Goal: Task Accomplishment & Management: Manage account settings

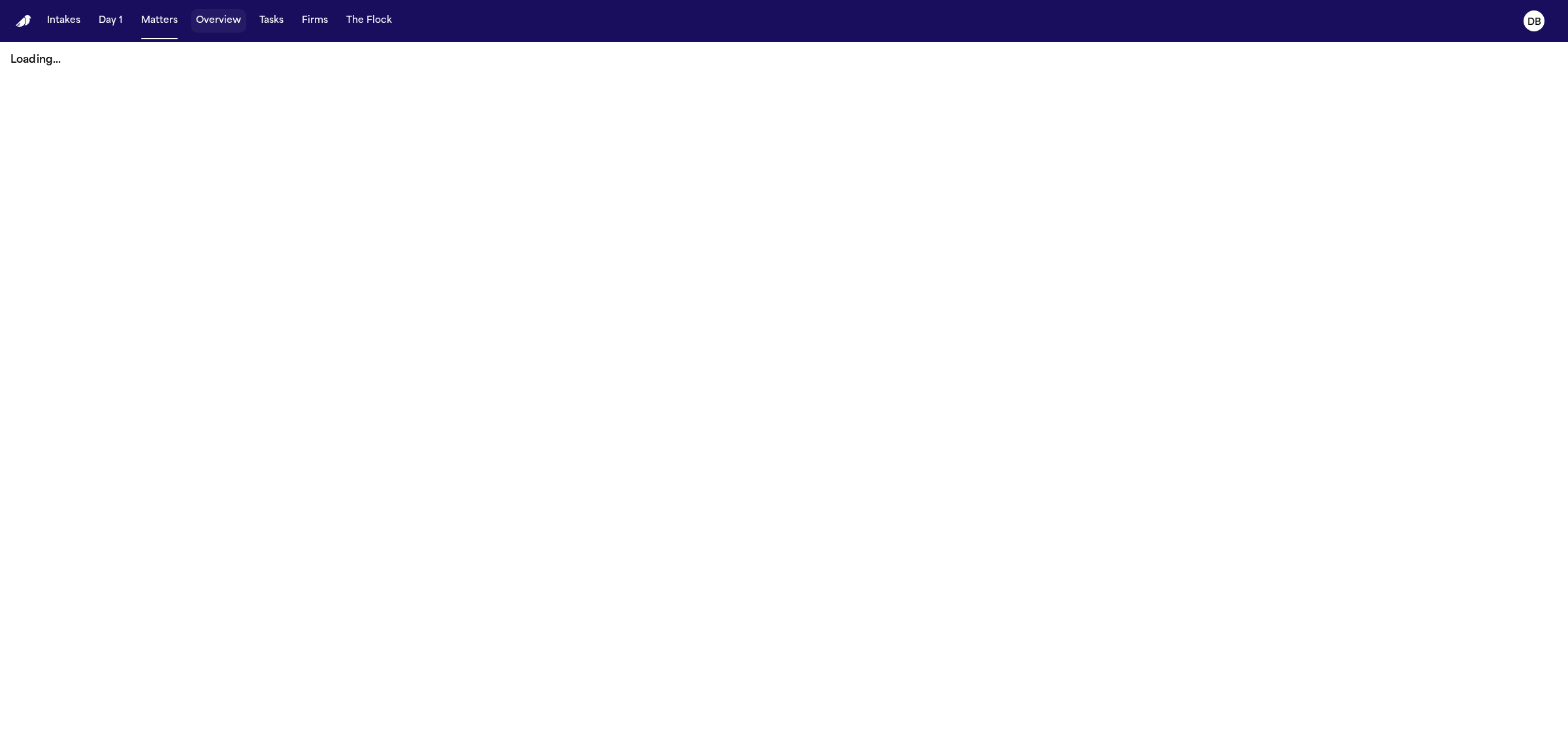
click at [266, 20] on button "Tasks" at bounding box center [271, 21] width 35 height 23
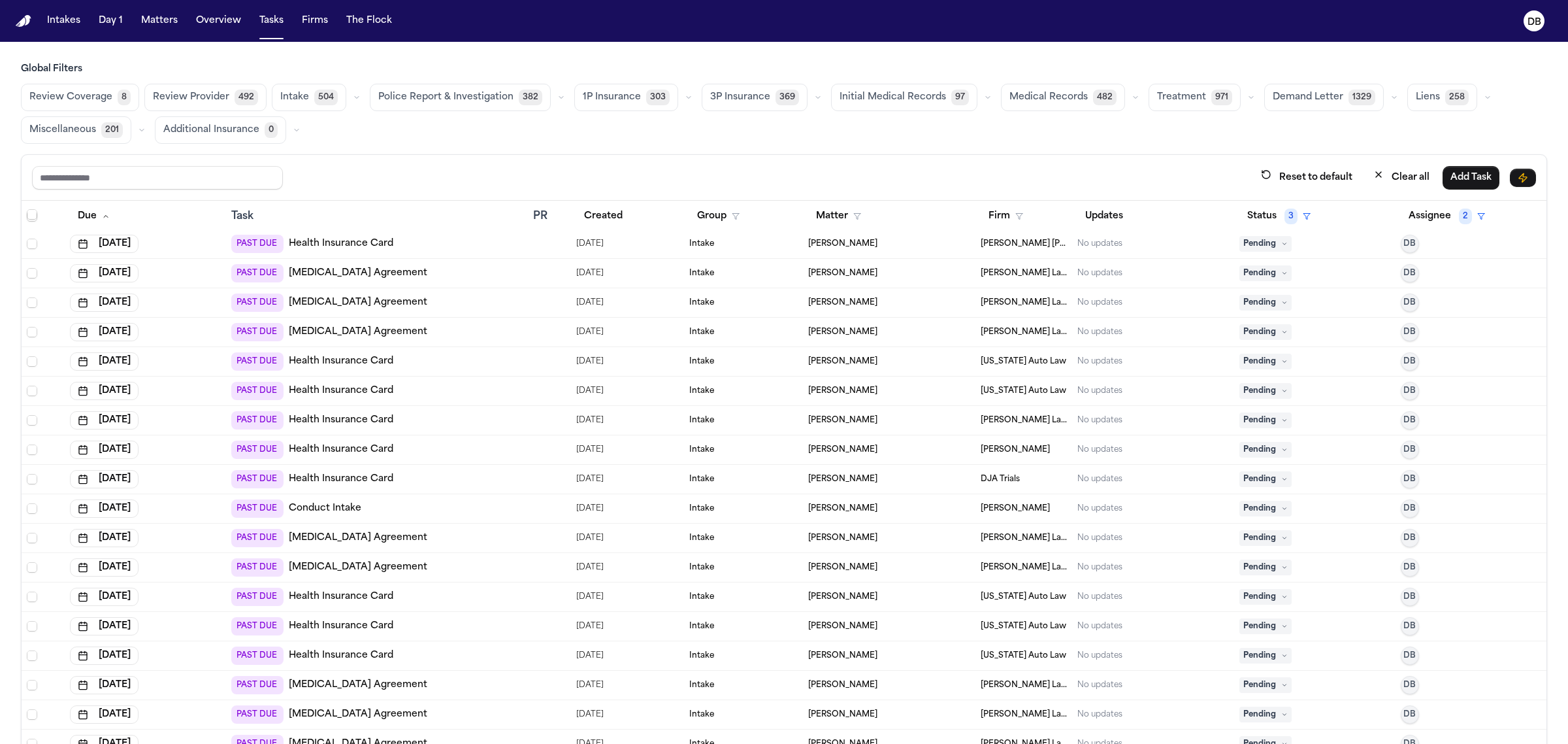
scroll to position [654, 0]
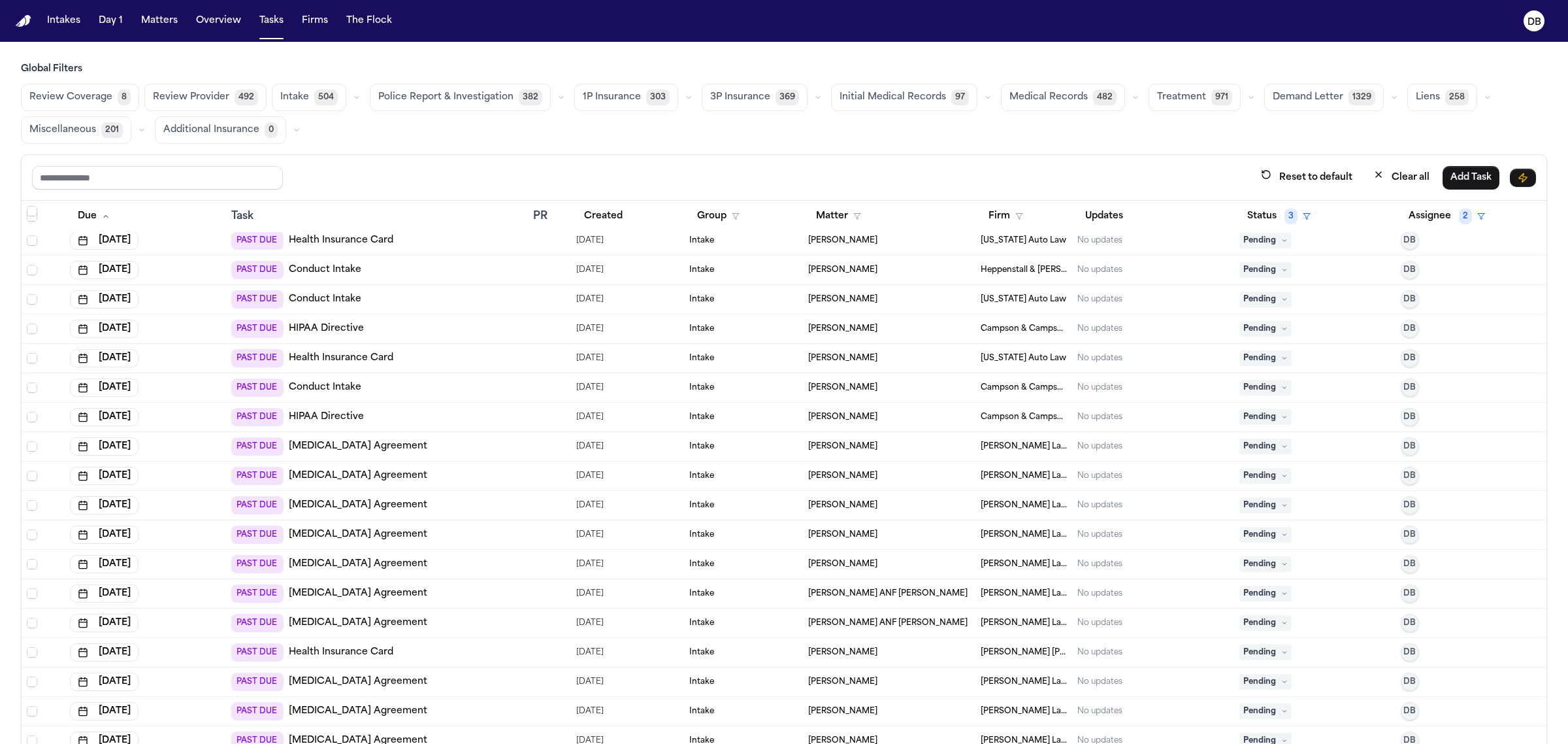
click at [164, 161] on div "Reset to default Clear all Add Task" at bounding box center [783, 177] width 1525 height 46
click at [162, 174] on input "text" at bounding box center [157, 177] width 251 height 23
click at [1421, 211] on button "Assignee 2" at bounding box center [1447, 216] width 92 height 23
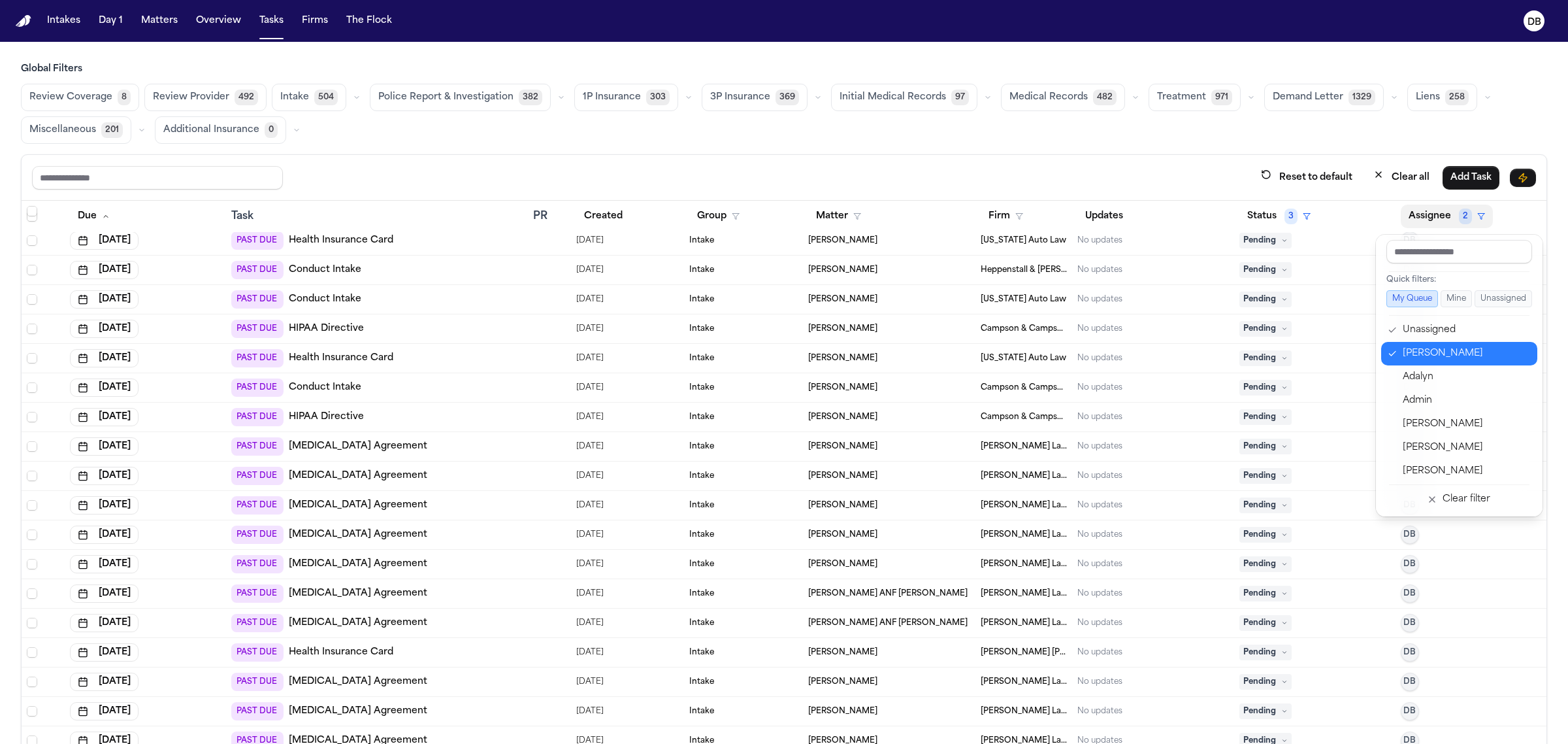
click at [1434, 349] on div "[PERSON_NAME]" at bounding box center [1466, 354] width 127 height 16
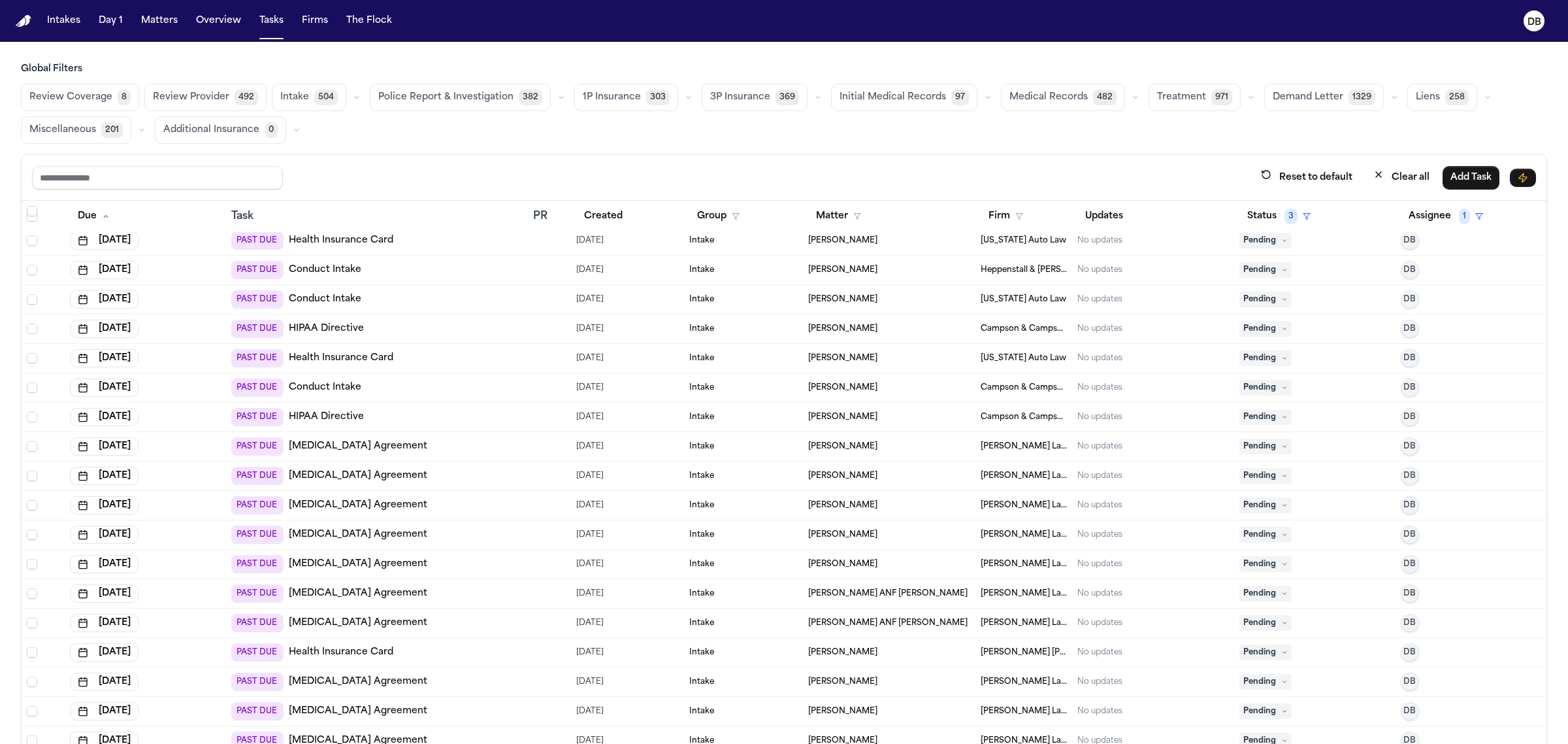
scroll to position [0, 0]
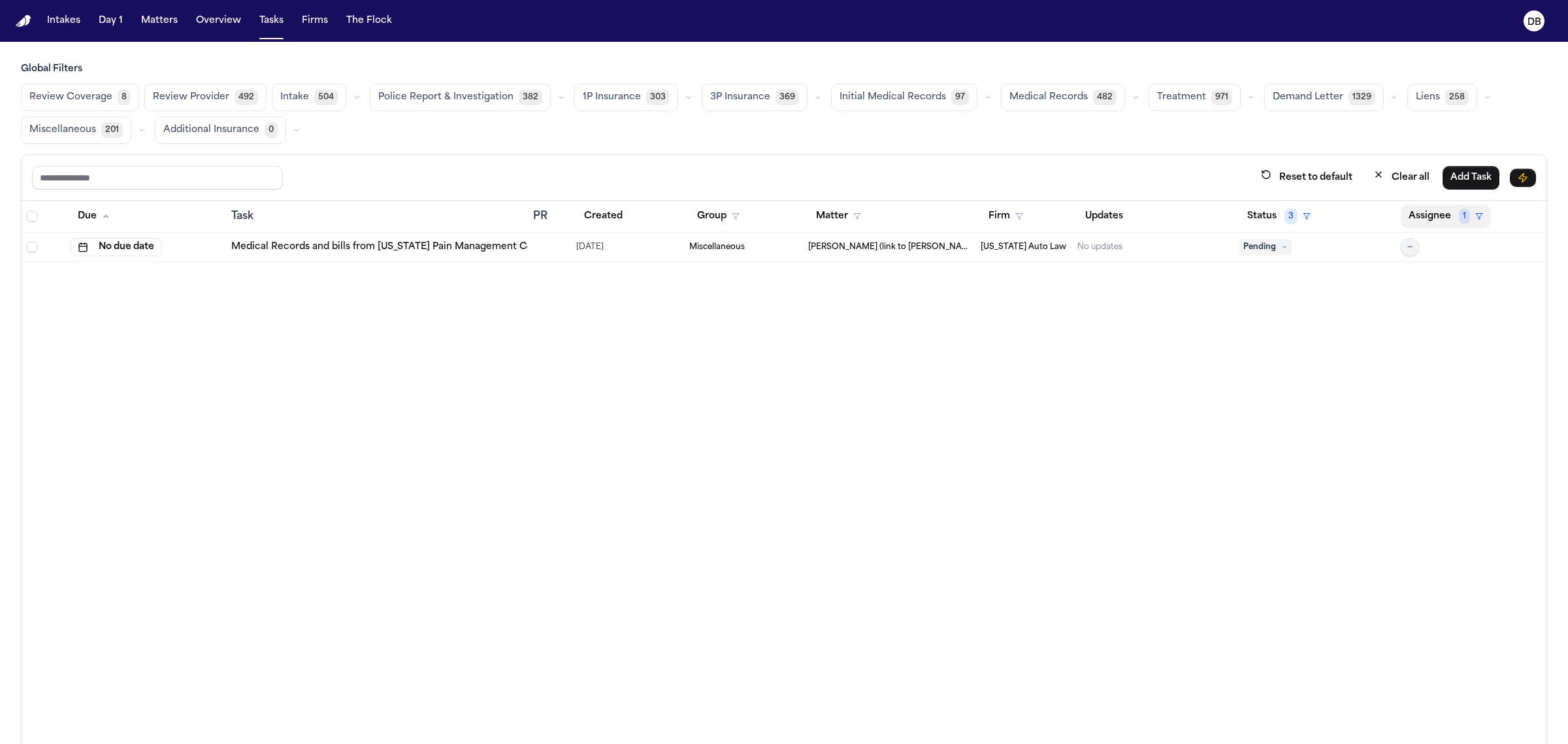
click at [1429, 217] on button "Assignee 1" at bounding box center [1446, 216] width 90 height 23
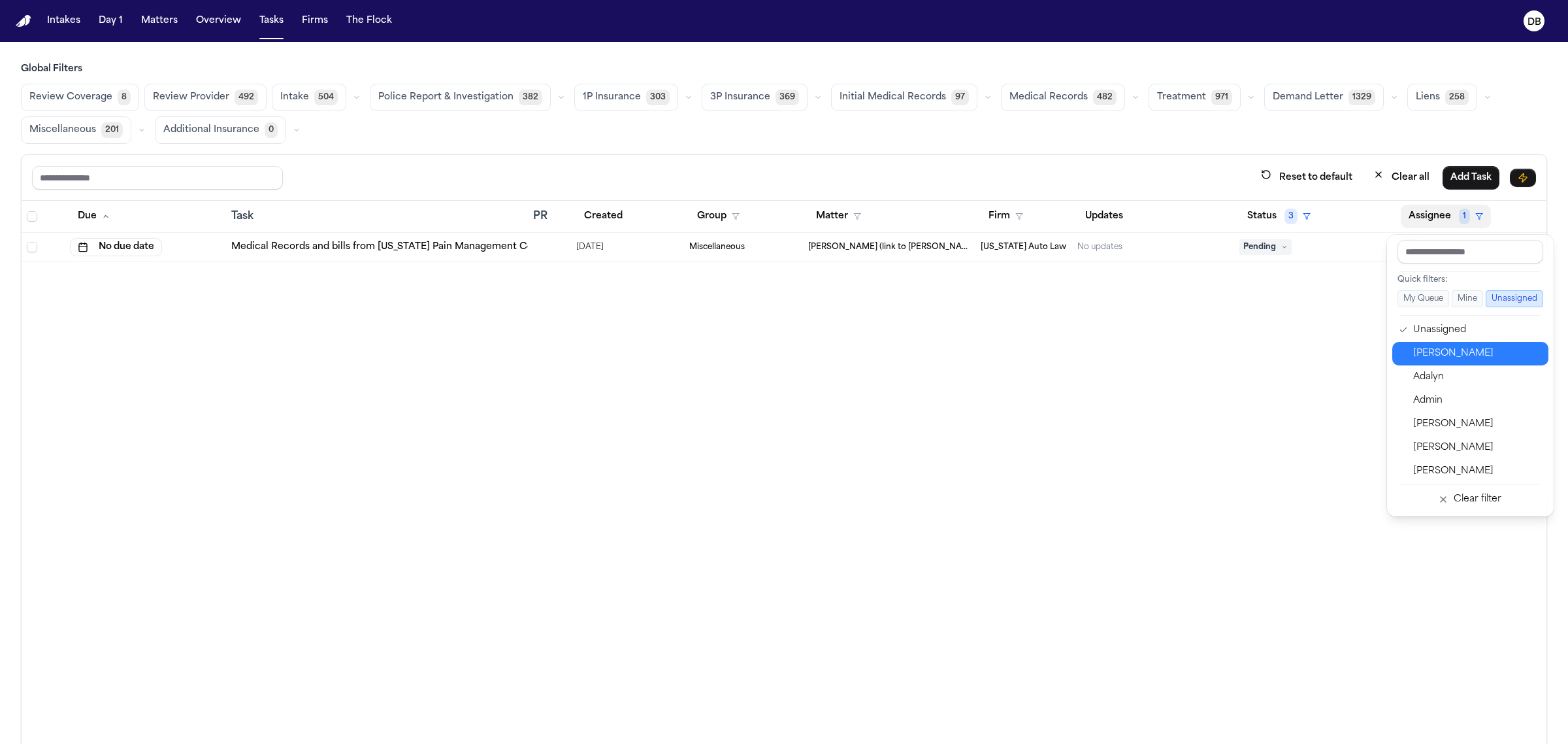
click at [1447, 358] on div "[PERSON_NAME]" at bounding box center [1477, 354] width 127 height 16
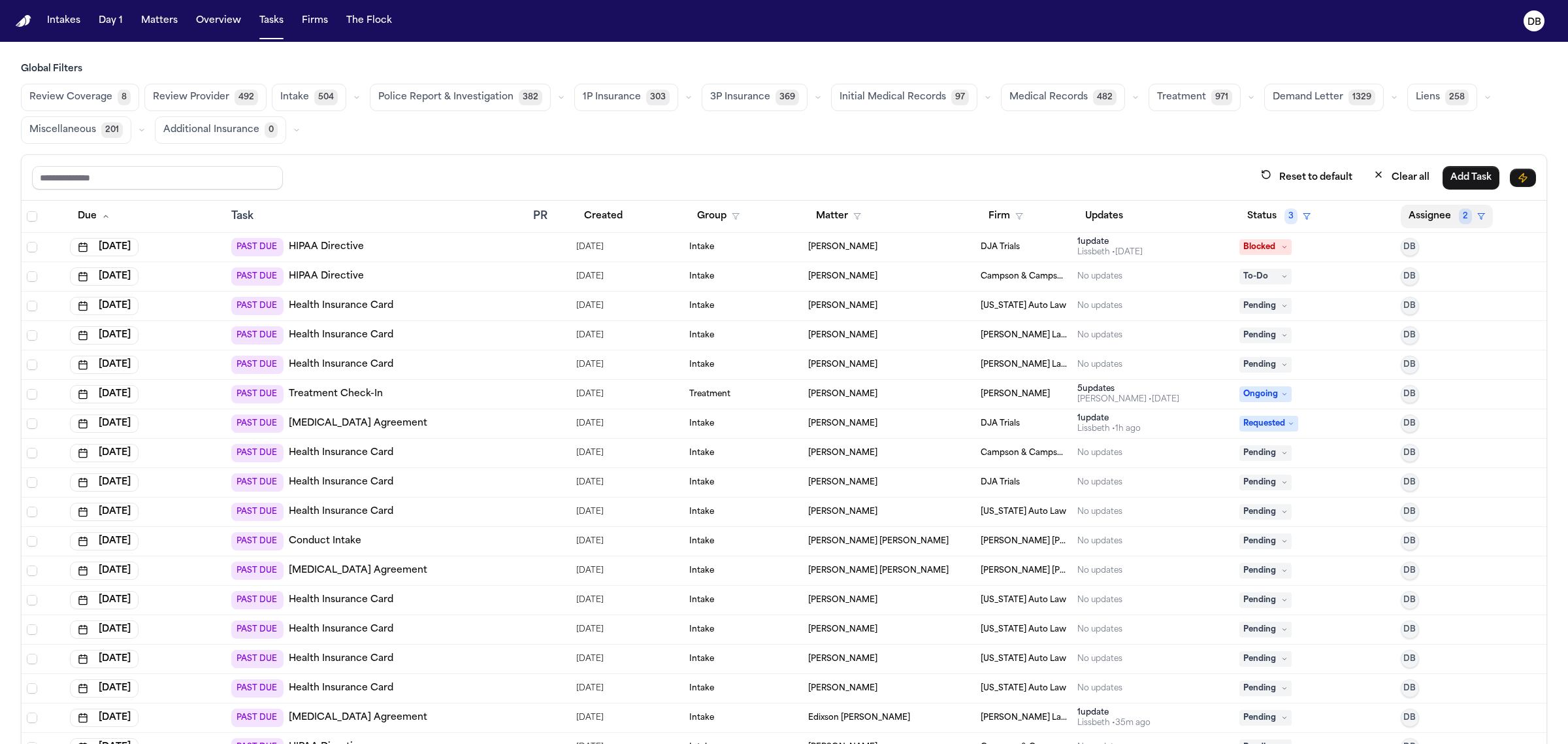
click at [1459, 221] on span "2" at bounding box center [1465, 216] width 13 height 16
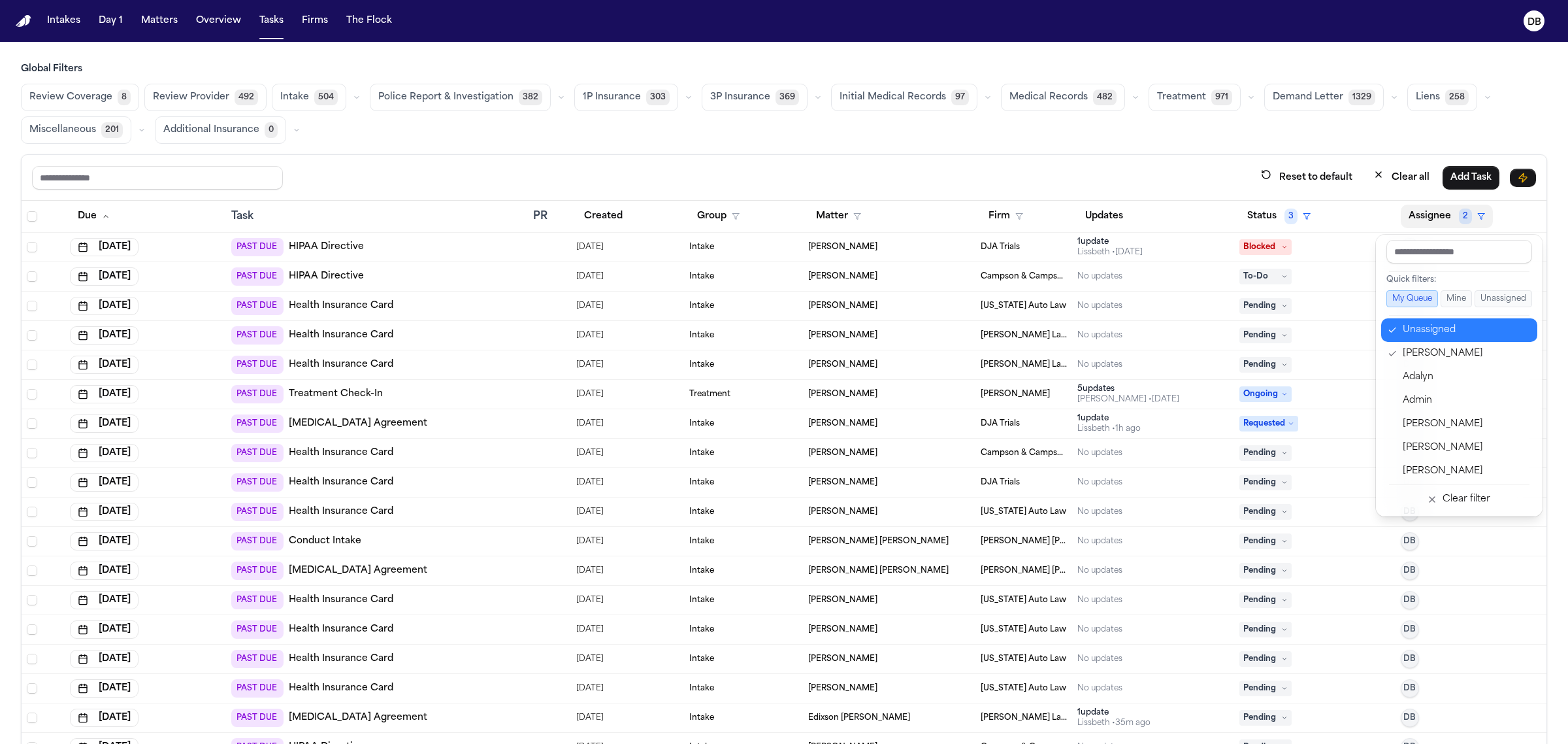
click at [1441, 335] on div "Unassigned" at bounding box center [1466, 330] width 127 height 16
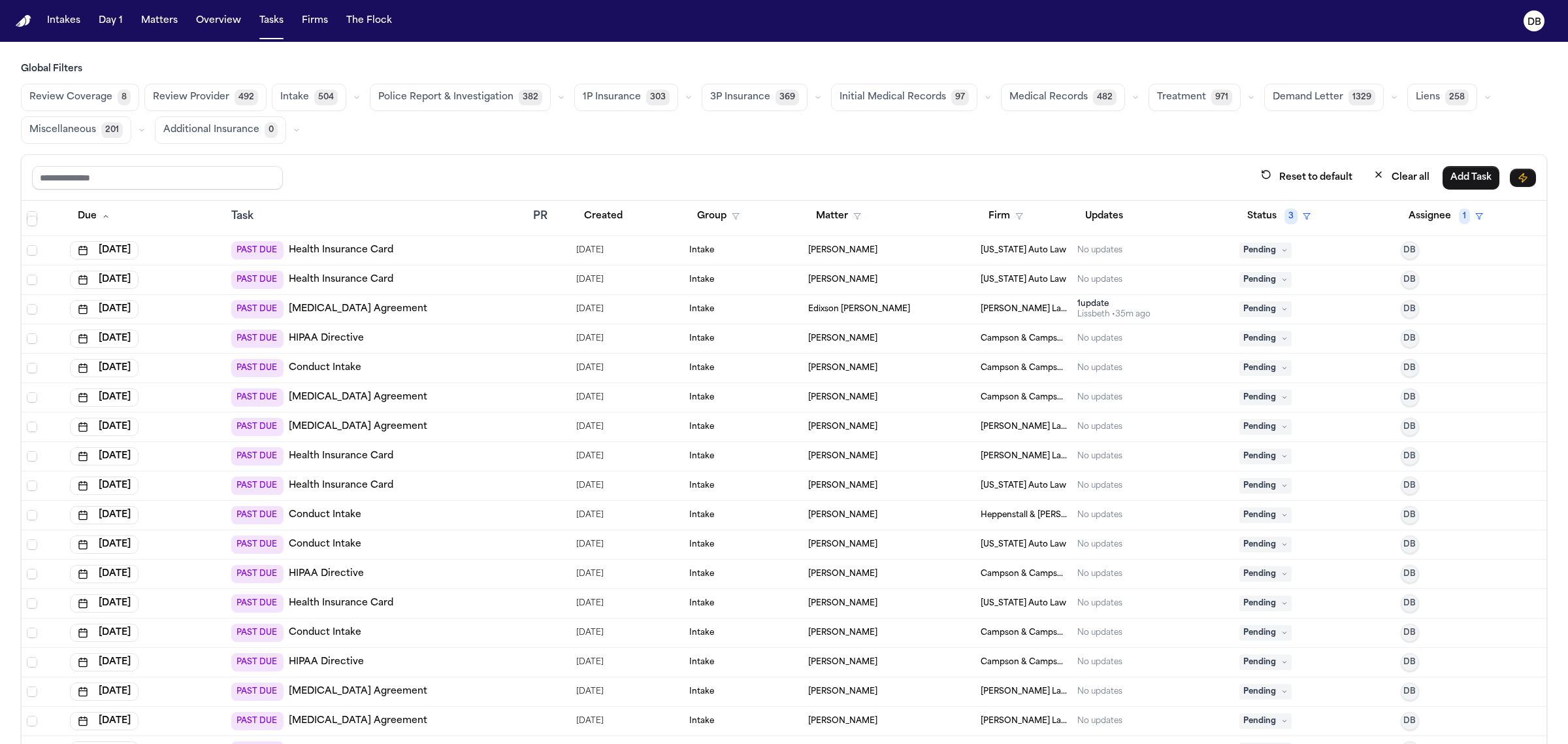
scroll to position [491, 0]
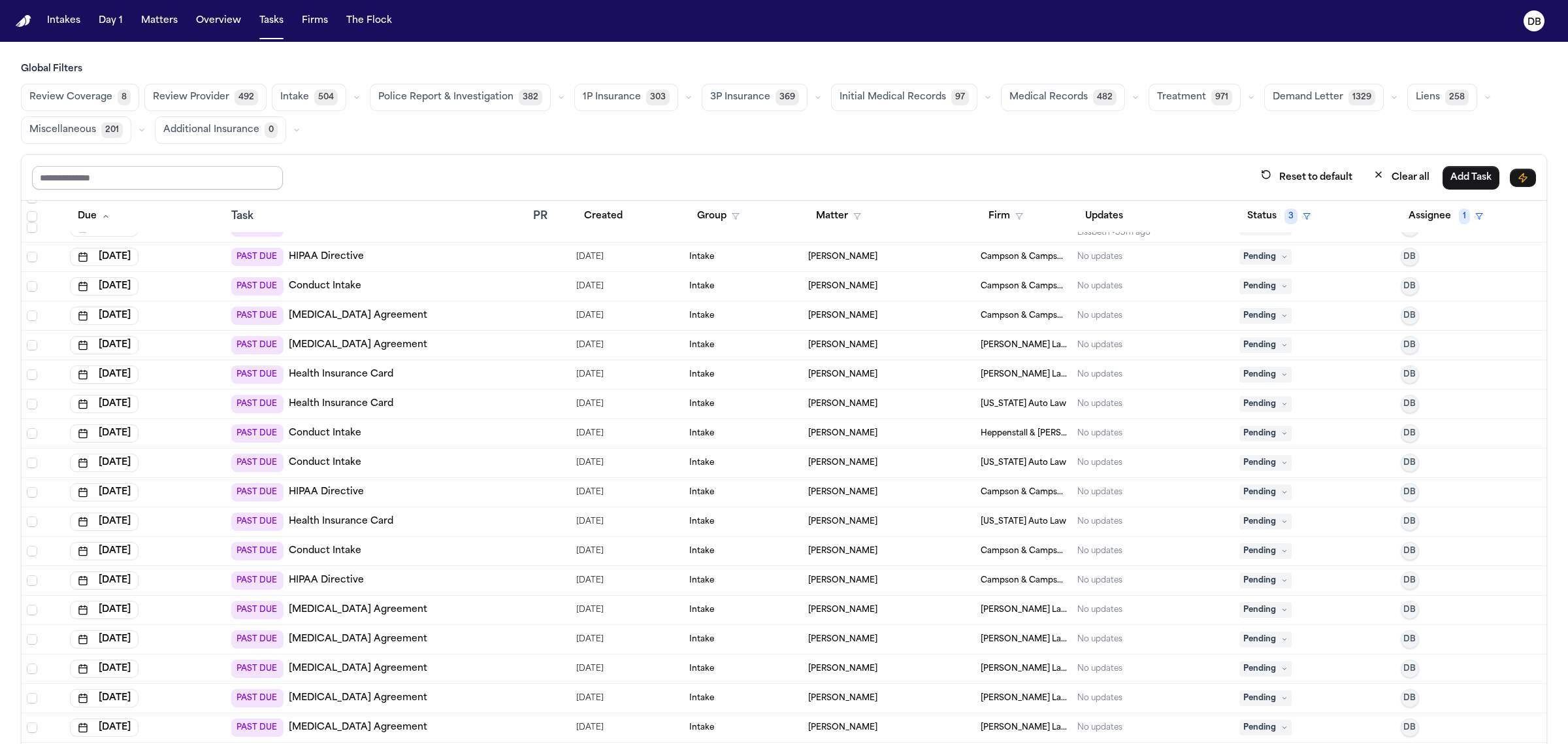
click at [129, 167] on input "text" at bounding box center [157, 177] width 251 height 23
type input "*"
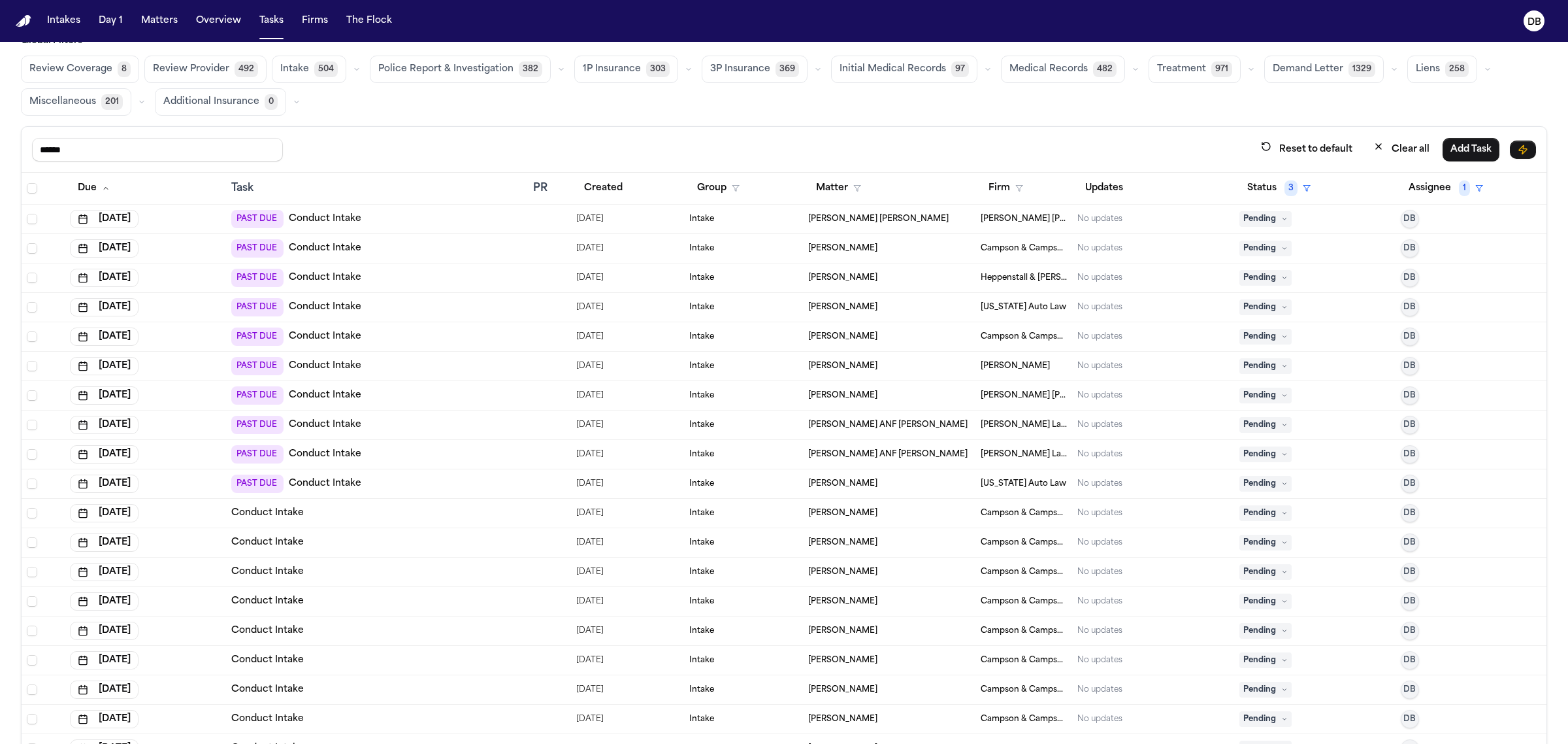
scroll to position [0, 0]
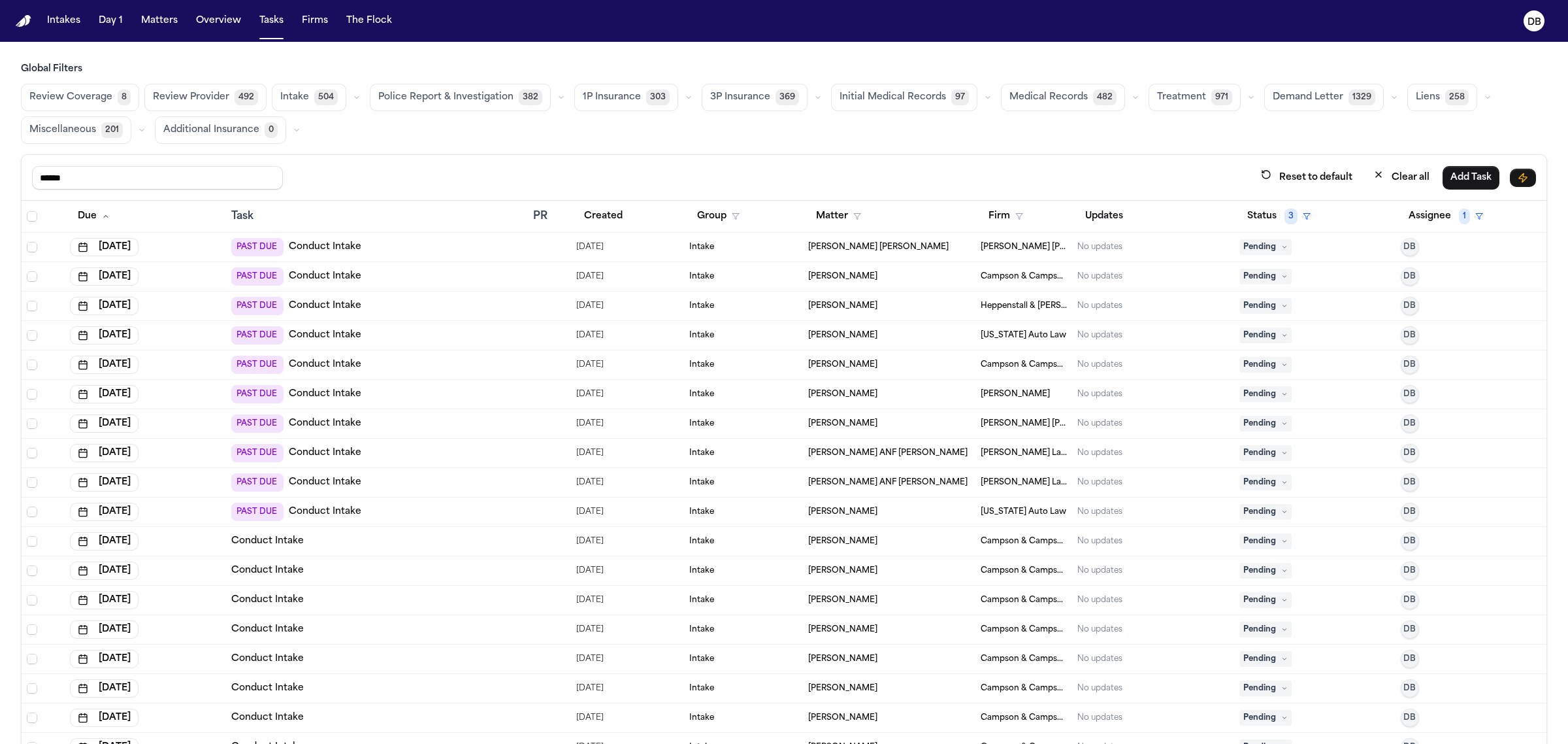
type input "******"
click at [31, 223] on th at bounding box center [42, 216] width 43 height 32
click at [34, 219] on span "Select all" at bounding box center [31, 216] width 10 height 10
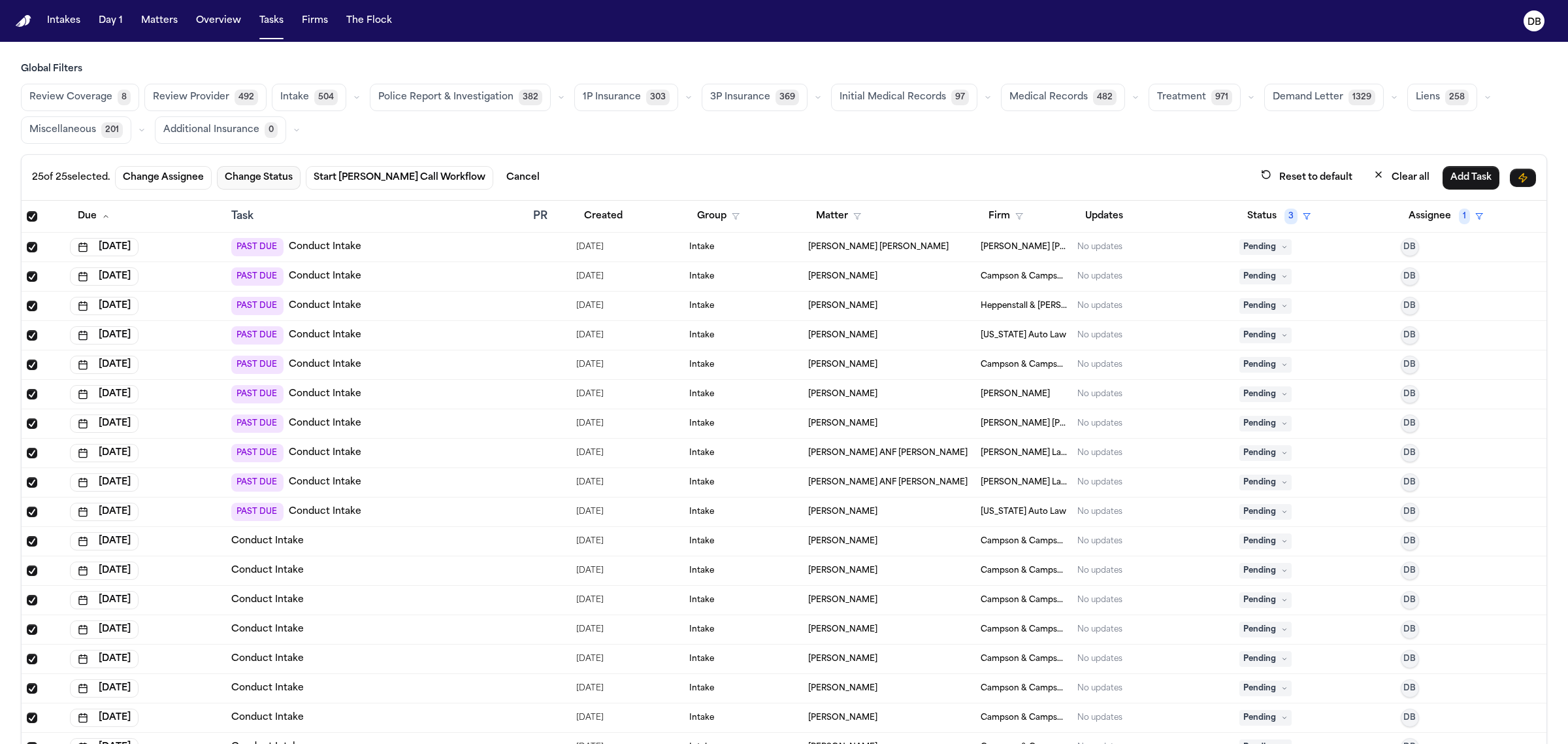
click at [295, 181] on button "Change Status" at bounding box center [259, 177] width 84 height 23
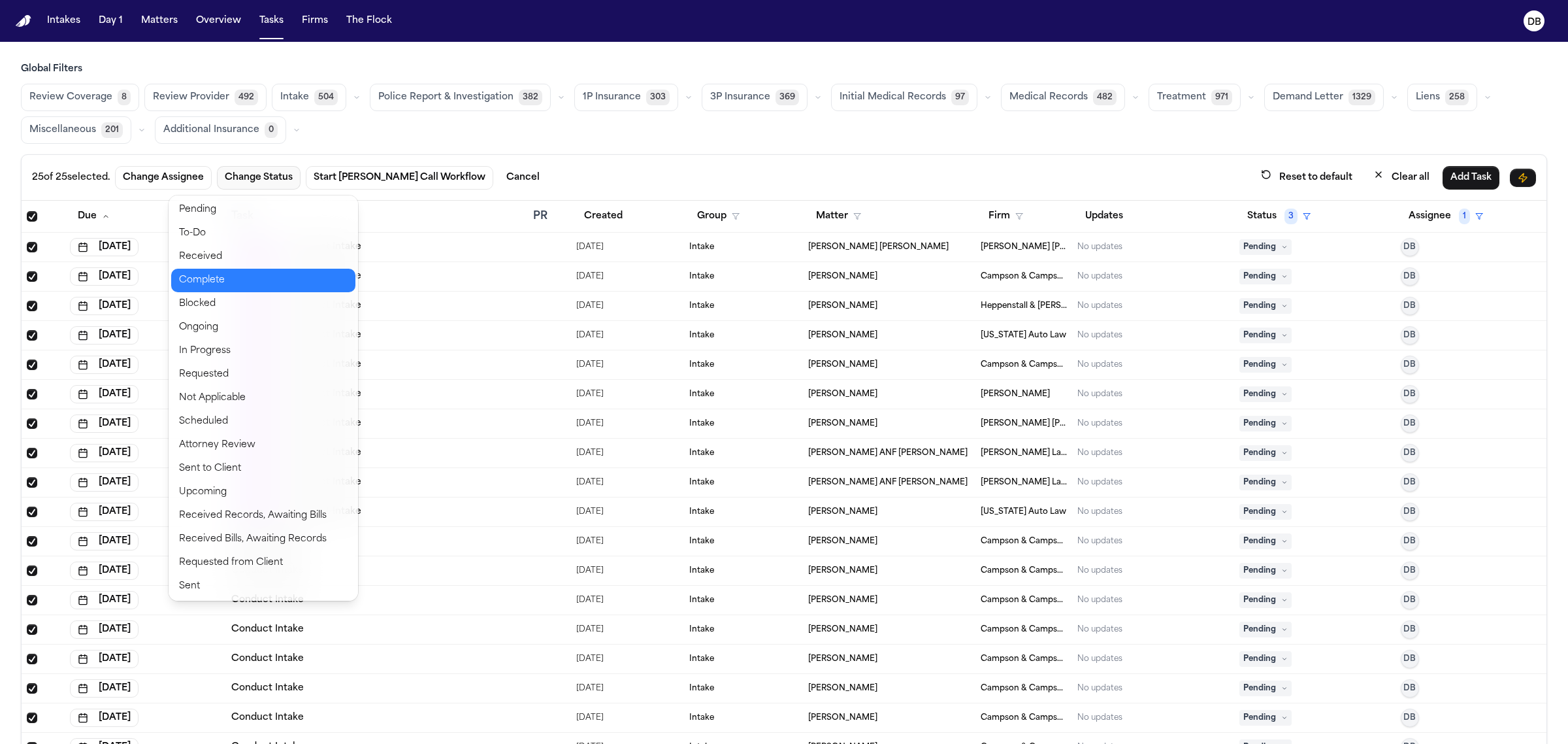
click at [214, 277] on button "Complete" at bounding box center [263, 280] width 184 height 23
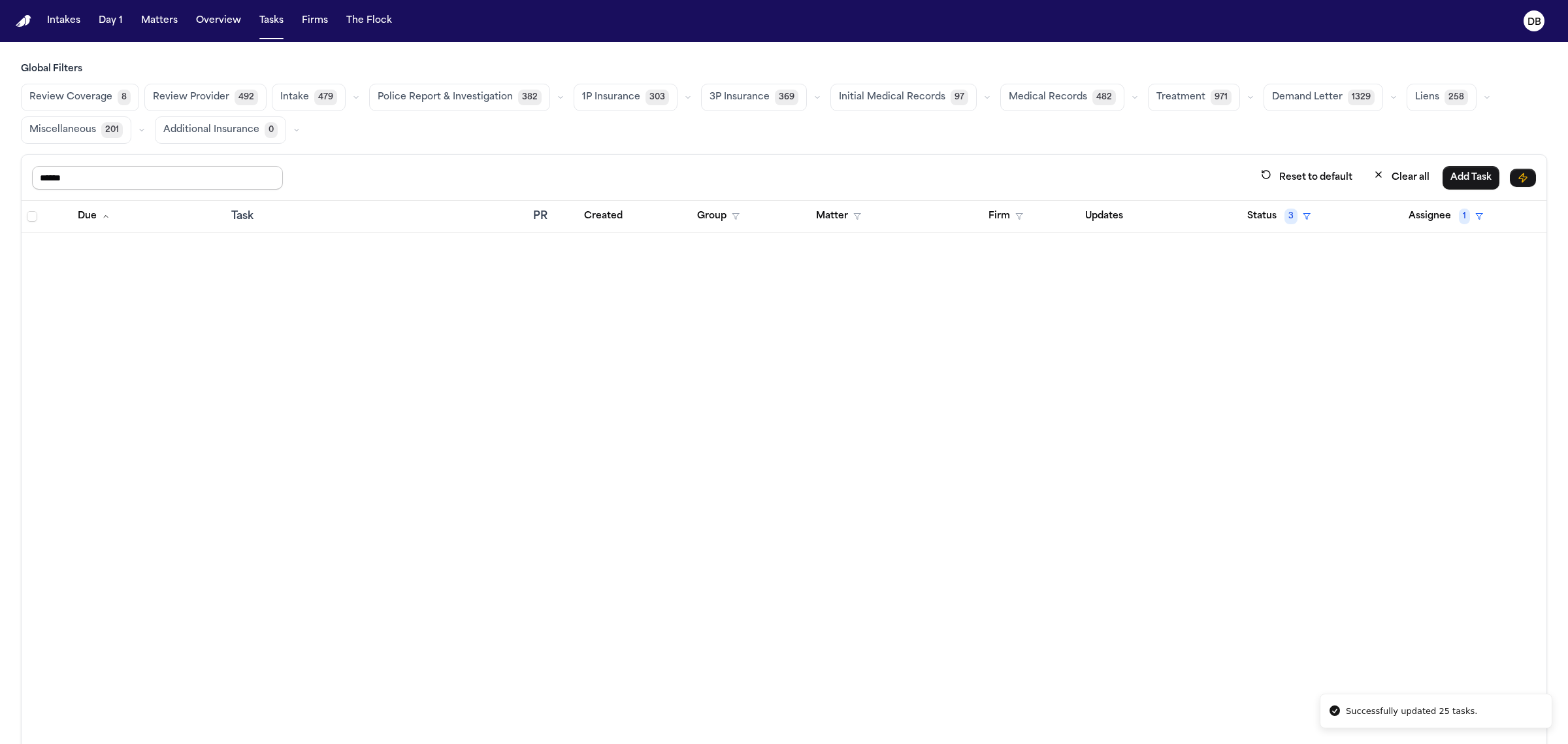
drag, startPoint x: 184, startPoint y: 178, endPoint x: 23, endPoint y: 192, distance: 161.6
click at [23, 192] on div "****** Reset to default Clear all Add Task" at bounding box center [783, 177] width 1525 height 46
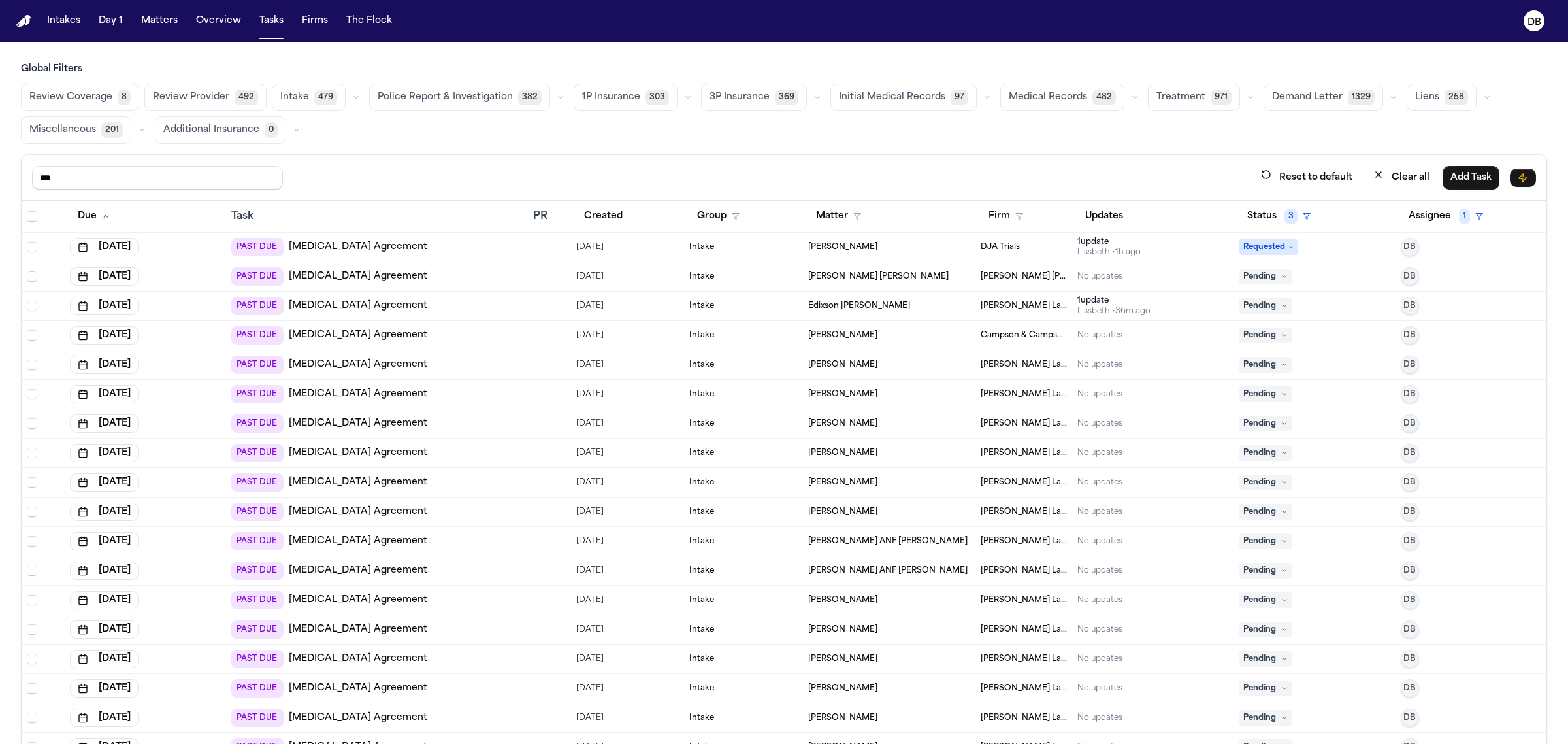
type input "***"
click at [40, 218] on div at bounding box center [43, 216] width 33 height 10
click at [36, 218] on span "Select all" at bounding box center [31, 216] width 10 height 10
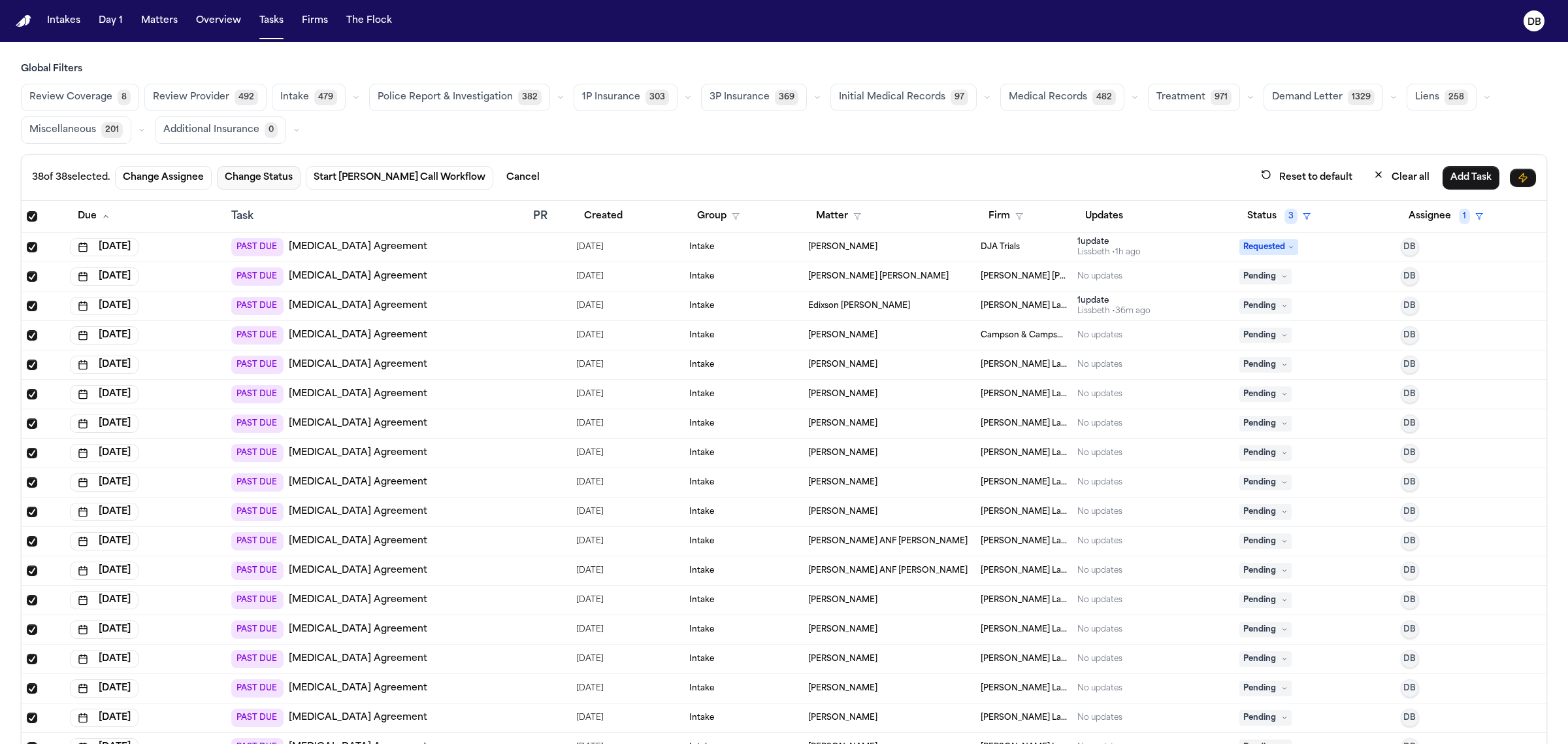
click at [271, 178] on button "Change Status" at bounding box center [259, 177] width 84 height 23
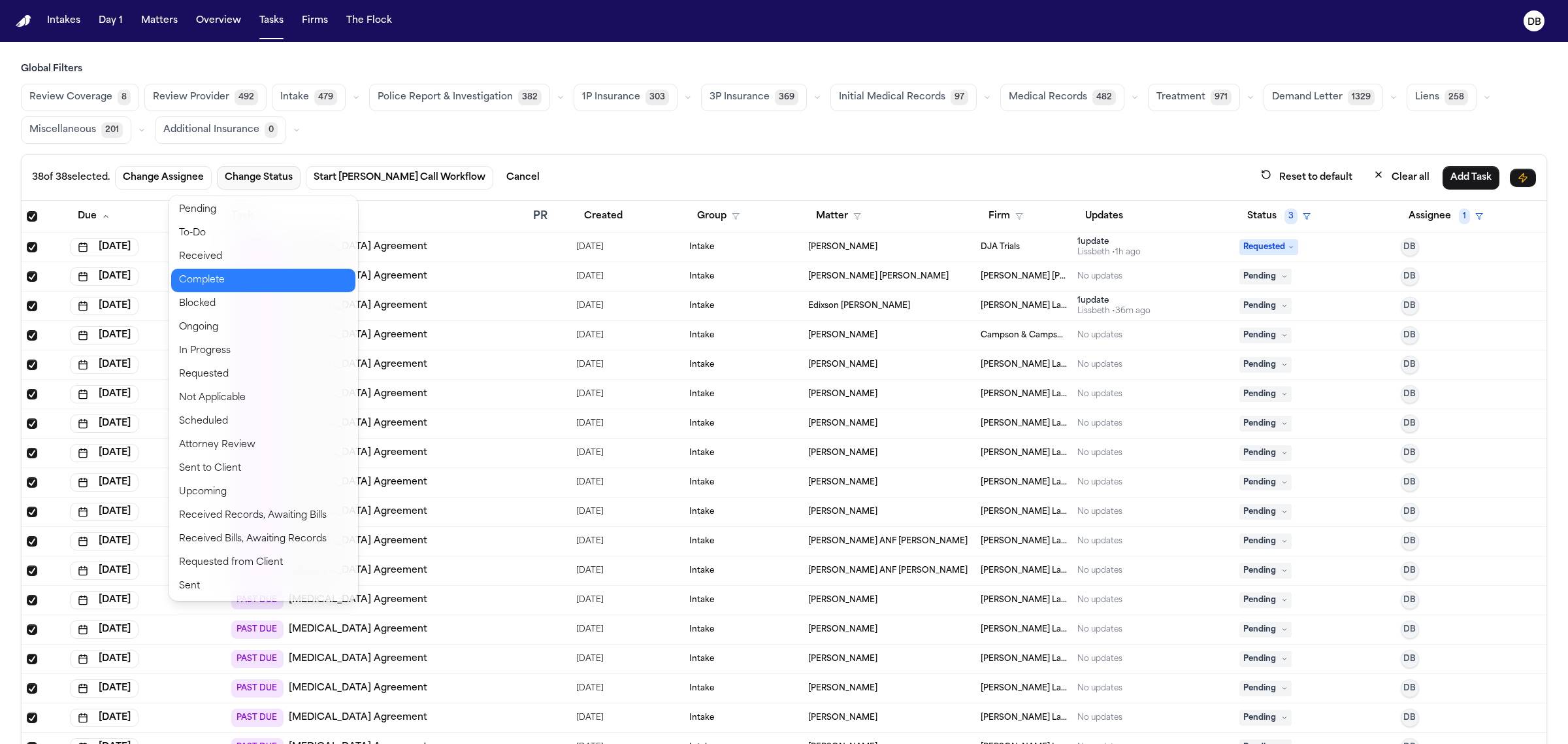
click at [264, 275] on button "Complete" at bounding box center [263, 280] width 184 height 23
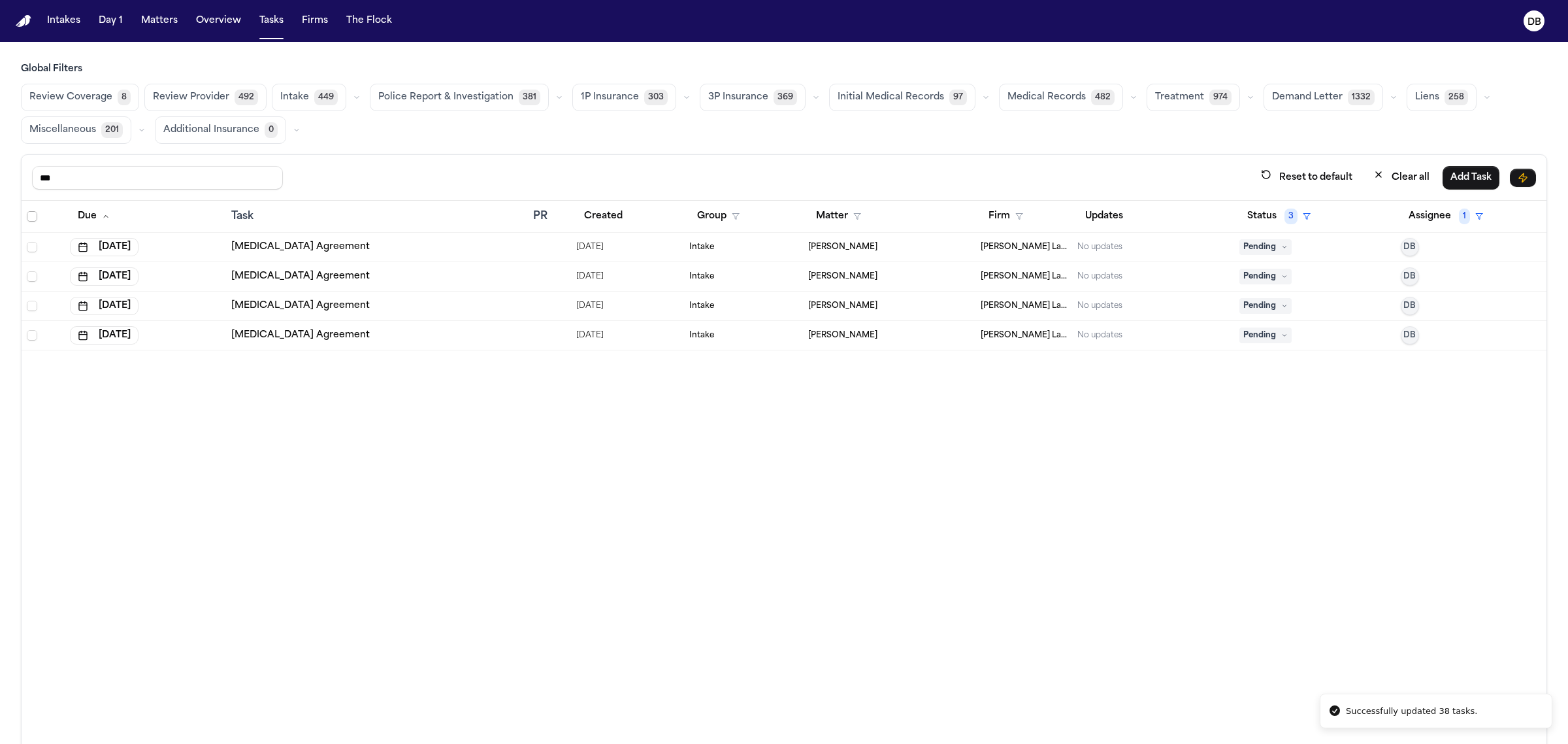
drag, startPoint x: 73, startPoint y: 213, endPoint x: 34, endPoint y: 221, distance: 39.8
click at [34, 221] on span "Select all" at bounding box center [31, 216] width 10 height 10
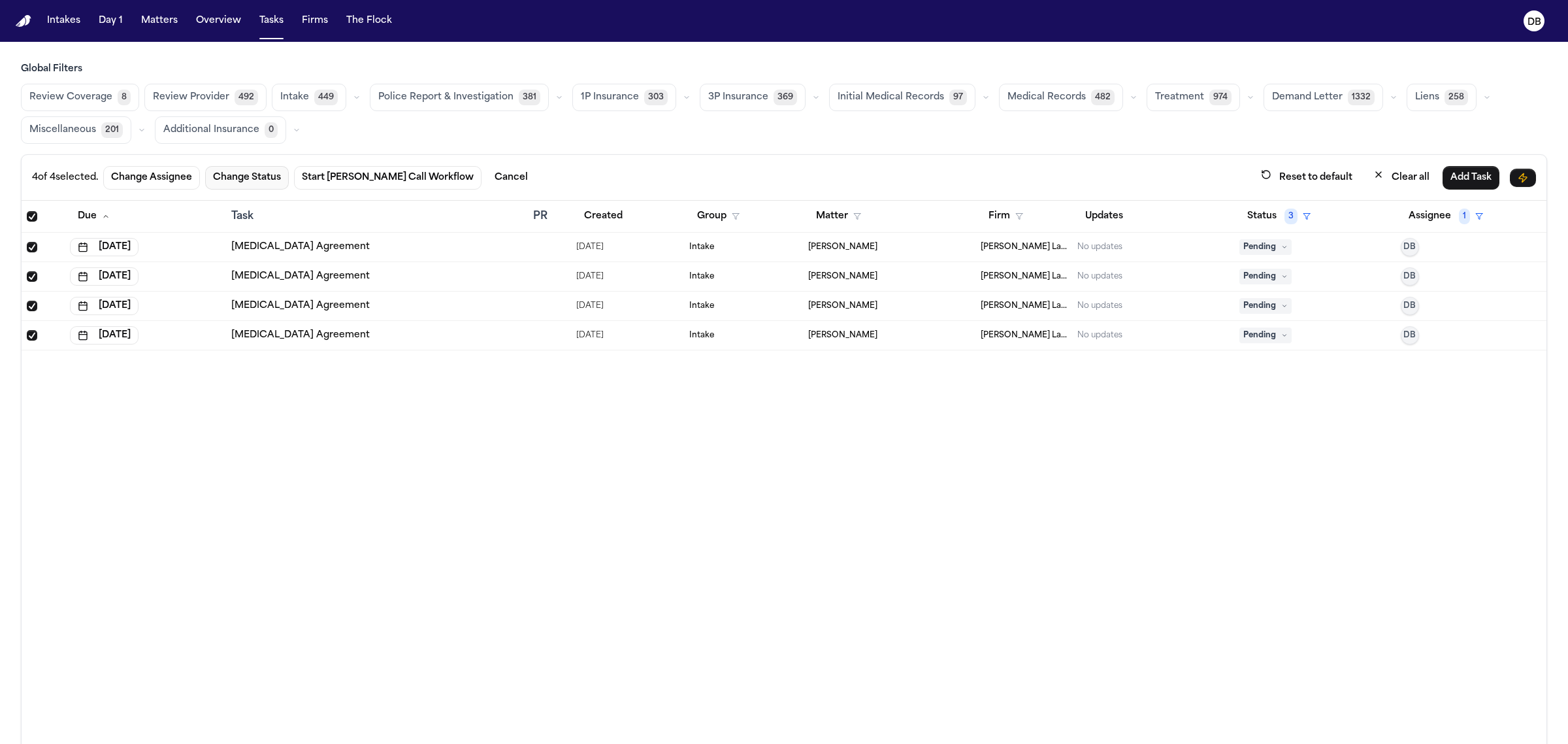
click at [237, 175] on button "Change Status" at bounding box center [247, 177] width 84 height 23
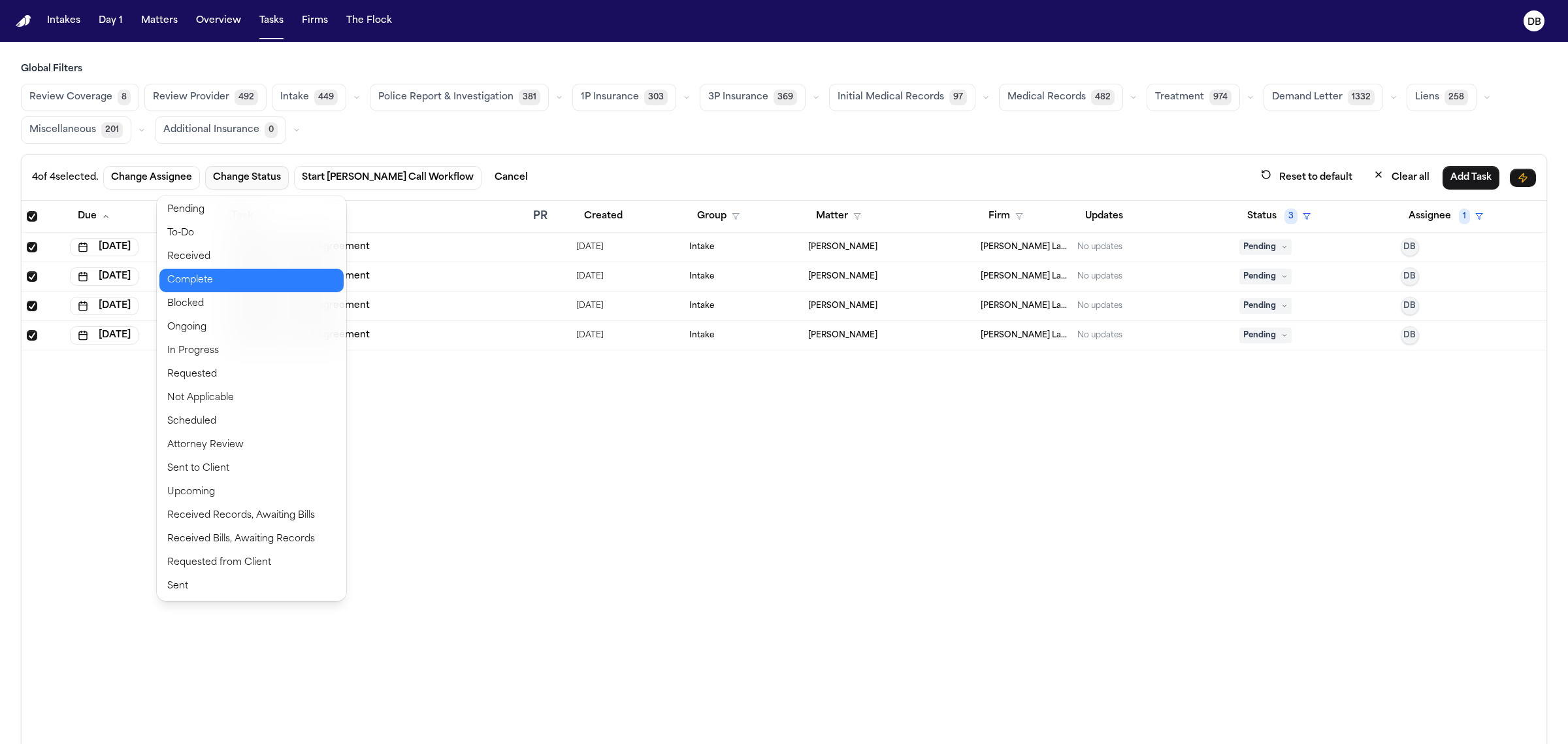
click at [262, 278] on button "Complete" at bounding box center [251, 280] width 184 height 23
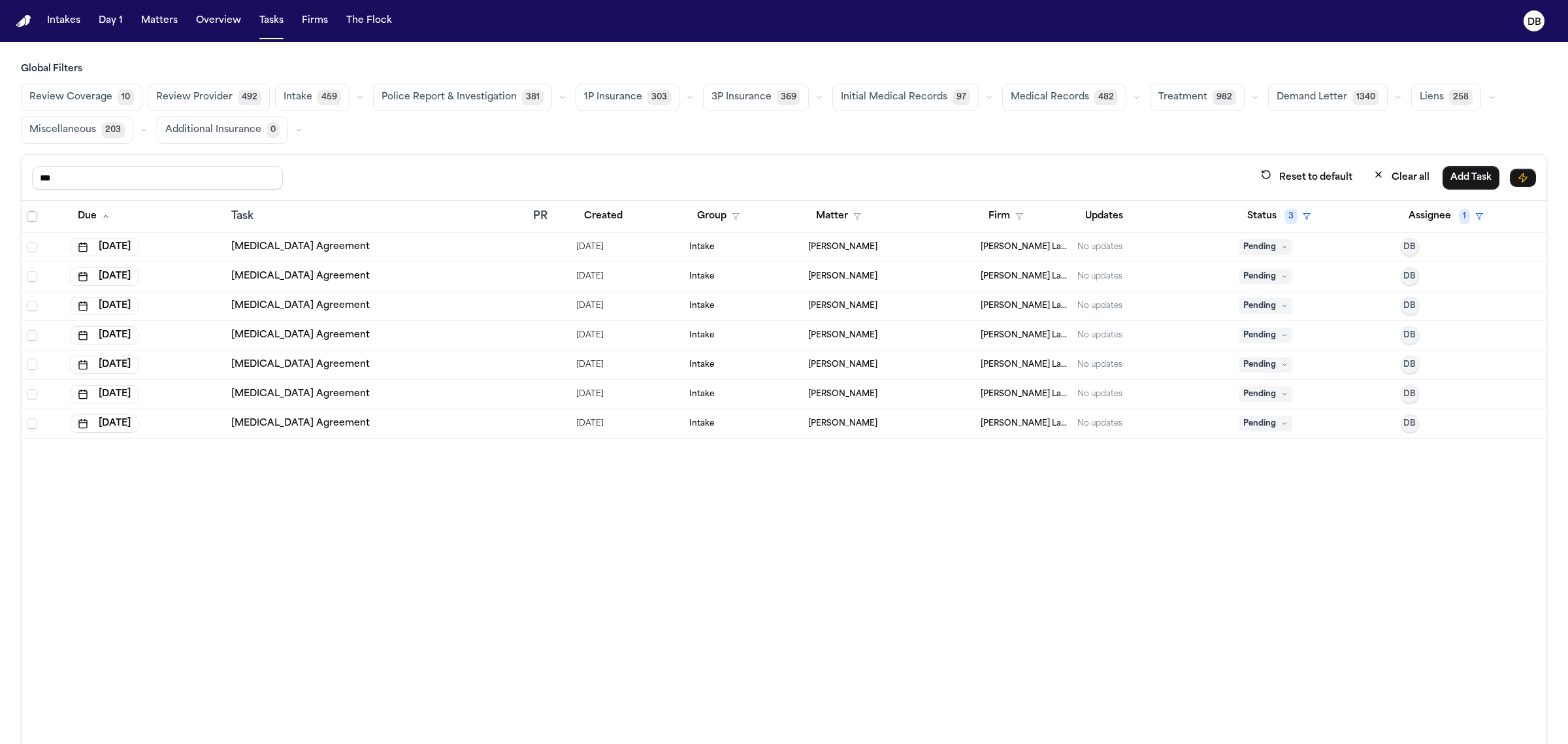
click at [36, 214] on span "Select all" at bounding box center [31, 216] width 10 height 10
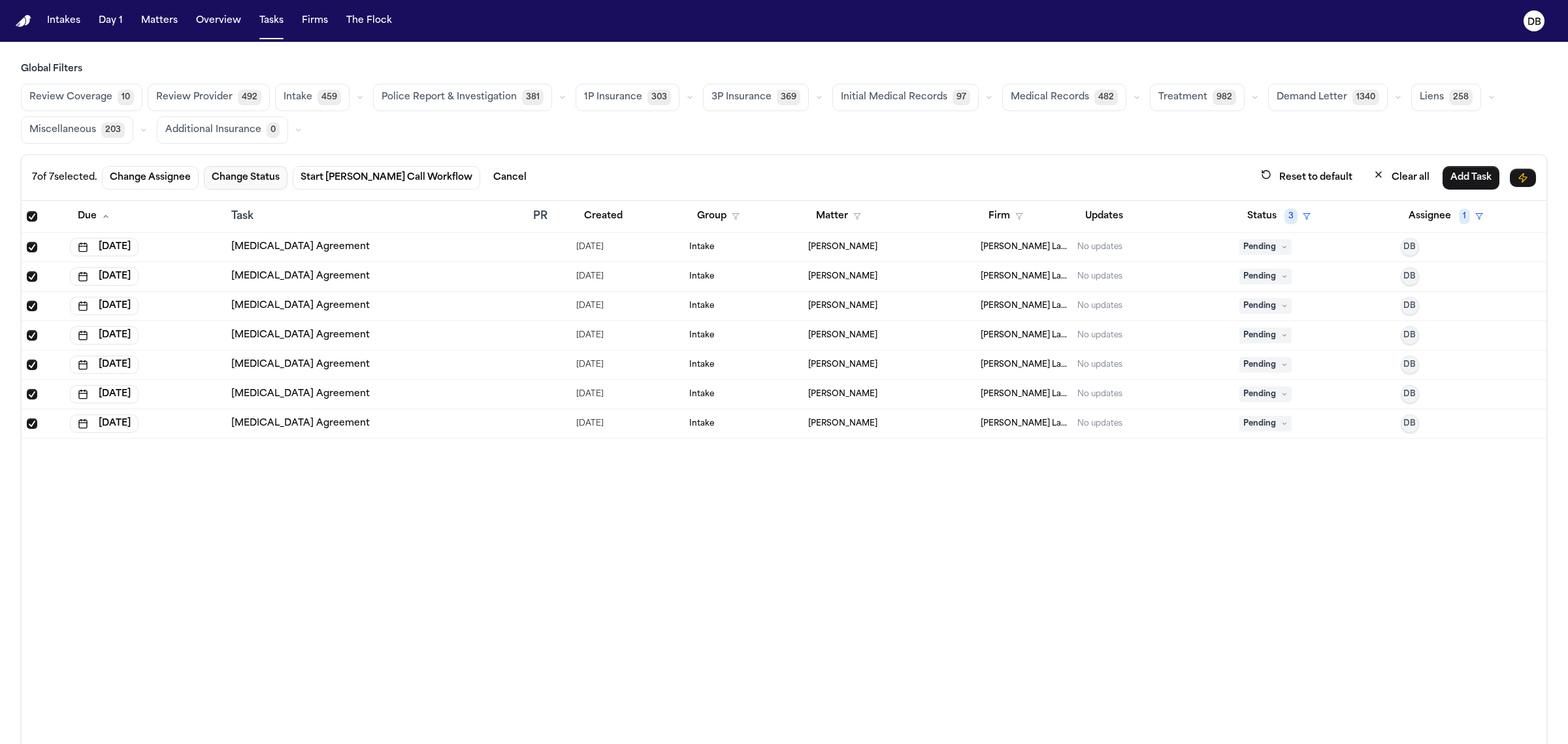
click at [249, 188] on button "Change Status" at bounding box center [246, 177] width 84 height 23
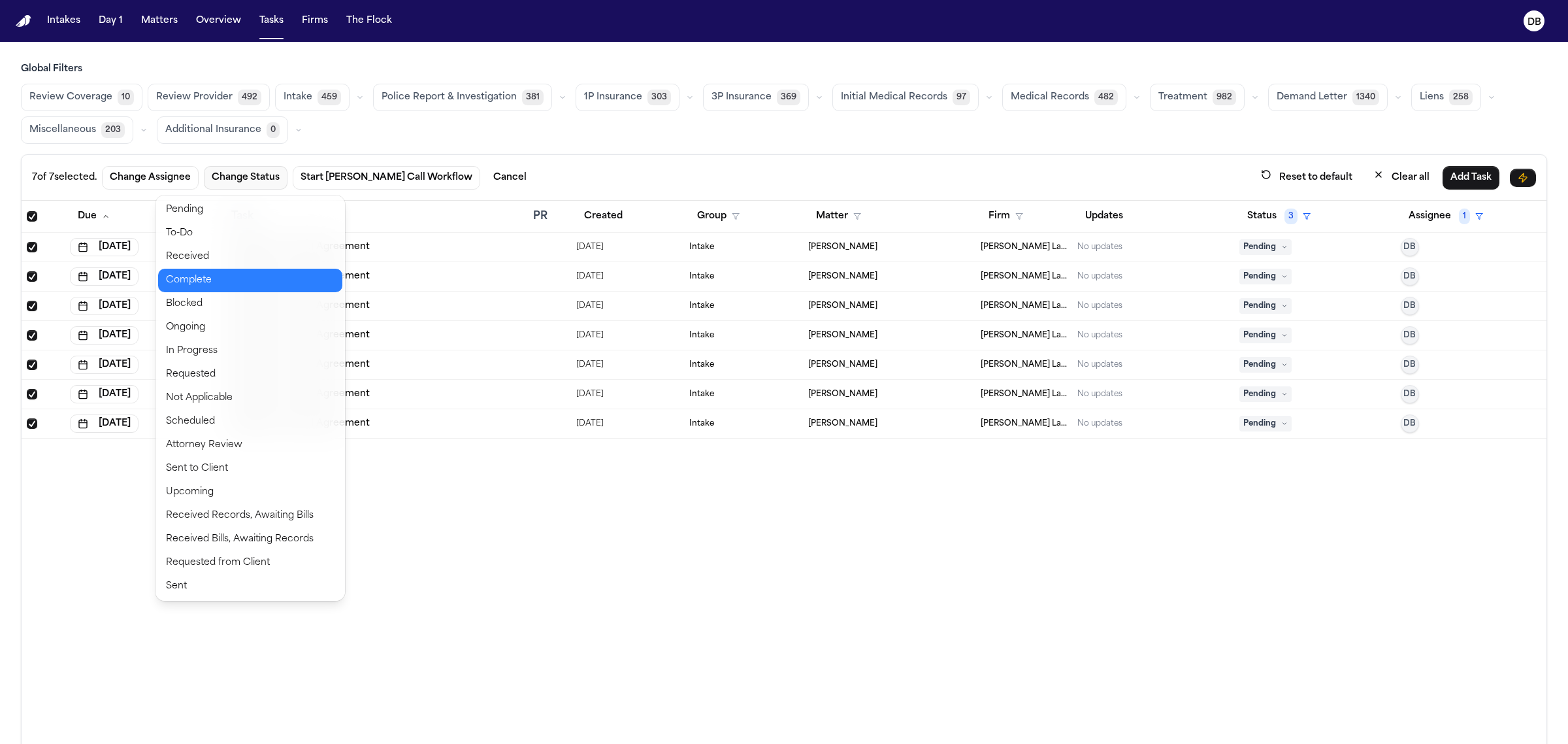
click at [279, 278] on button "Complete" at bounding box center [250, 280] width 184 height 23
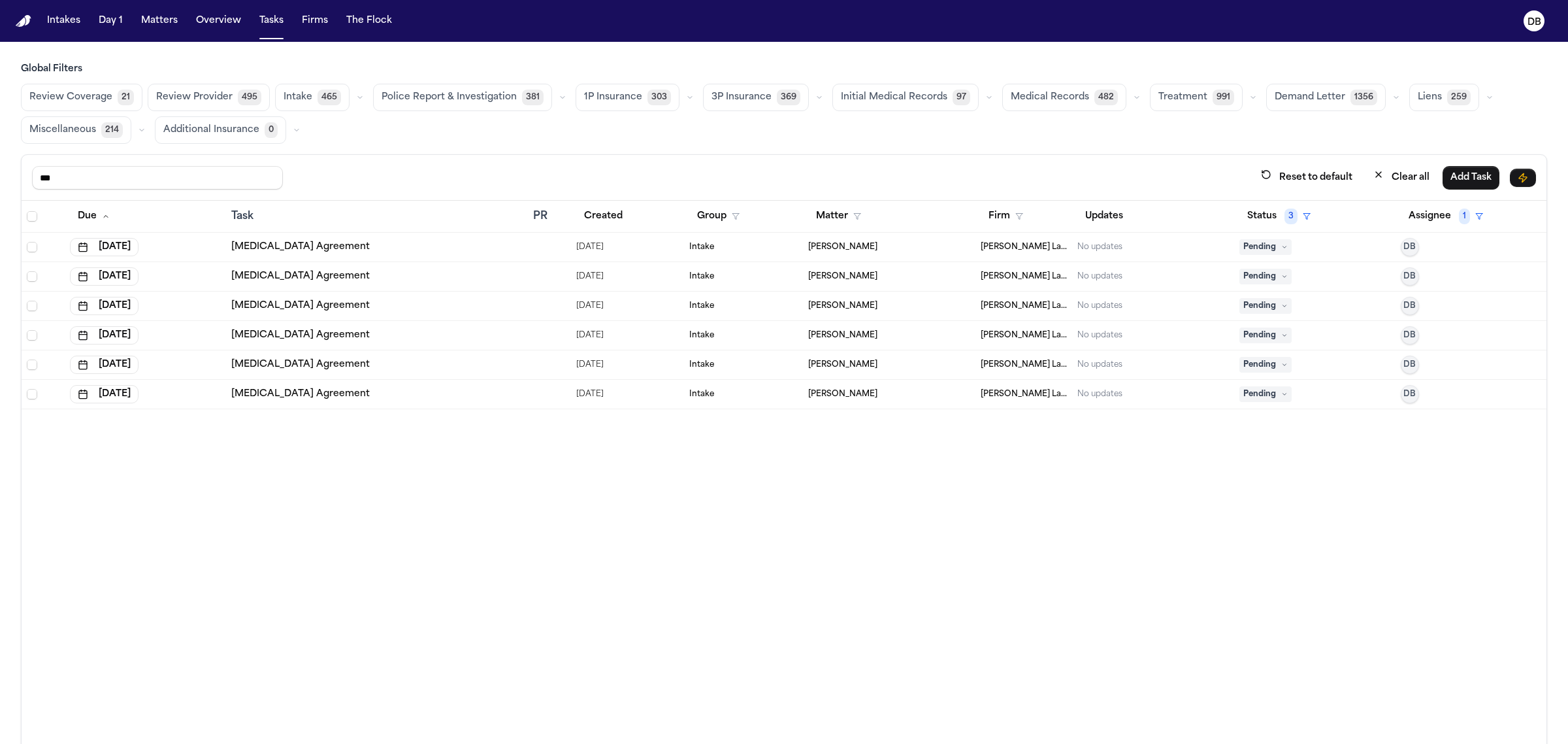
click at [35, 225] on th at bounding box center [42, 216] width 43 height 32
click at [33, 221] on span "Select all" at bounding box center [31, 216] width 10 height 10
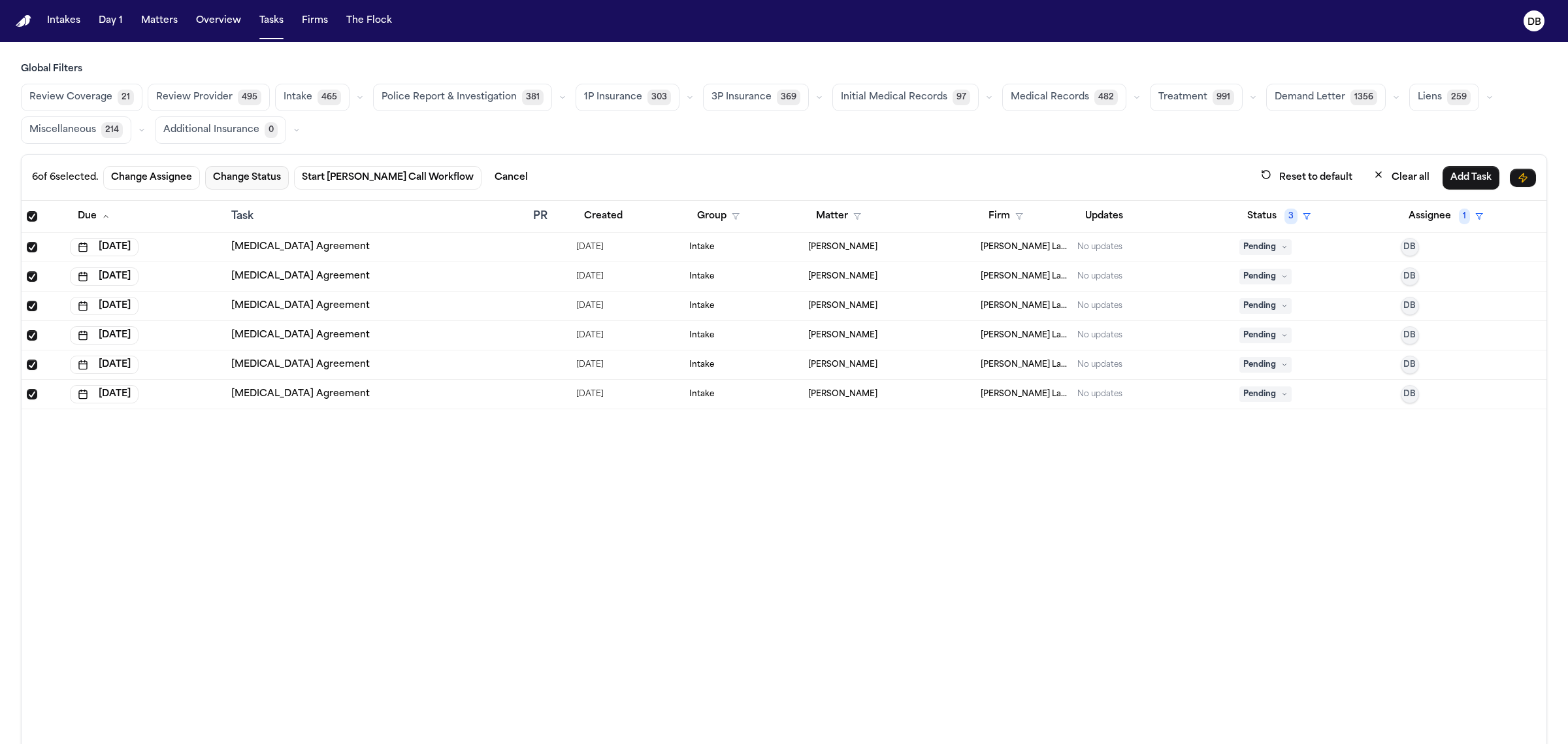
click at [233, 178] on button "Change Status" at bounding box center [247, 177] width 84 height 23
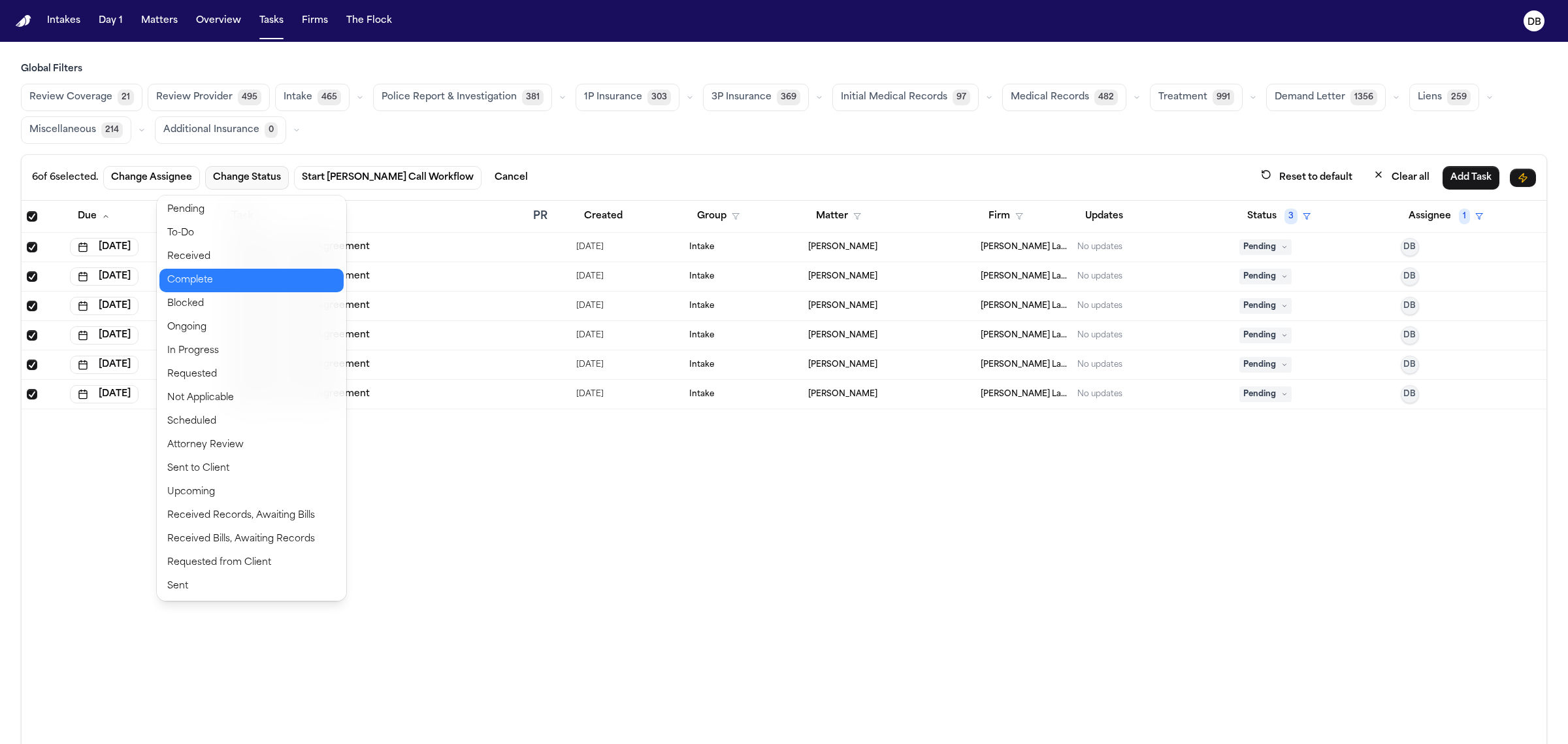
click at [243, 280] on button "Complete" at bounding box center [251, 280] width 184 height 23
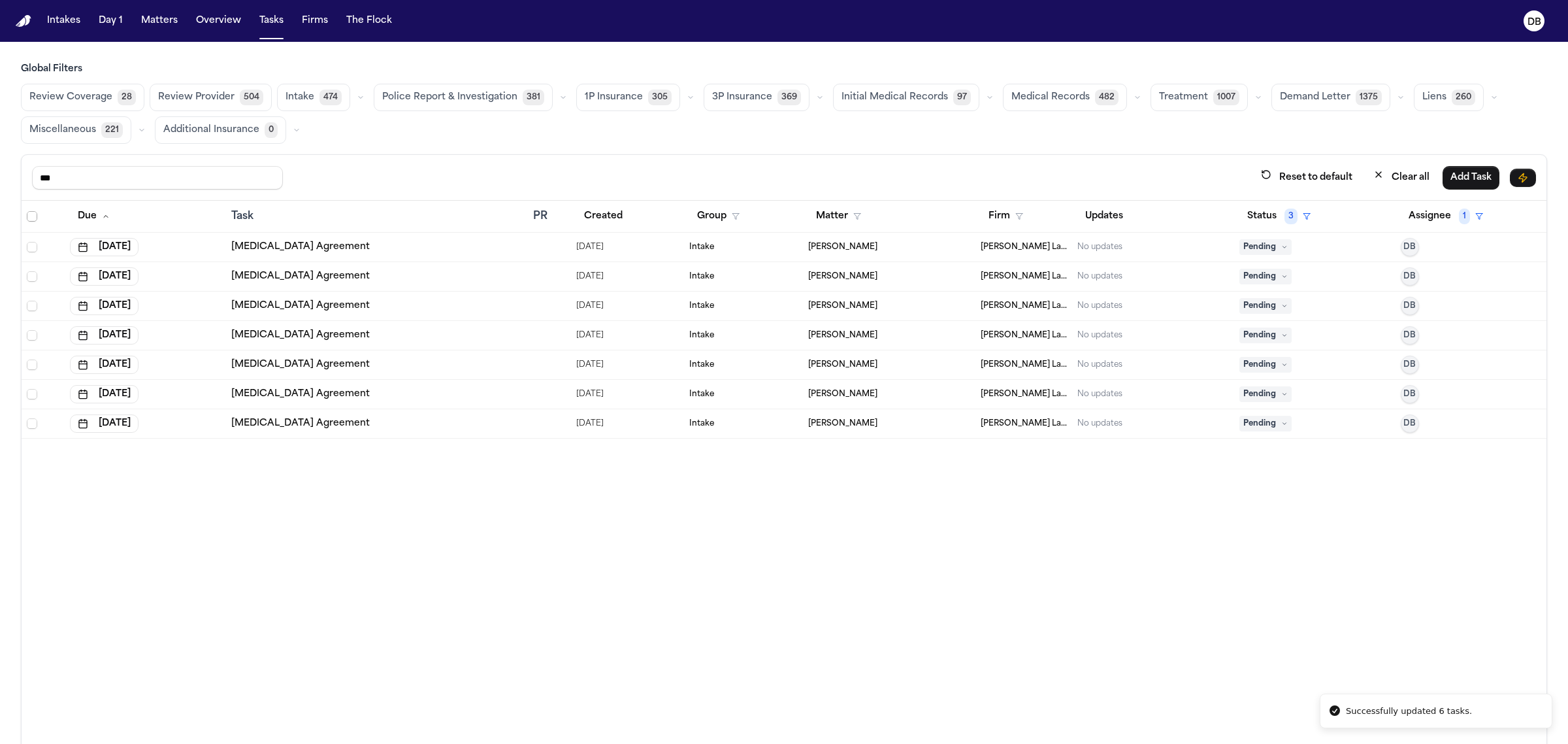
click at [34, 219] on span "Select all" at bounding box center [31, 216] width 10 height 10
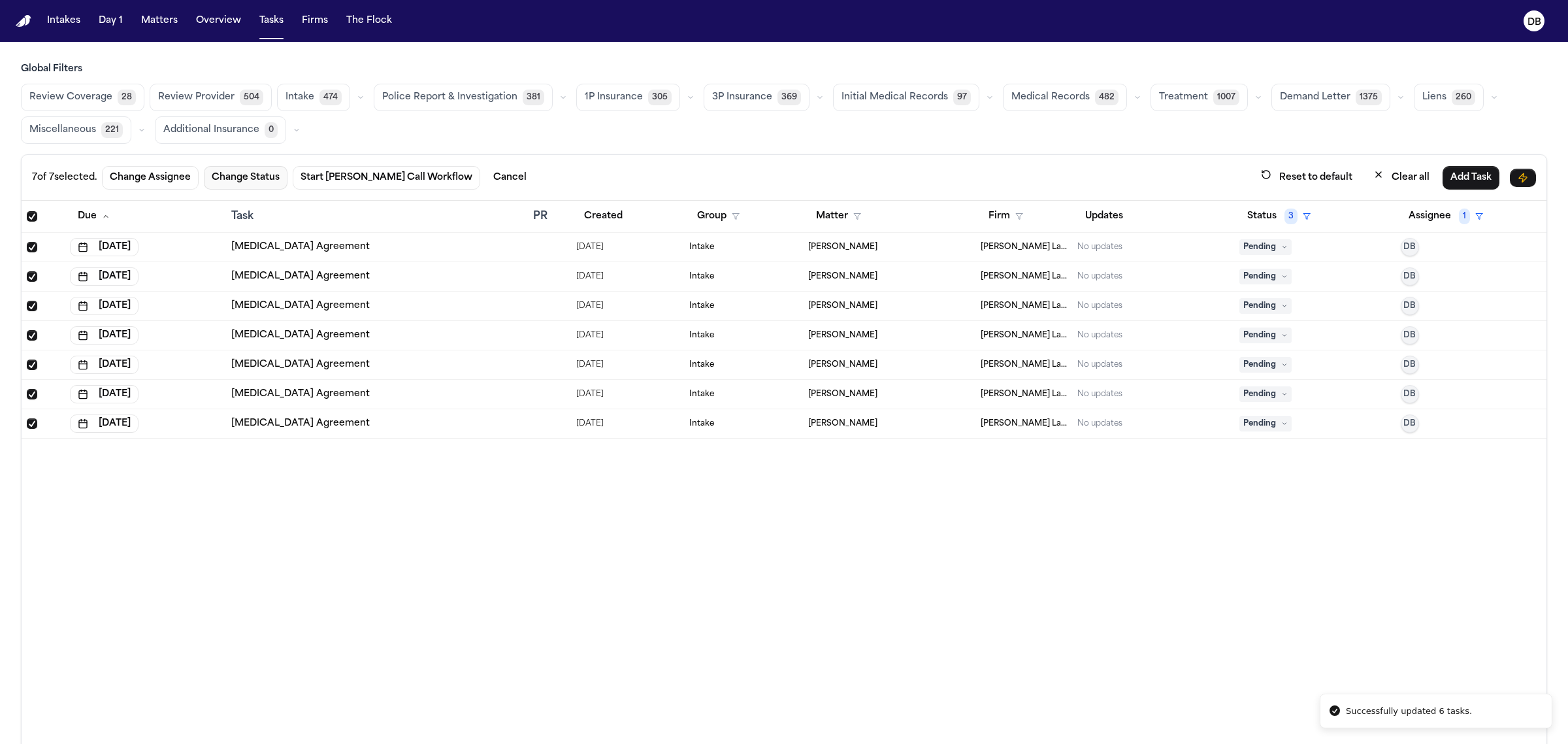
click at [253, 184] on button "Change Status" at bounding box center [246, 177] width 84 height 23
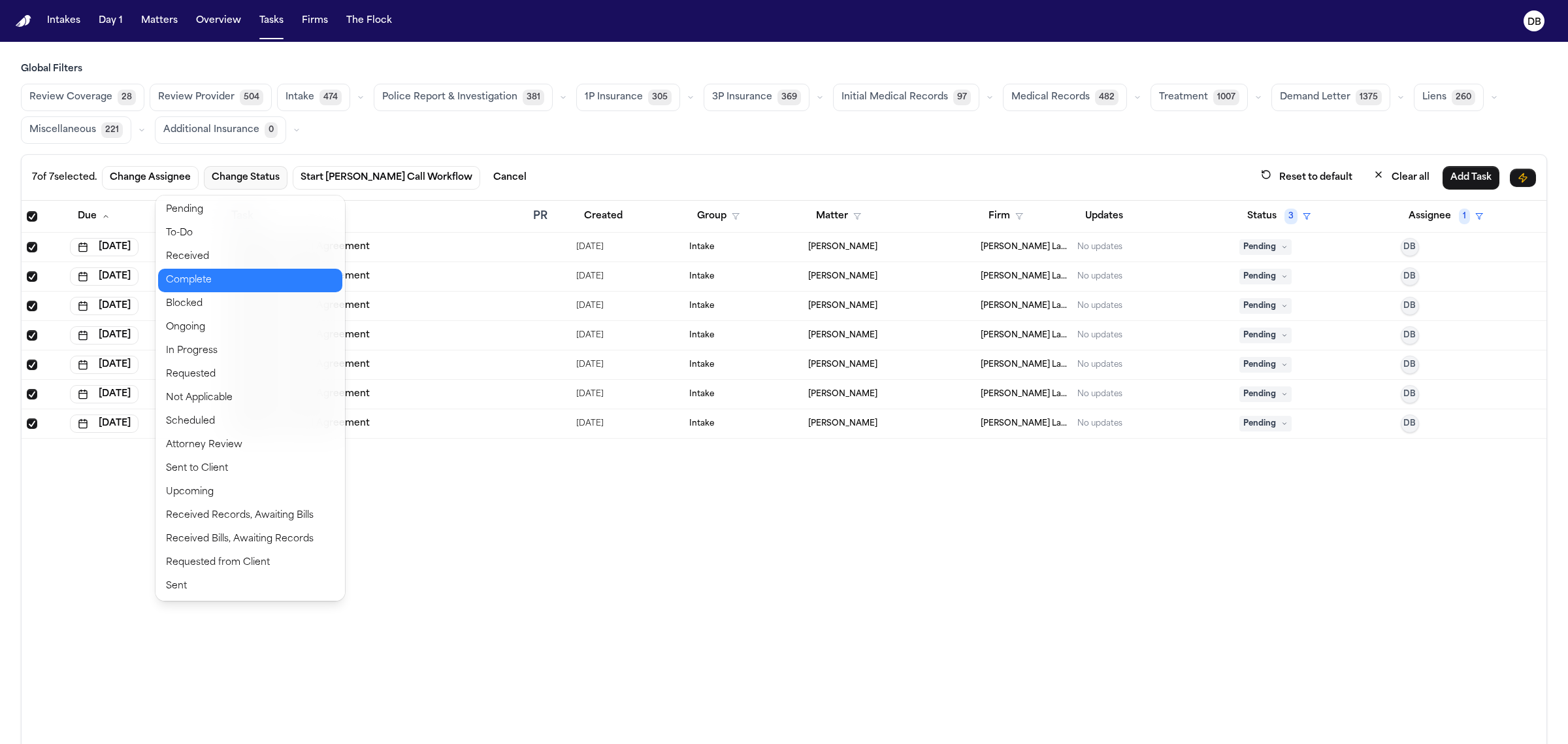
click at [185, 276] on button "Complete" at bounding box center [250, 280] width 184 height 23
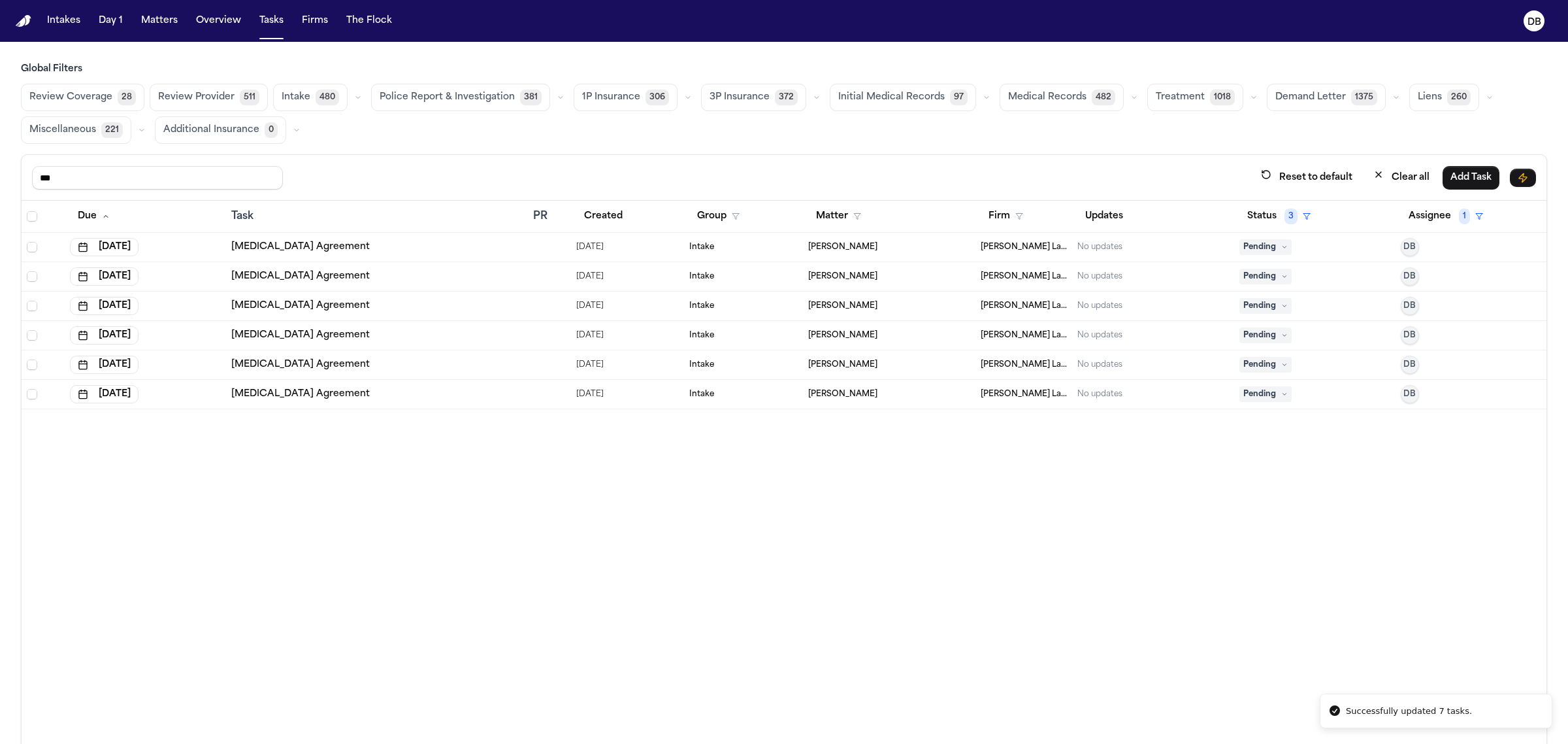
drag, startPoint x: 131, startPoint y: 177, endPoint x: 0, endPoint y: 172, distance: 131.1
click at [0, 172] on div "Global Filters Review Coverage 28 Review Provider 511 Intake 480 Police Report …" at bounding box center [784, 432] width 1568 height 739
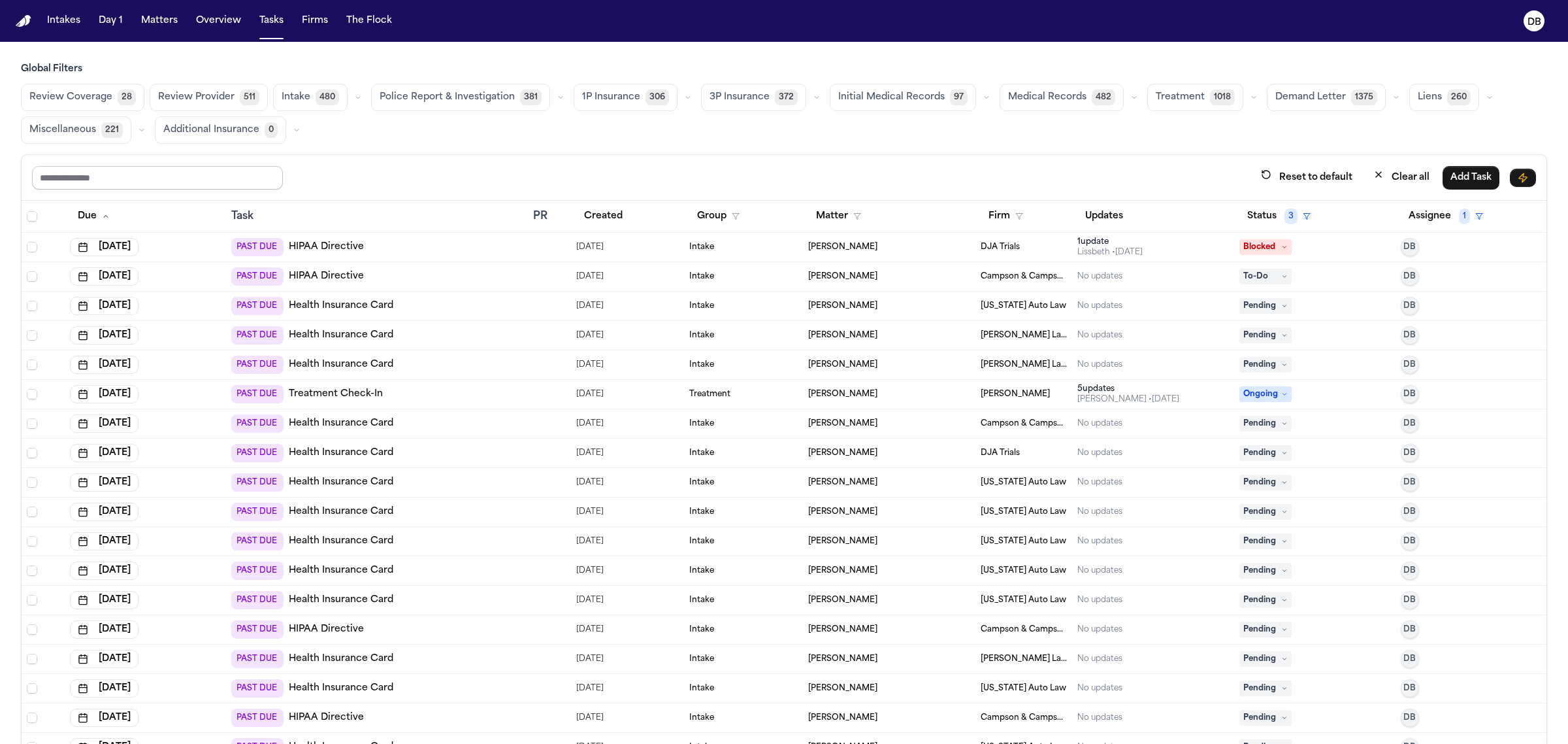
click at [168, 179] on input "text" at bounding box center [157, 177] width 251 height 23
type input "**********"
click at [673, 175] on div "**********" at bounding box center [784, 177] width 1504 height 24
click at [342, 242] on link "Health Insurance Card" at bounding box center [341, 247] width 105 height 13
click at [998, 282] on span "Romanow Law Group" at bounding box center [1024, 276] width 86 height 10
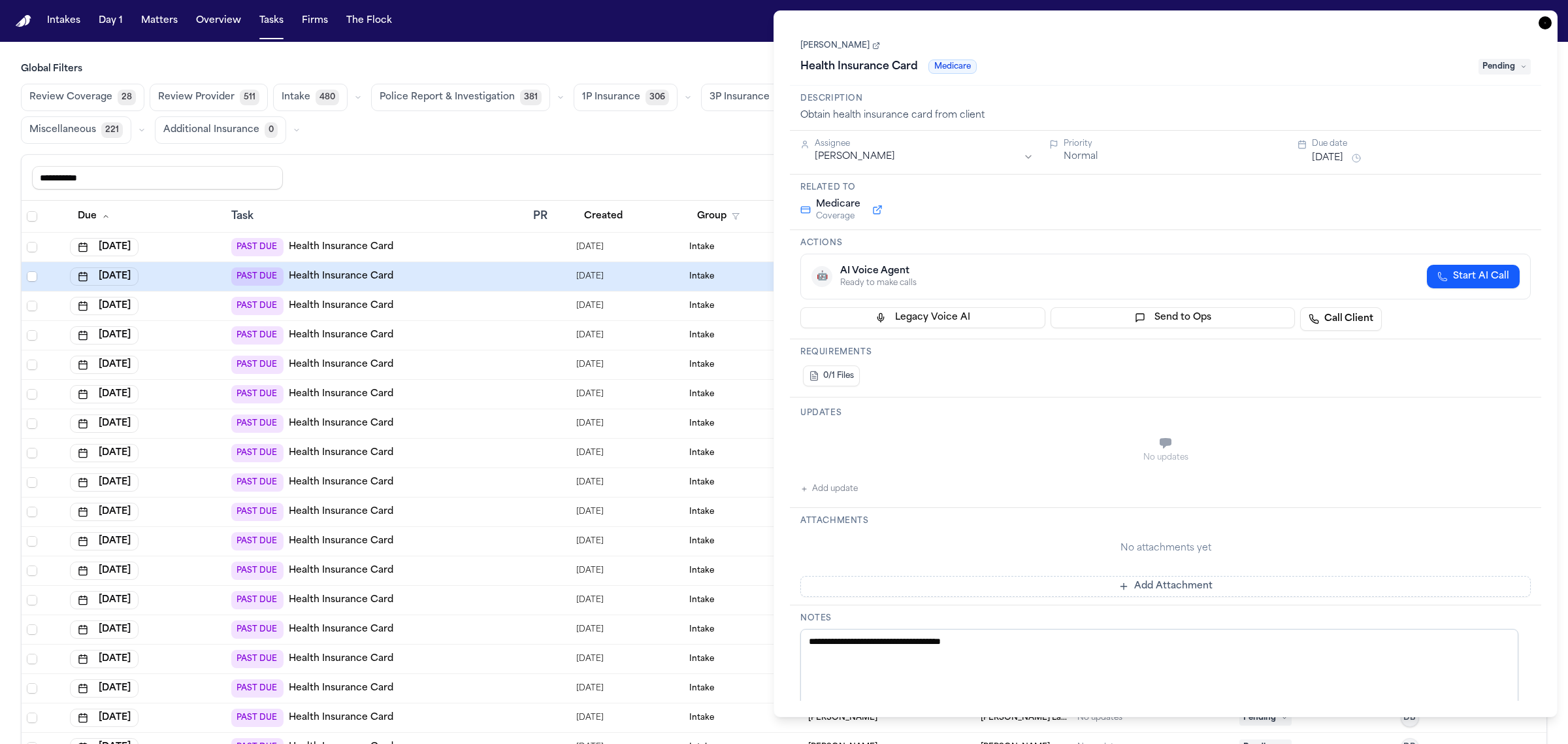
click at [813, 42] on link "Ily Shofestall" at bounding box center [840, 45] width 79 height 10
click at [534, 161] on div "**********" at bounding box center [783, 177] width 1525 height 46
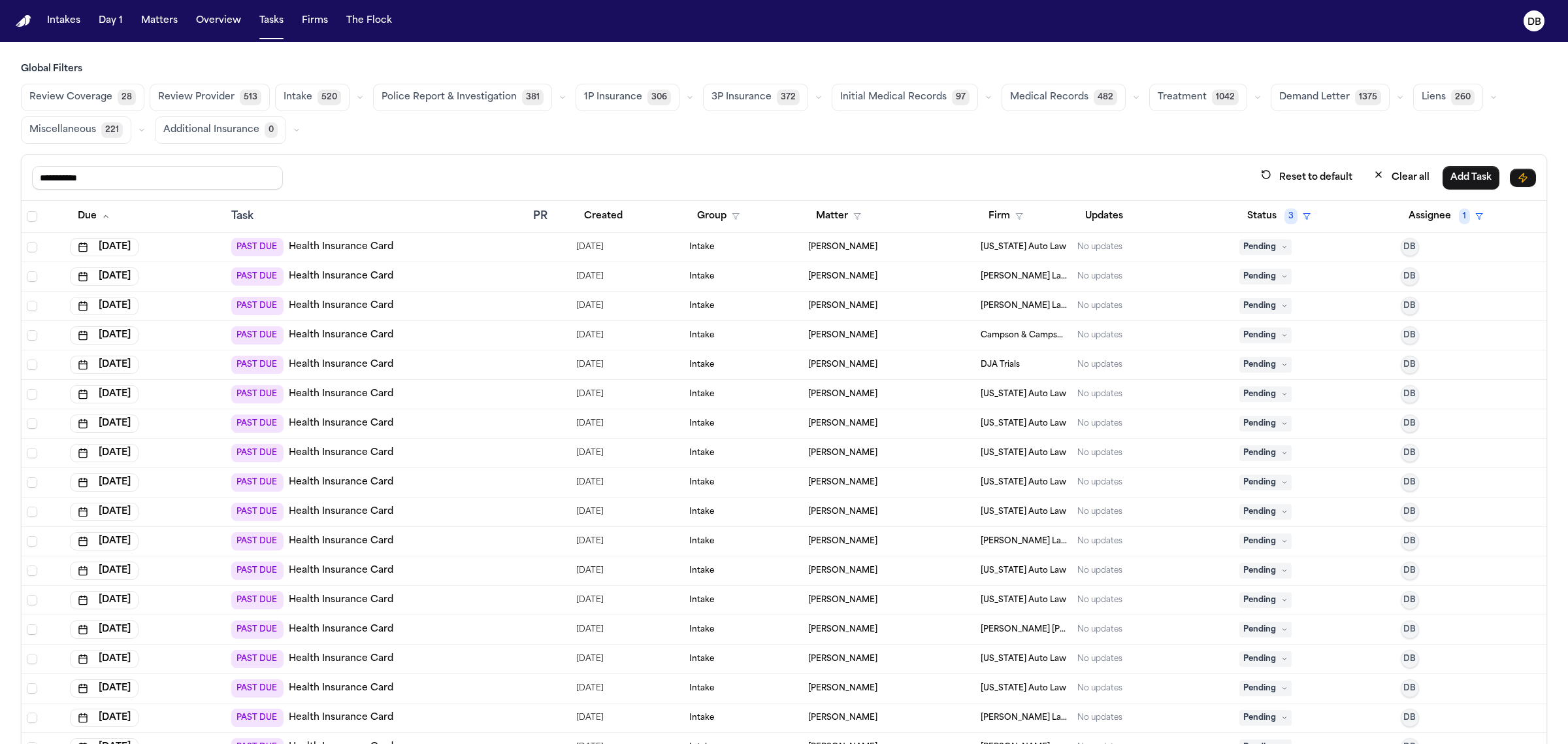
click at [35, 223] on th at bounding box center [42, 216] width 43 height 32
click at [30, 221] on span "Select all" at bounding box center [31, 216] width 10 height 10
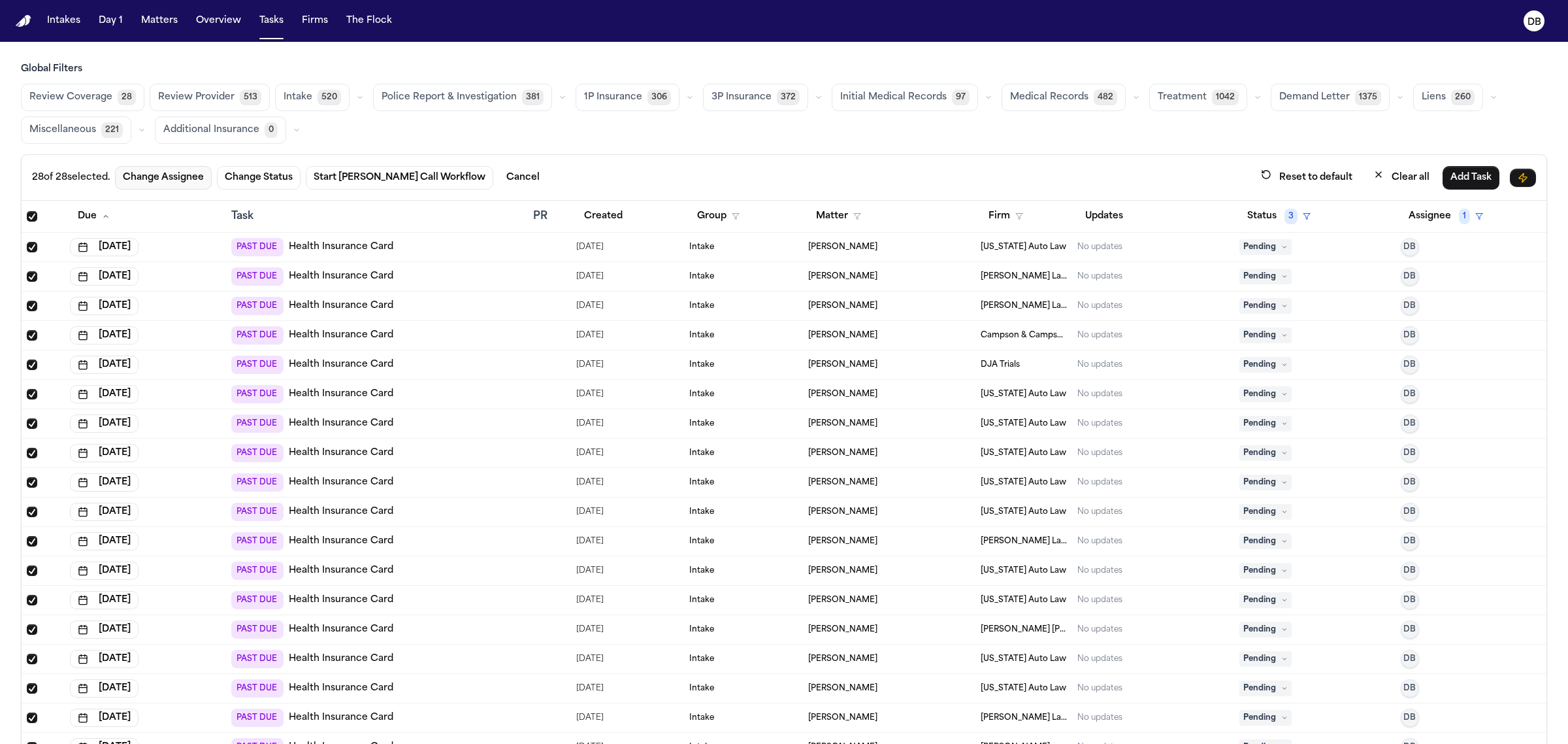
click at [170, 170] on button "Change Assignee" at bounding box center [163, 177] width 97 height 23
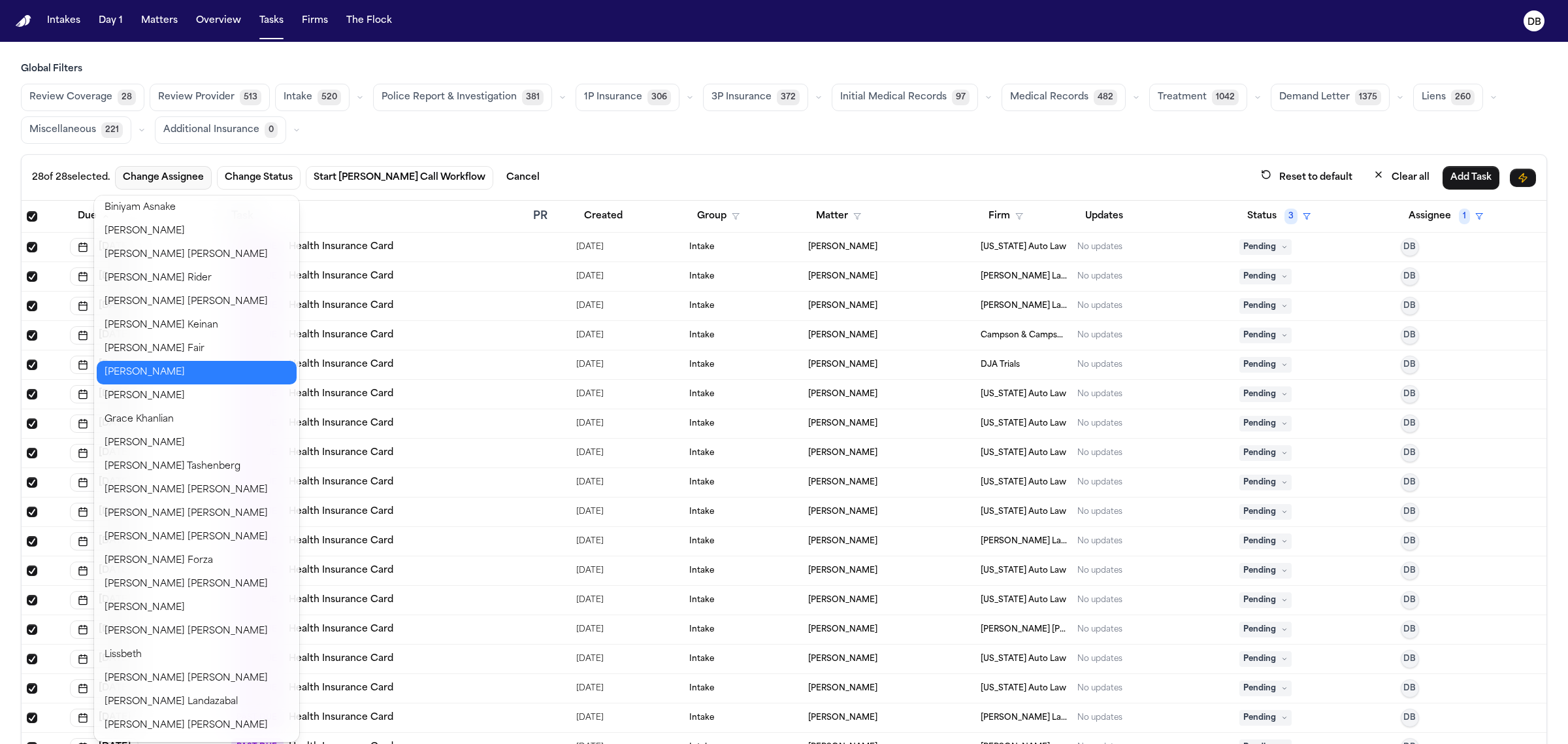
scroll to position [491, 0]
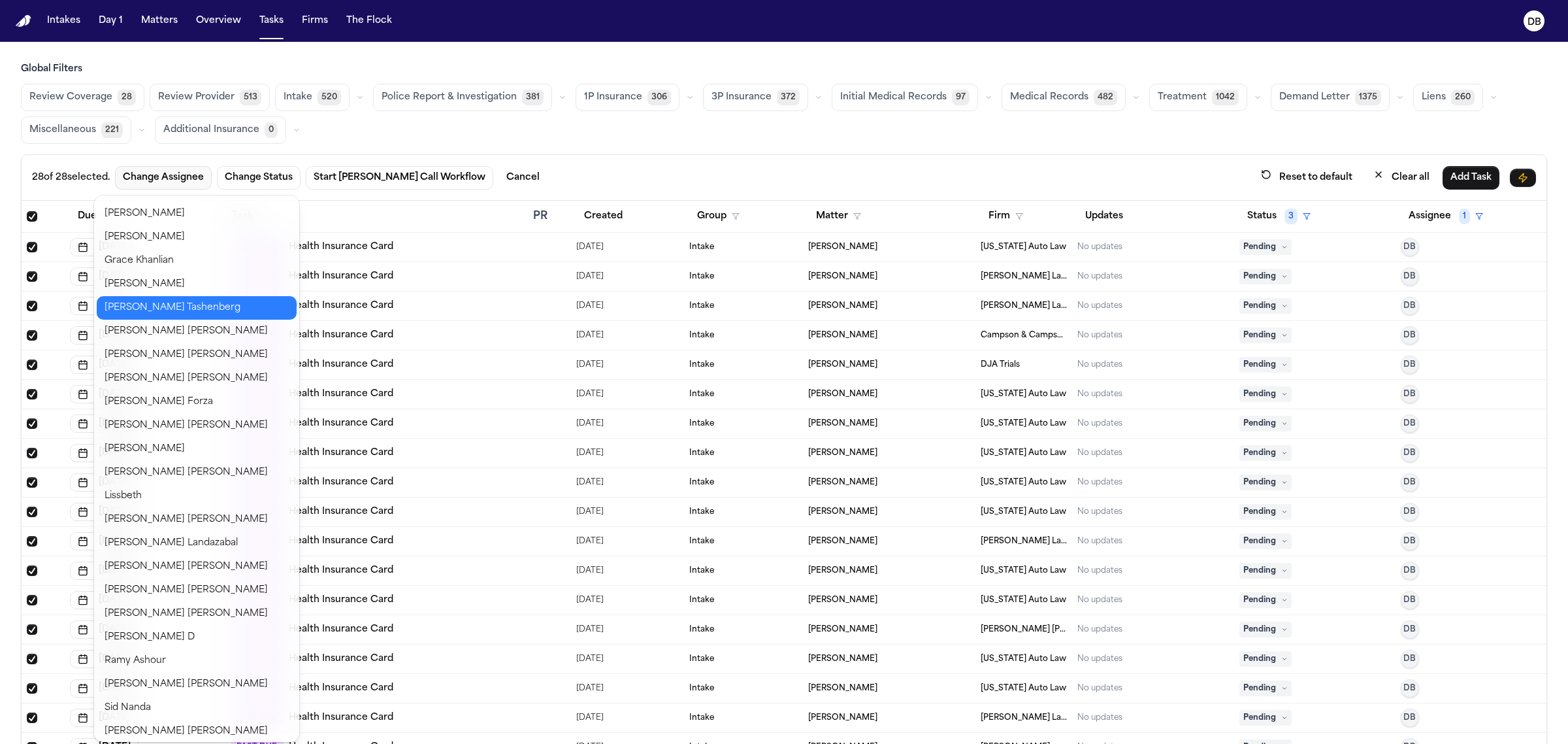
click at [183, 296] on button "Jennifer Tashenberg" at bounding box center [197, 308] width 200 height 23
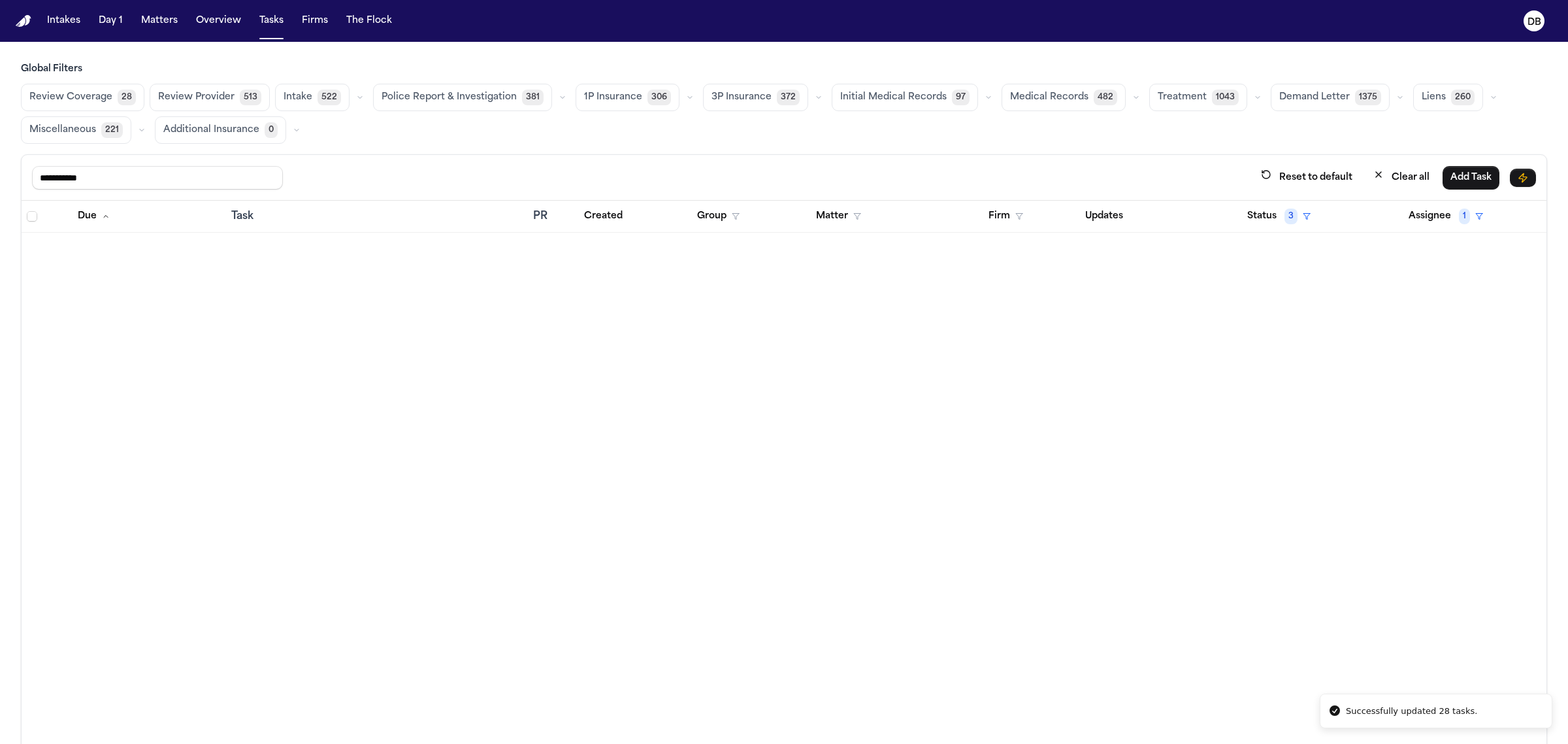
click at [318, 100] on span "522" at bounding box center [329, 97] width 23 height 16
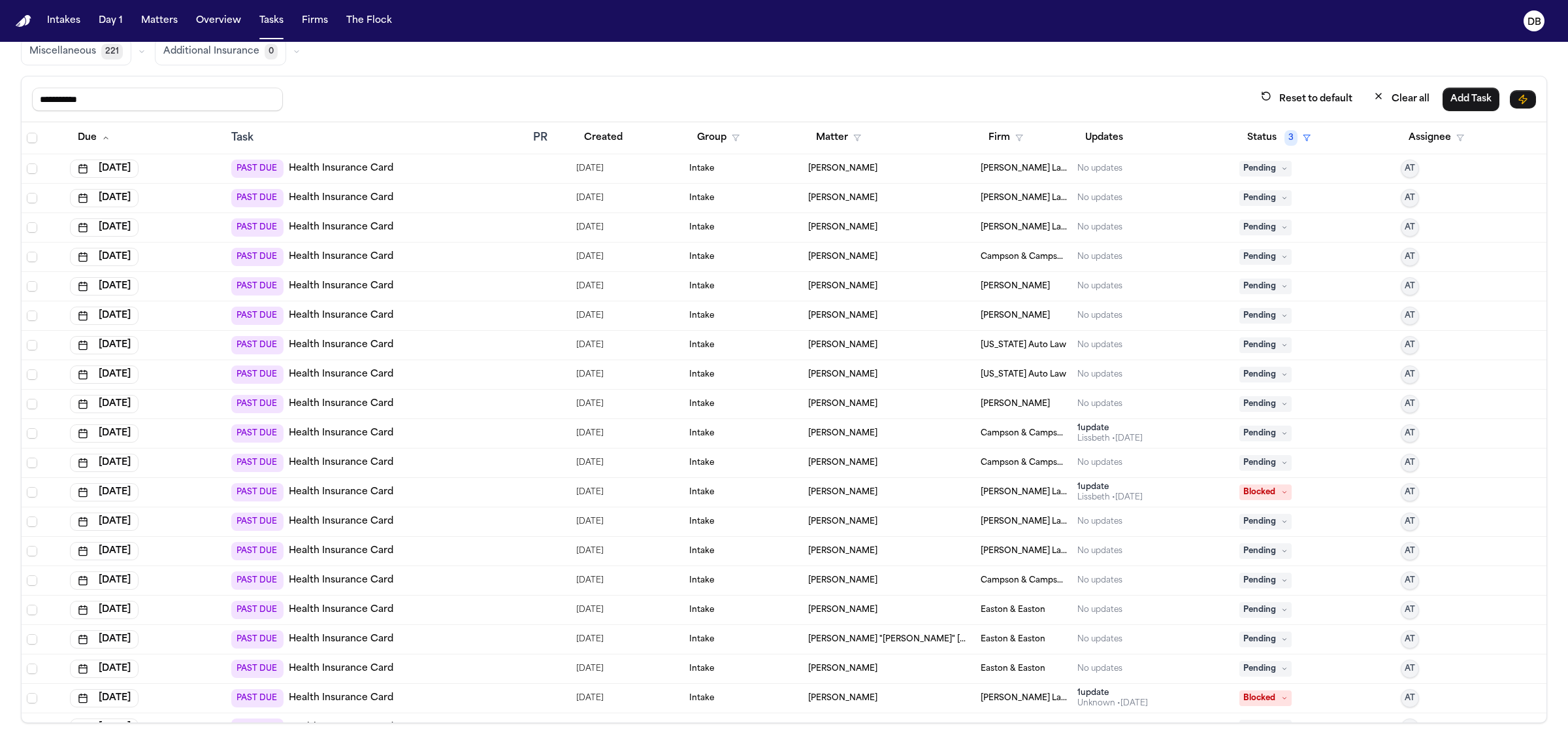
scroll to position [0, 0]
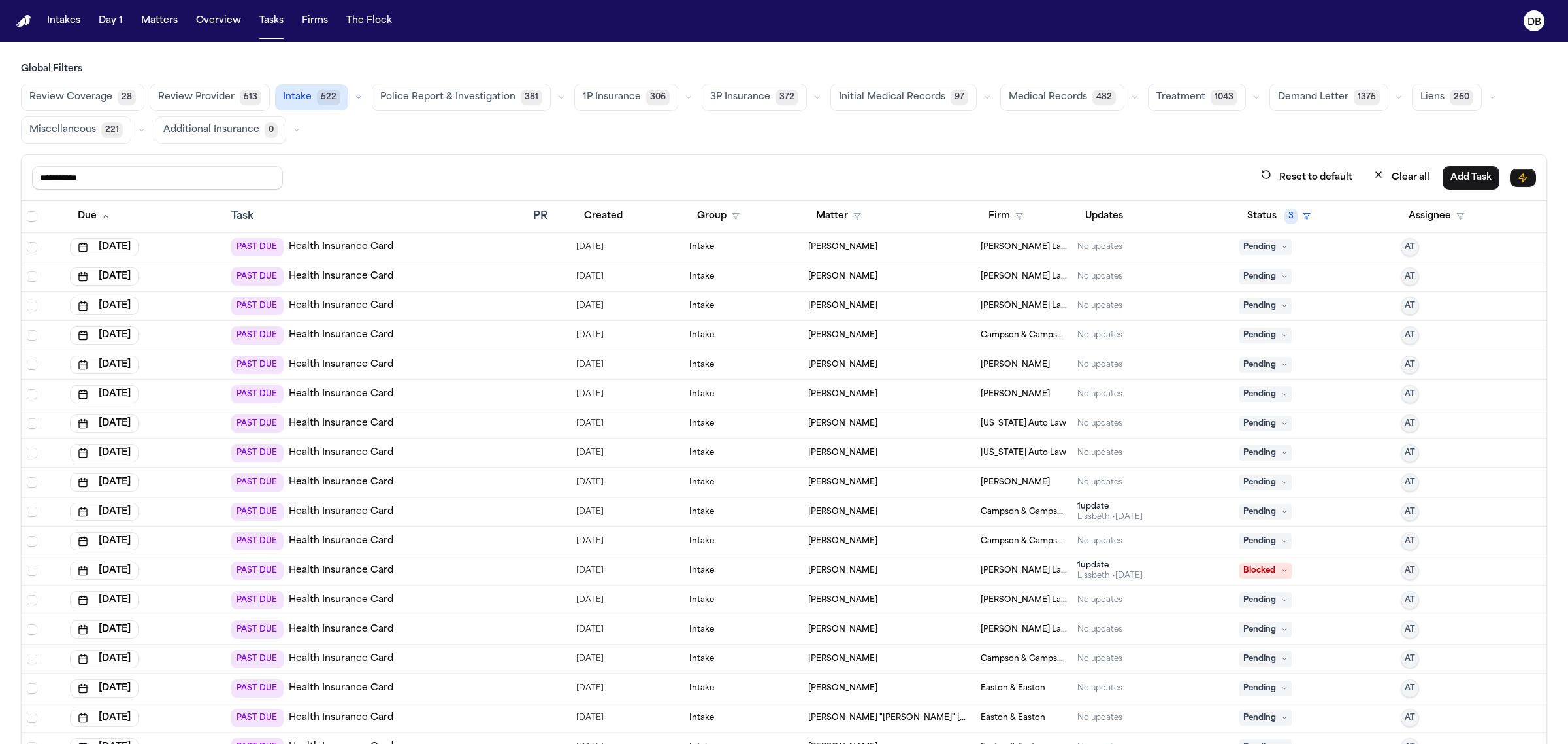
click at [334, 251] on link "Health Insurance Card" at bounding box center [341, 247] width 105 height 13
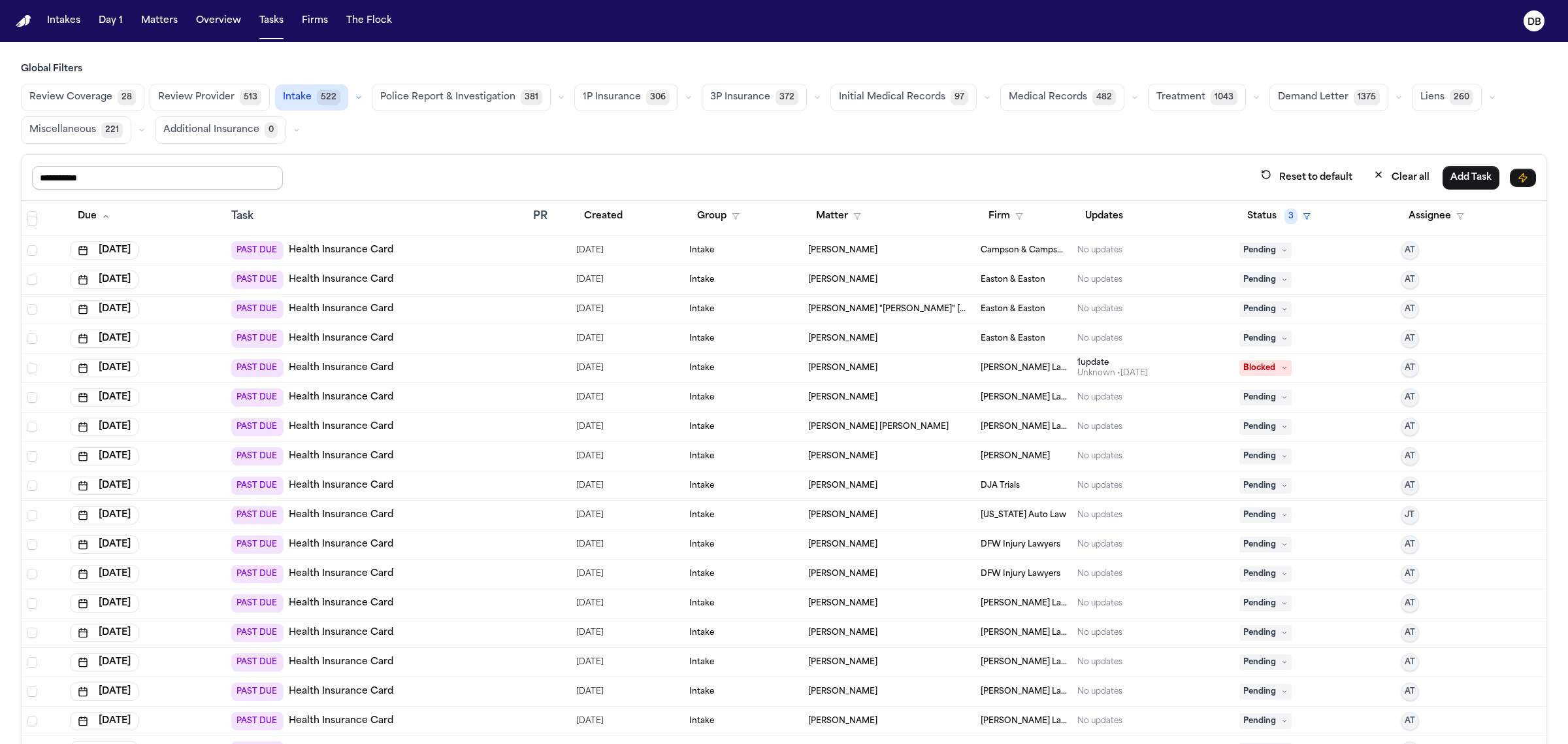
scroll to position [406, 0]
drag, startPoint x: 157, startPoint y: 179, endPoint x: 24, endPoint y: 219, distance: 138.9
click at [24, 219] on div "**********" at bounding box center [784, 478] width 1526 height 647
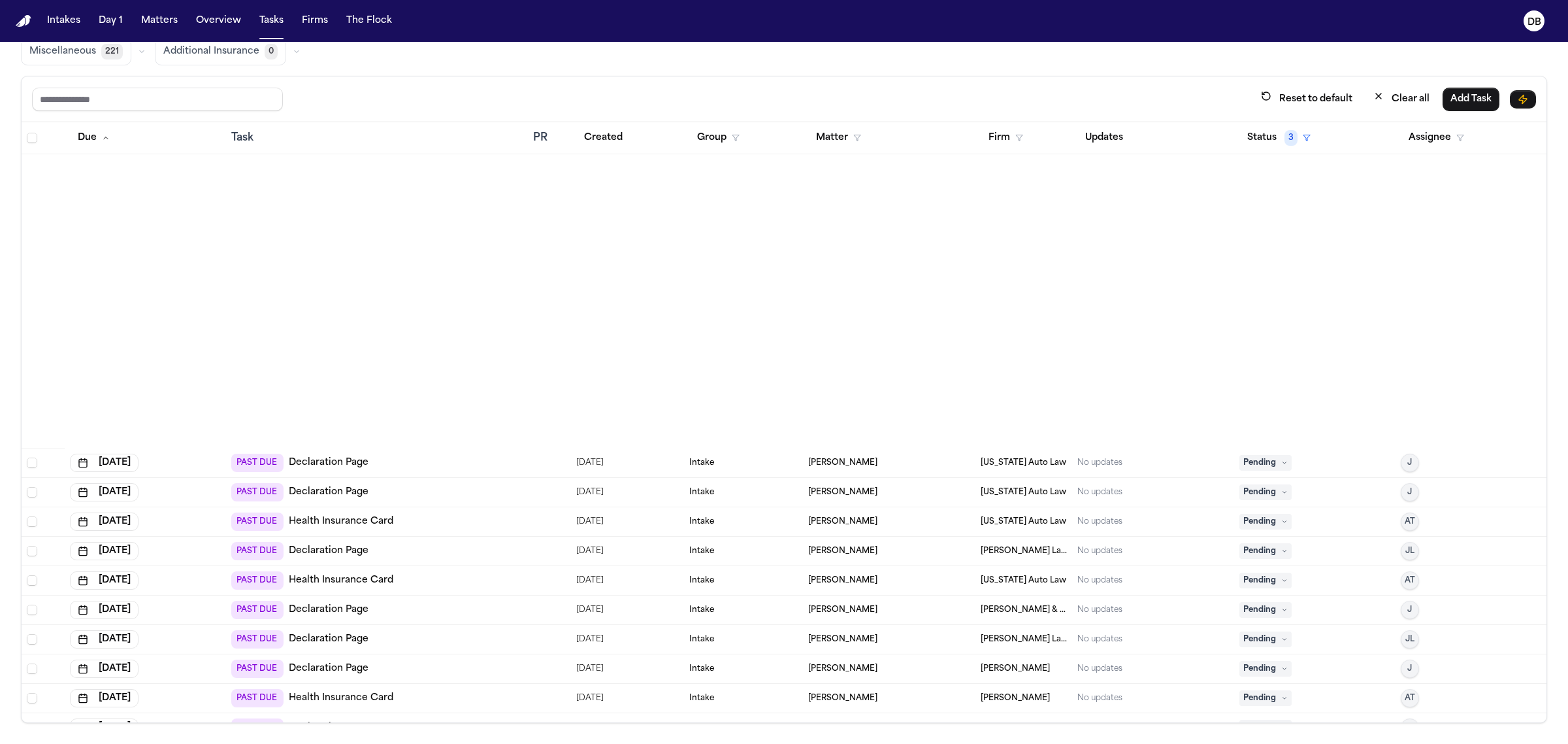
scroll to position [899, 0]
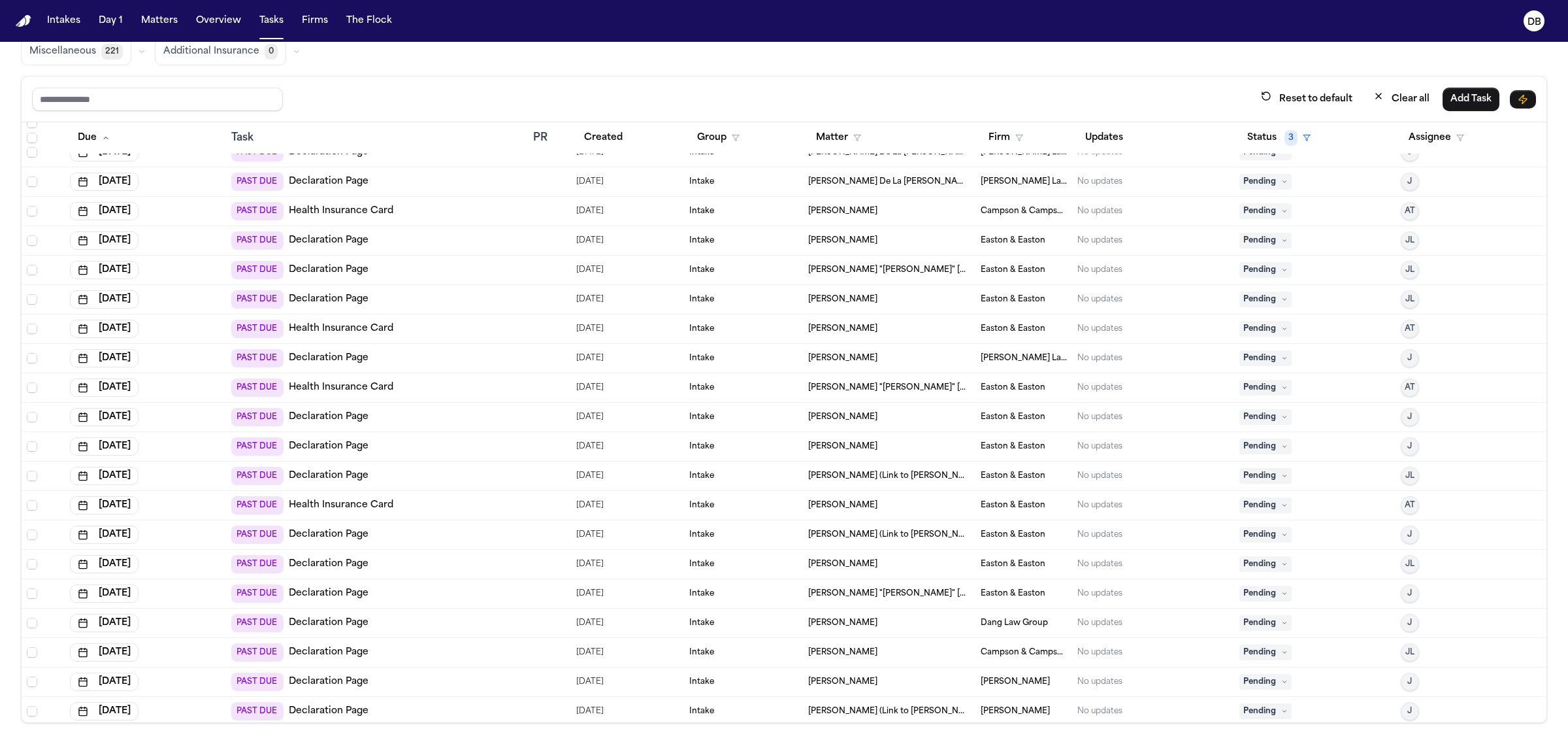
click at [144, 79] on div "Reset to default Clear all Add Task" at bounding box center [783, 99] width 1525 height 46
click at [145, 88] on input "text" at bounding box center [157, 99] width 251 height 23
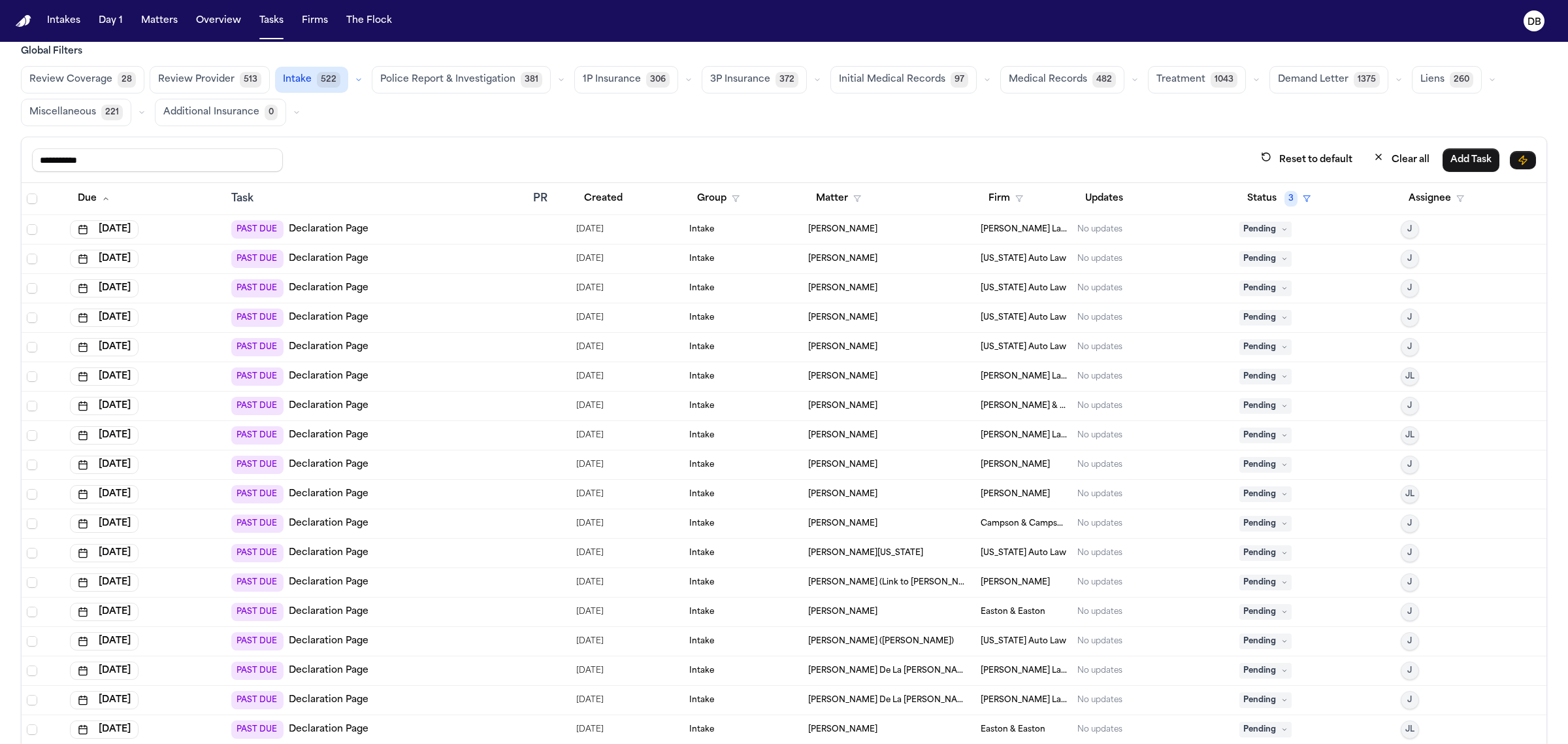
scroll to position [0, 0]
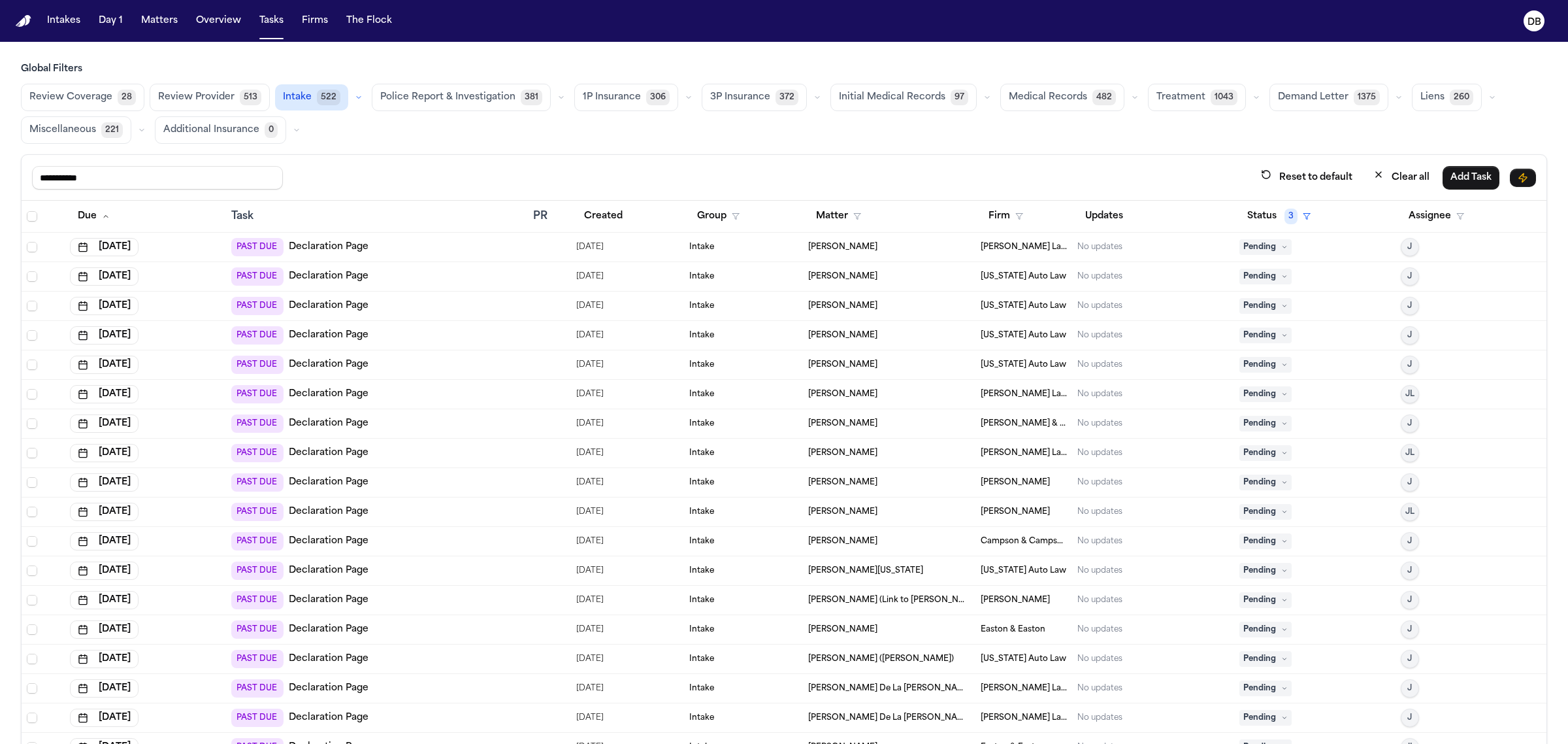
type input "**********"
drag, startPoint x: 142, startPoint y: 168, endPoint x: 0, endPoint y: 191, distance: 143.9
click at [0, 191] on div "**********" at bounding box center [784, 432] width 1568 height 739
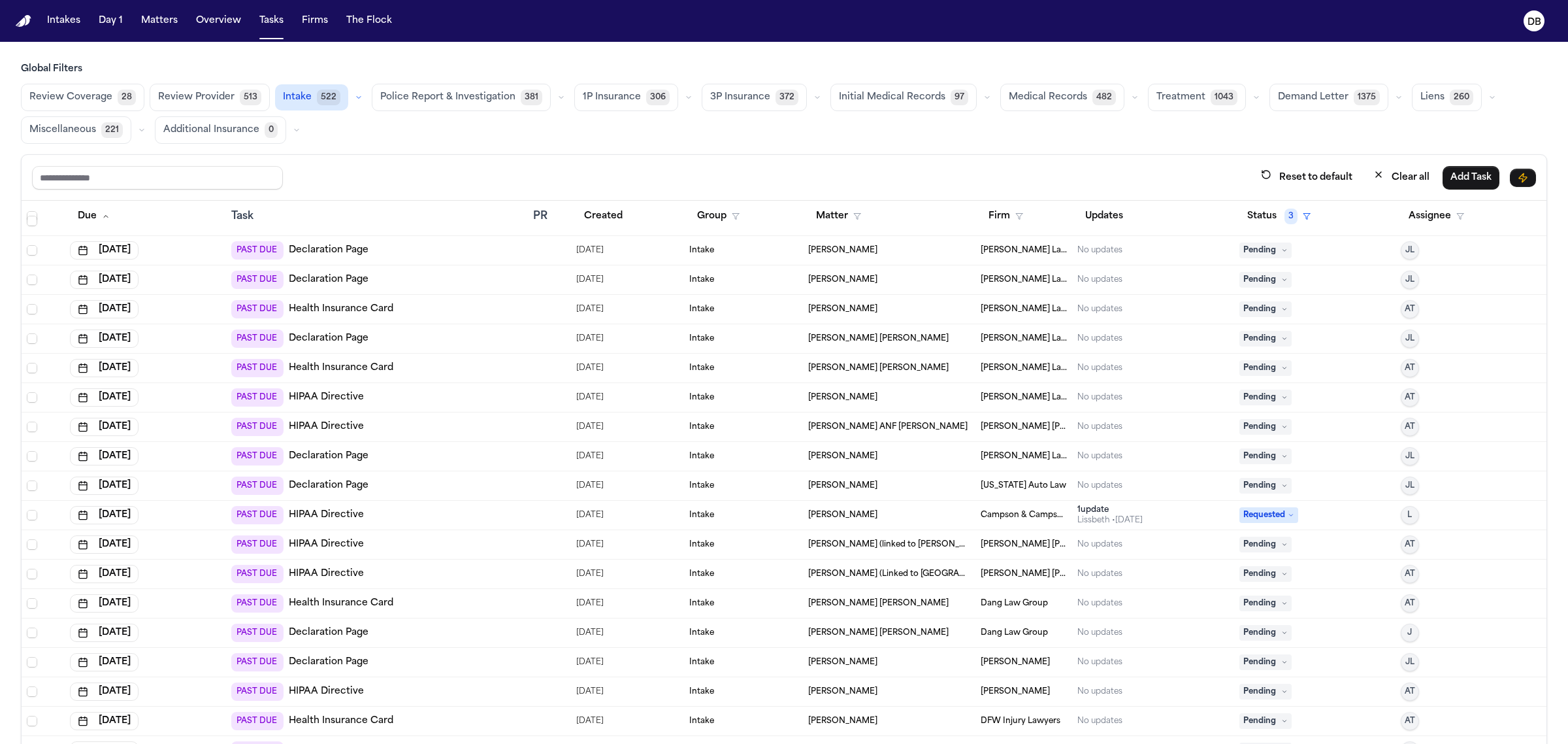
scroll to position [5638, 0]
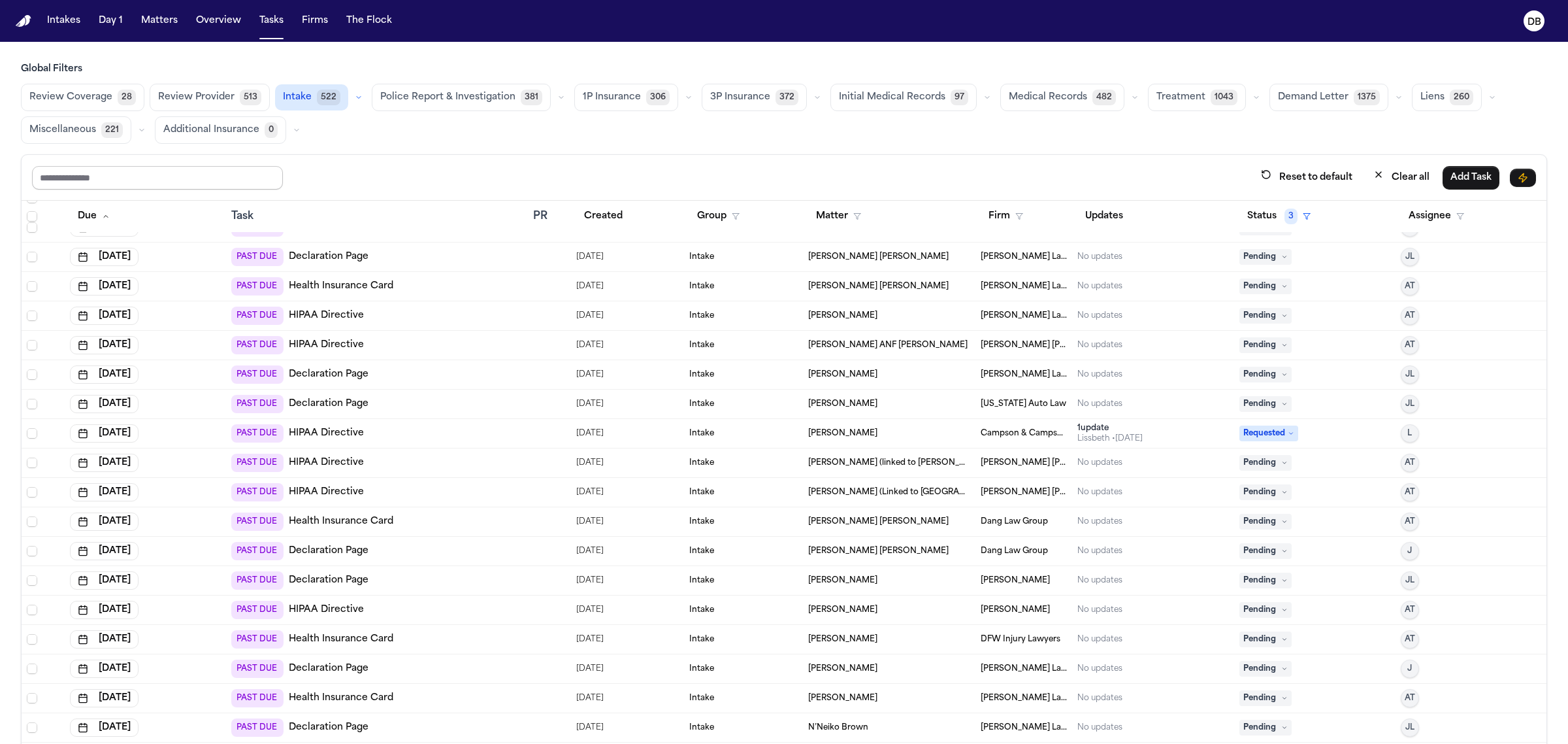
click at [105, 177] on input "text" at bounding box center [157, 177] width 251 height 23
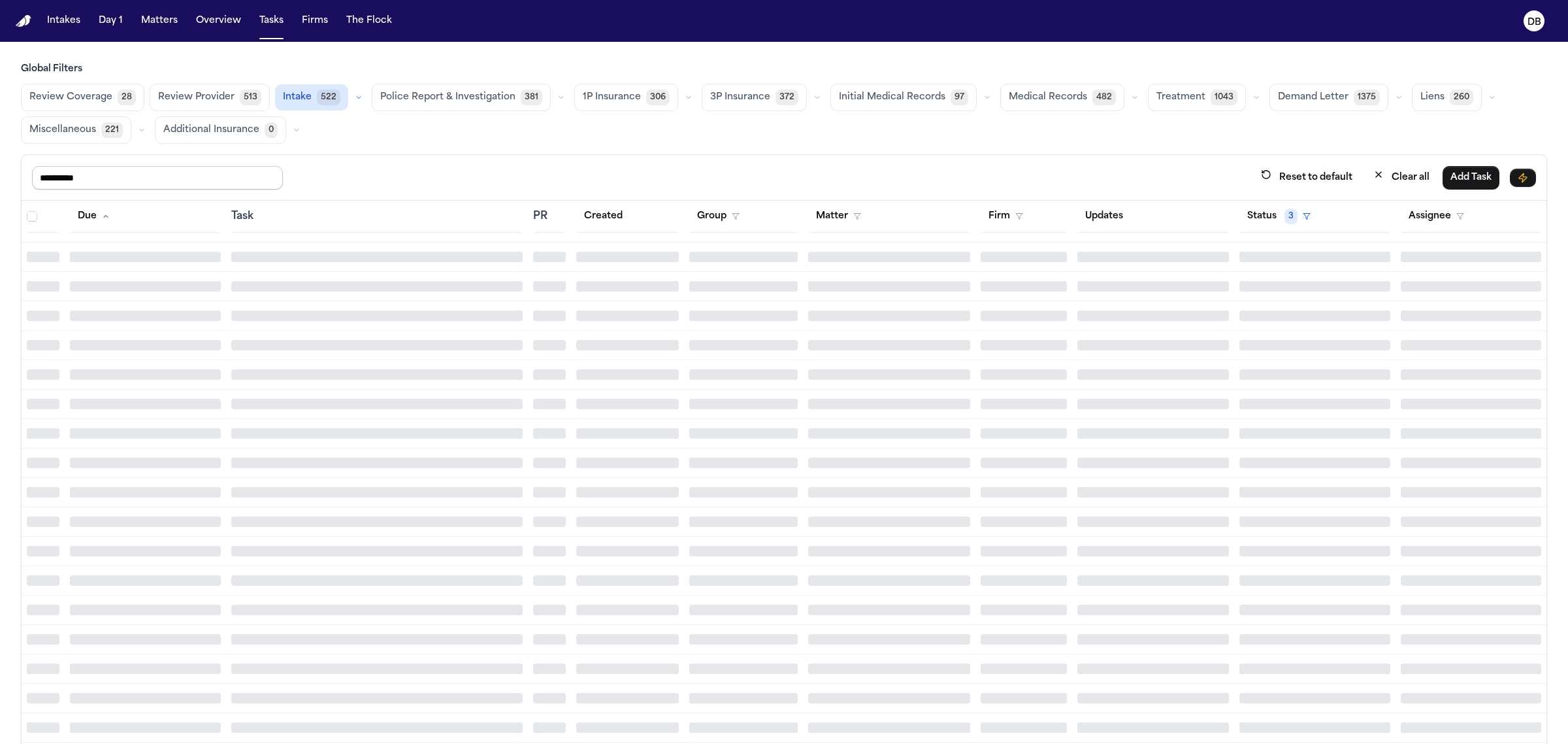
scroll to position [0, 0]
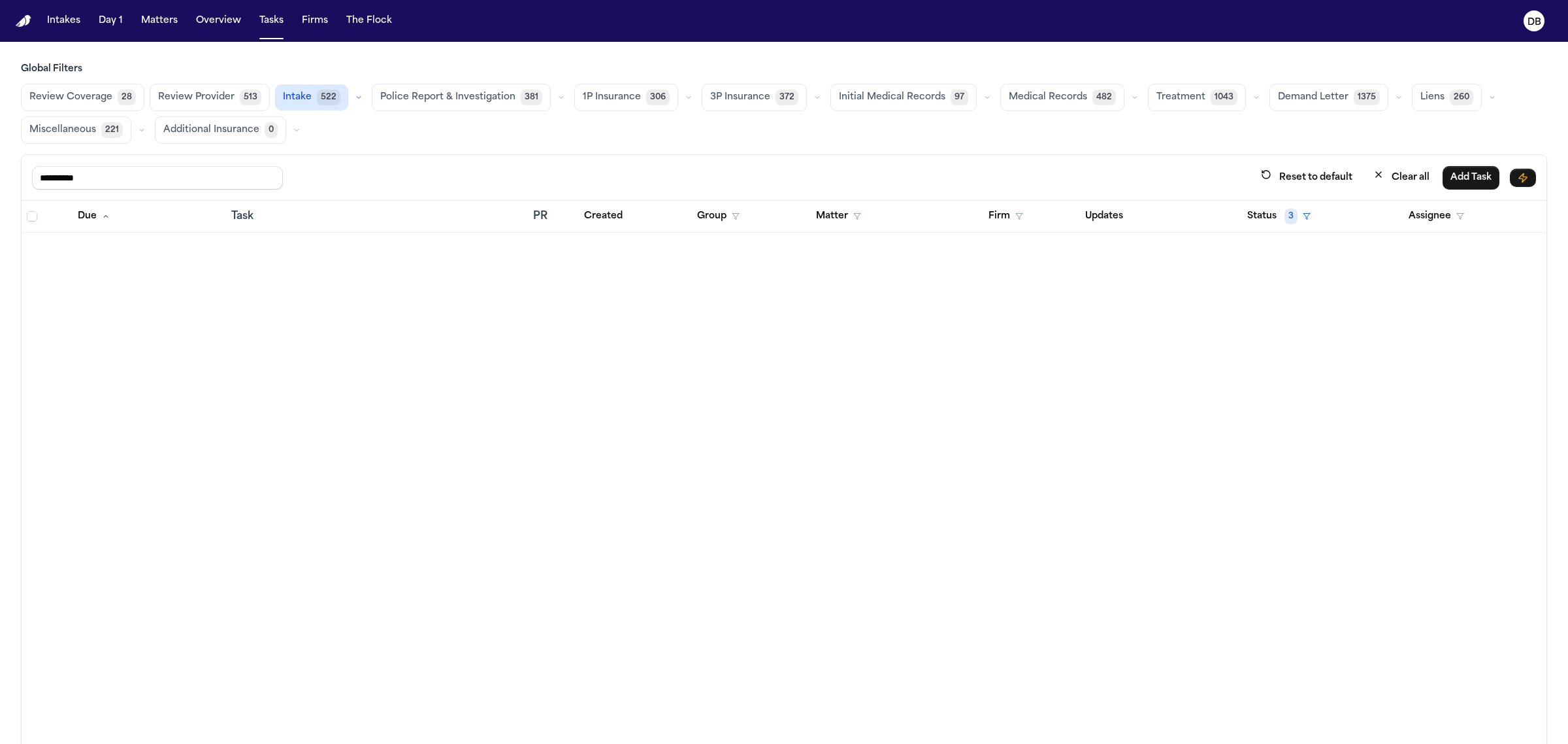
drag, startPoint x: 213, startPoint y: 173, endPoint x: 0, endPoint y: 34, distance: 254.3
click at [3, 169] on div "**********" at bounding box center [784, 432] width 1568 height 739
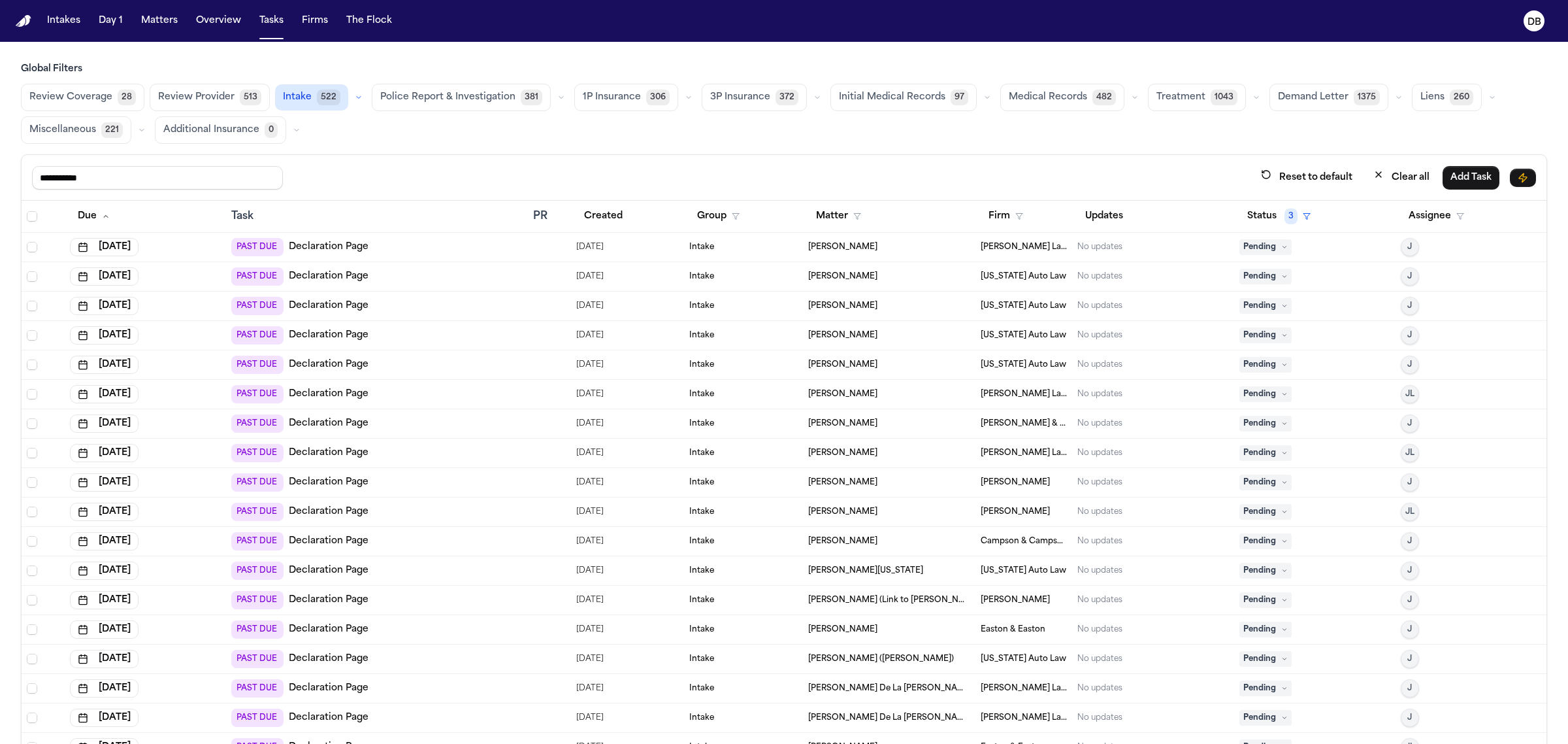
type input "**********"
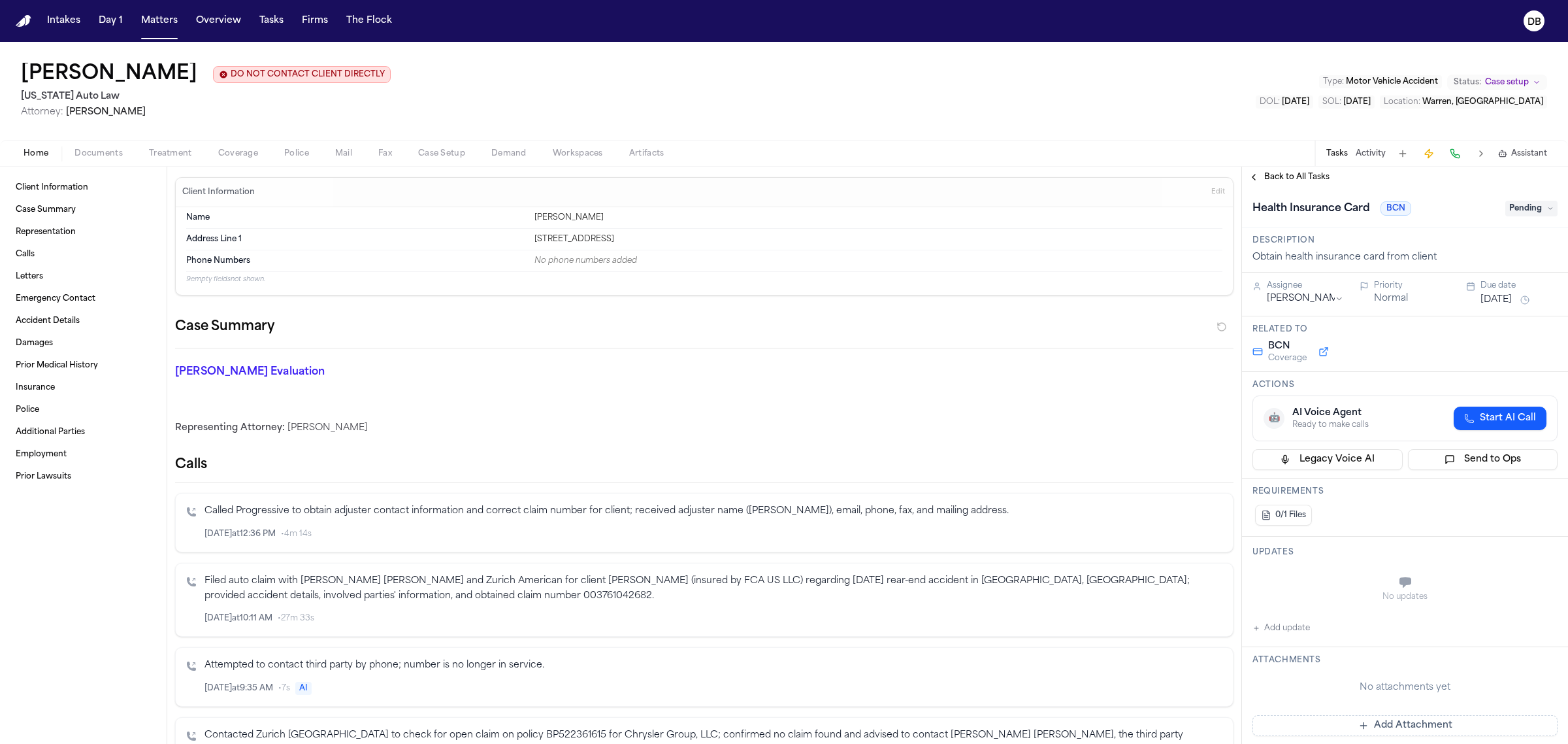
click at [188, 151] on span "Treatment" at bounding box center [170, 153] width 43 height 10
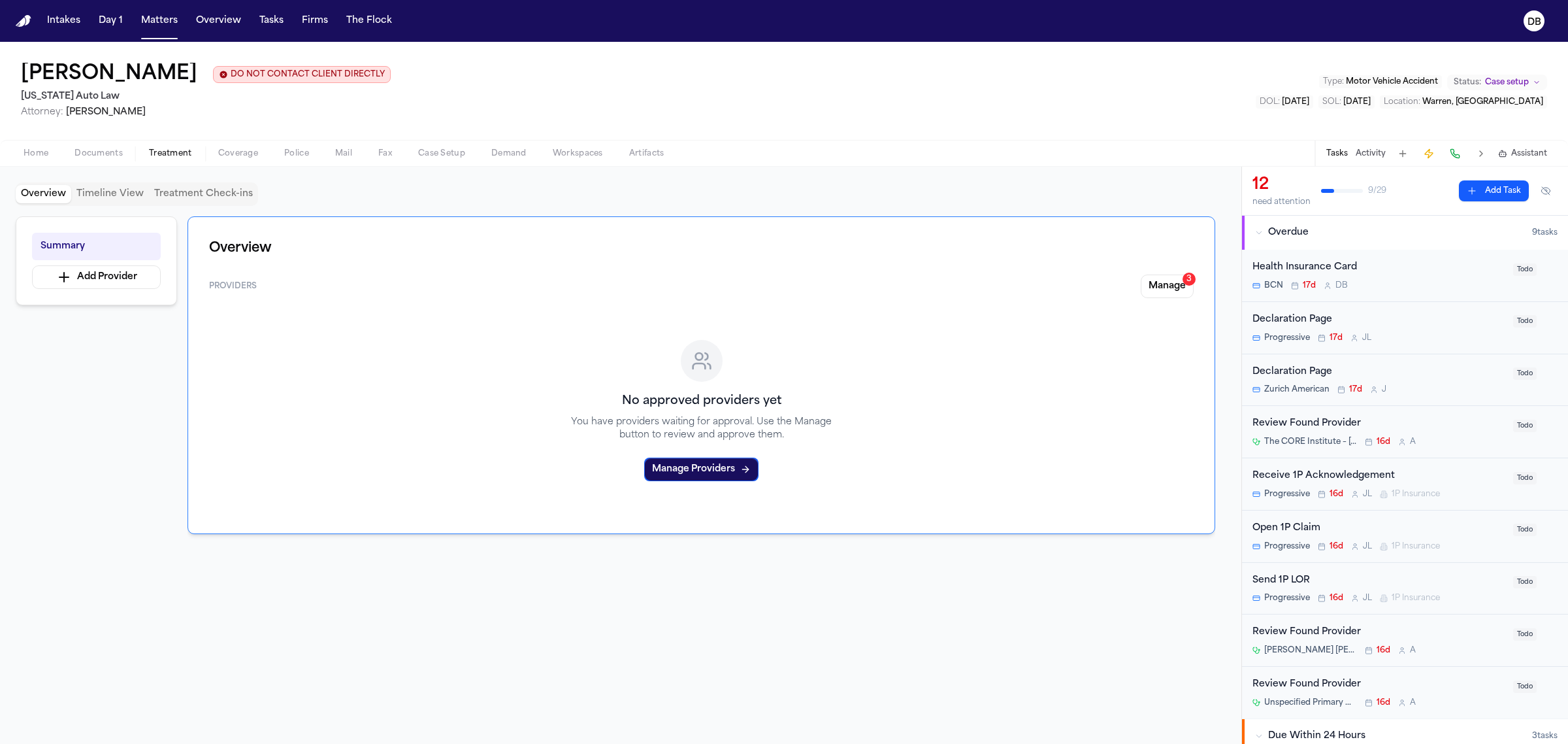
click at [116, 159] on button "Documents" at bounding box center [99, 153] width 75 height 16
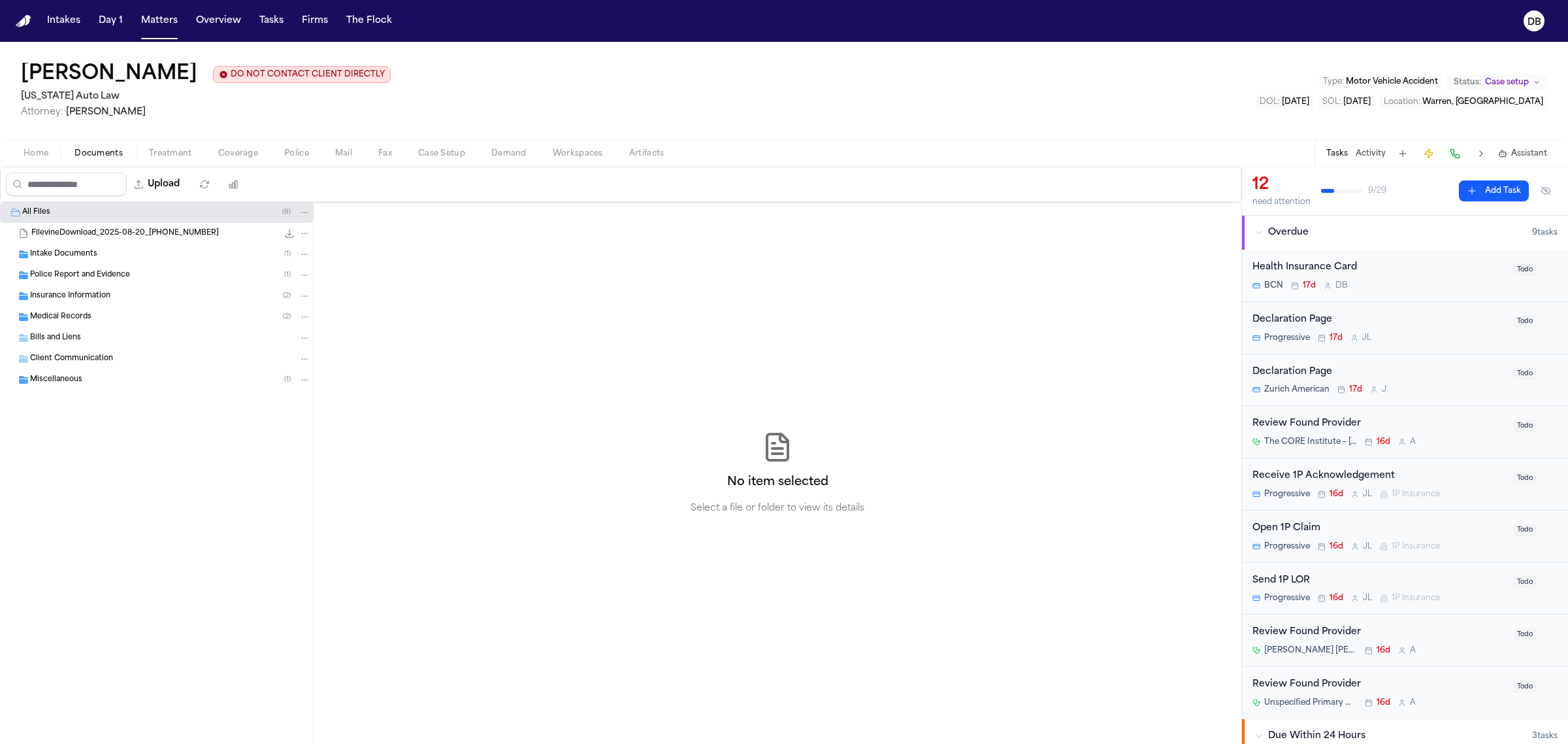
click at [114, 289] on div "Insurance Information ( 2 )" at bounding box center [156, 296] width 313 height 21
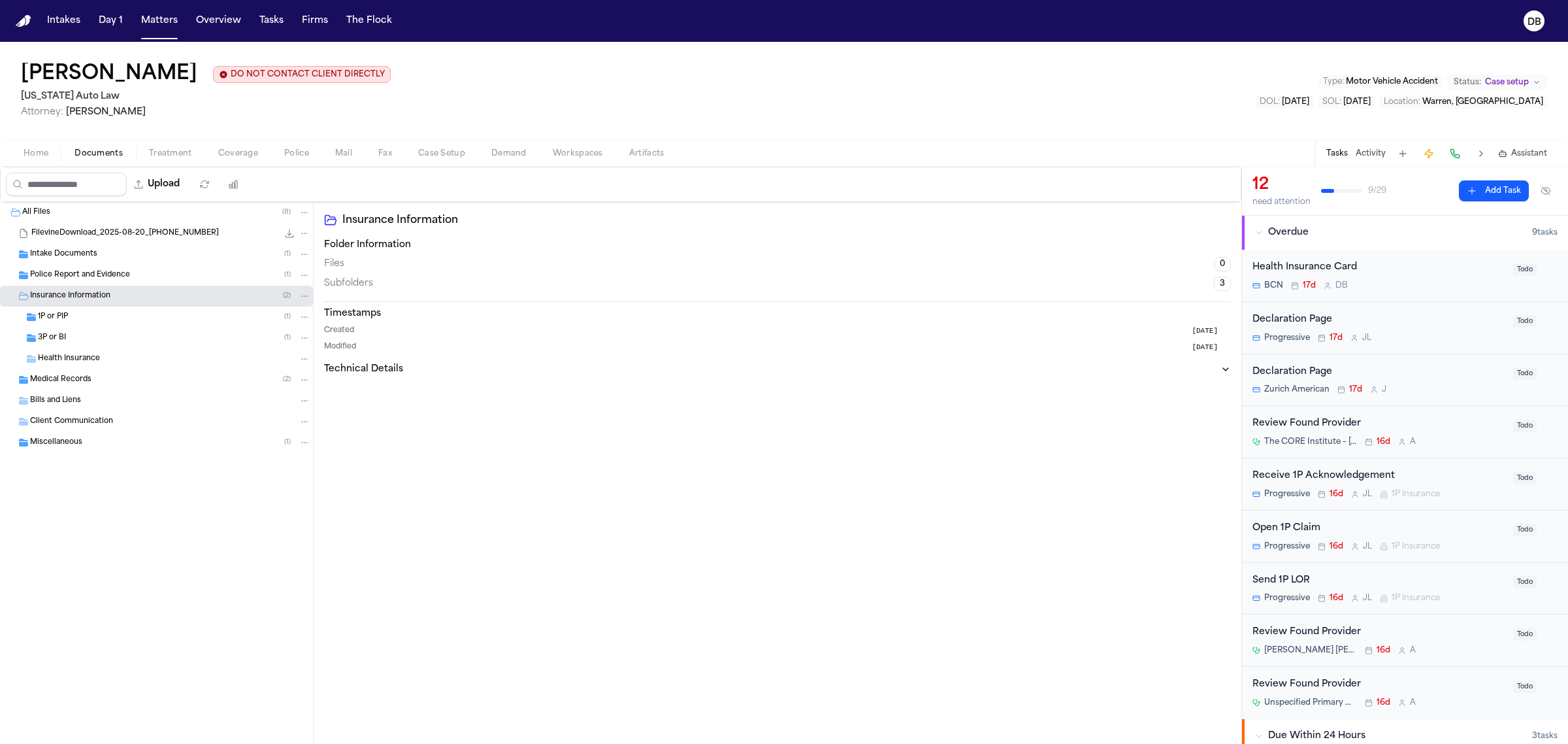
click at [98, 360] on span "Health Insurance" at bounding box center [68, 359] width 62 height 11
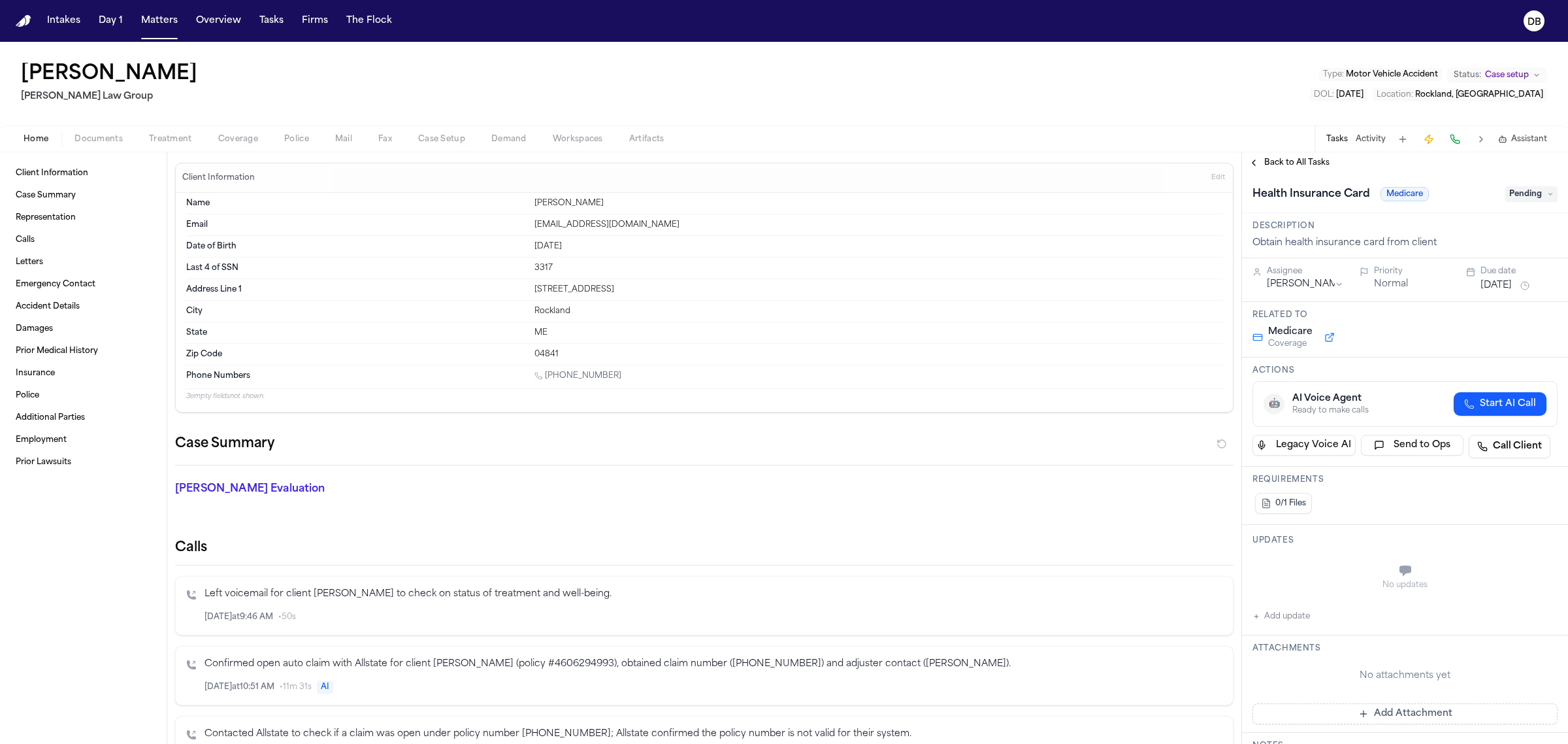
click at [125, 124] on div "Ily Shofestall Romanow Law Group Type : Motor Vehicle Accident Status: Case set…" at bounding box center [784, 84] width 1568 height 84
click at [116, 136] on span "Documents" at bounding box center [99, 139] width 49 height 10
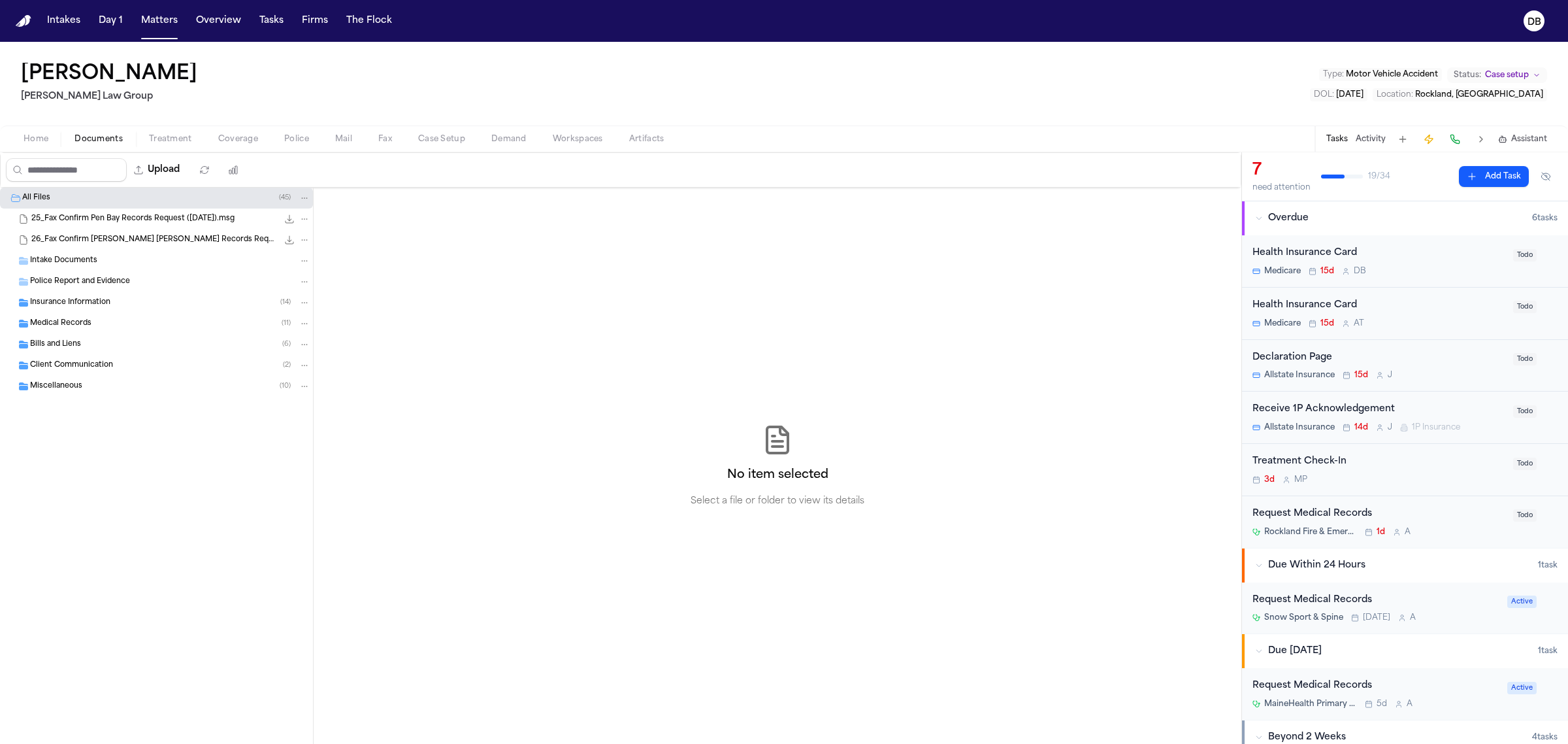
click at [127, 295] on div "Insurance Information ( 14 )" at bounding box center [156, 302] width 313 height 21
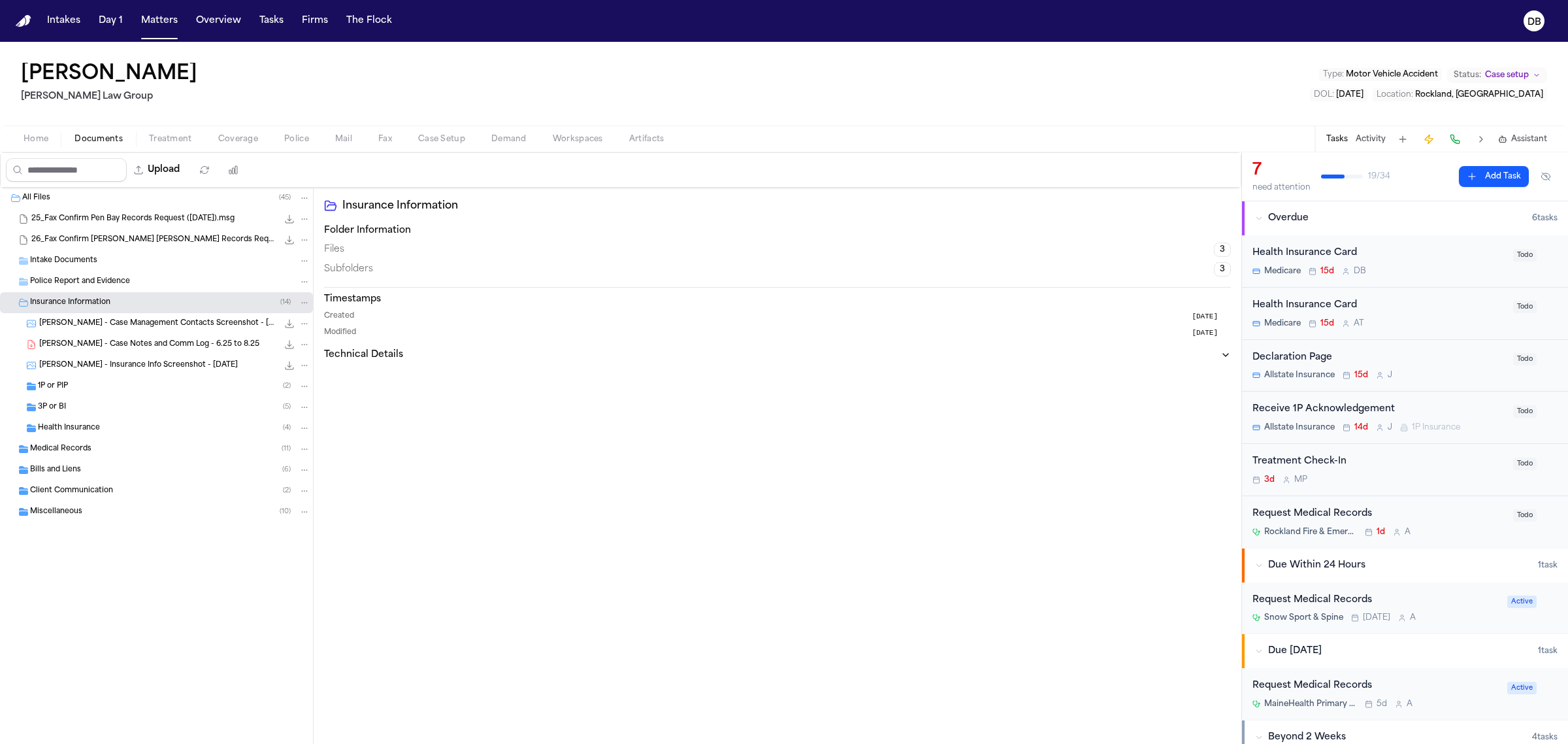
click at [157, 422] on div "Health Insurance ( 4 )" at bounding box center [174, 427] width 273 height 12
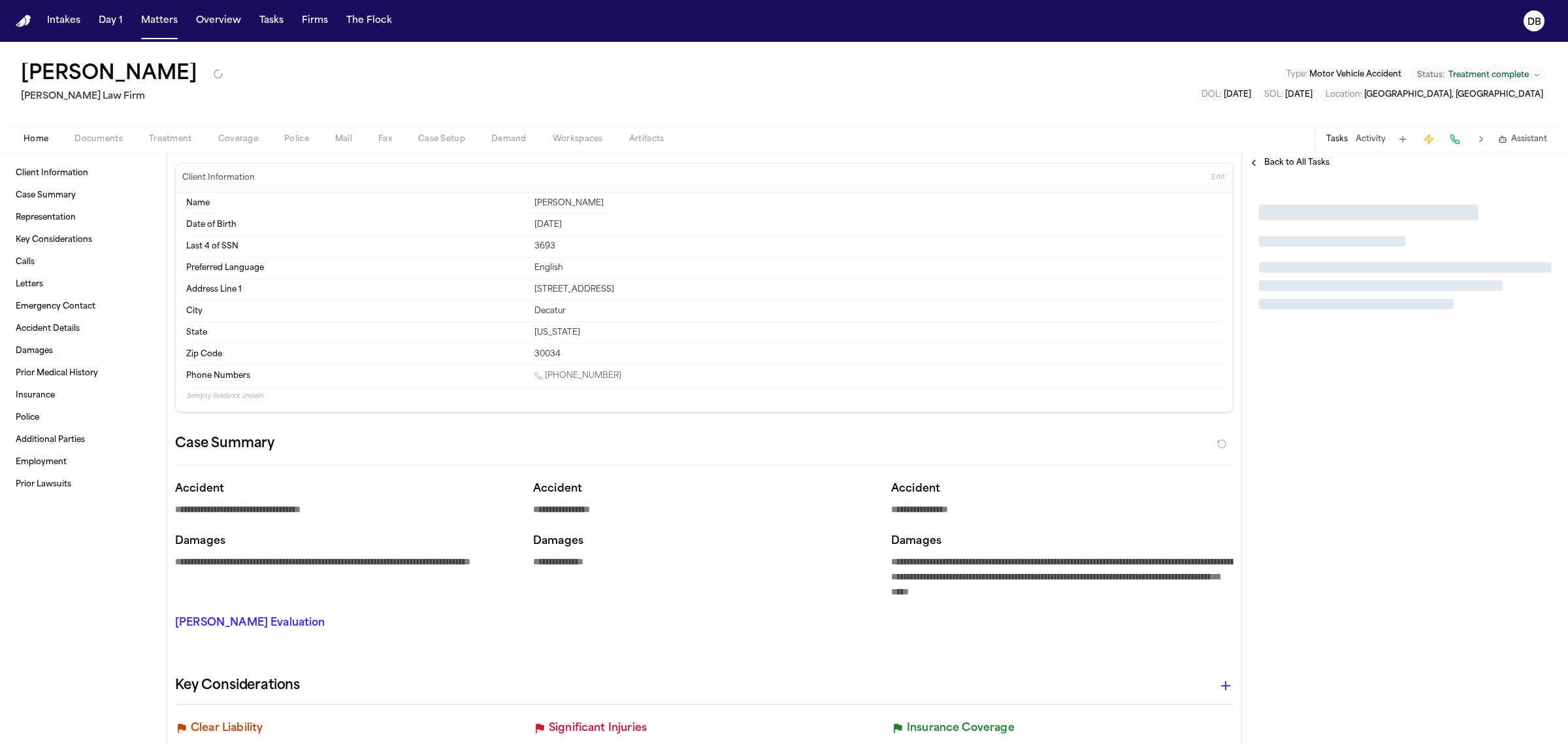
type textarea "*"
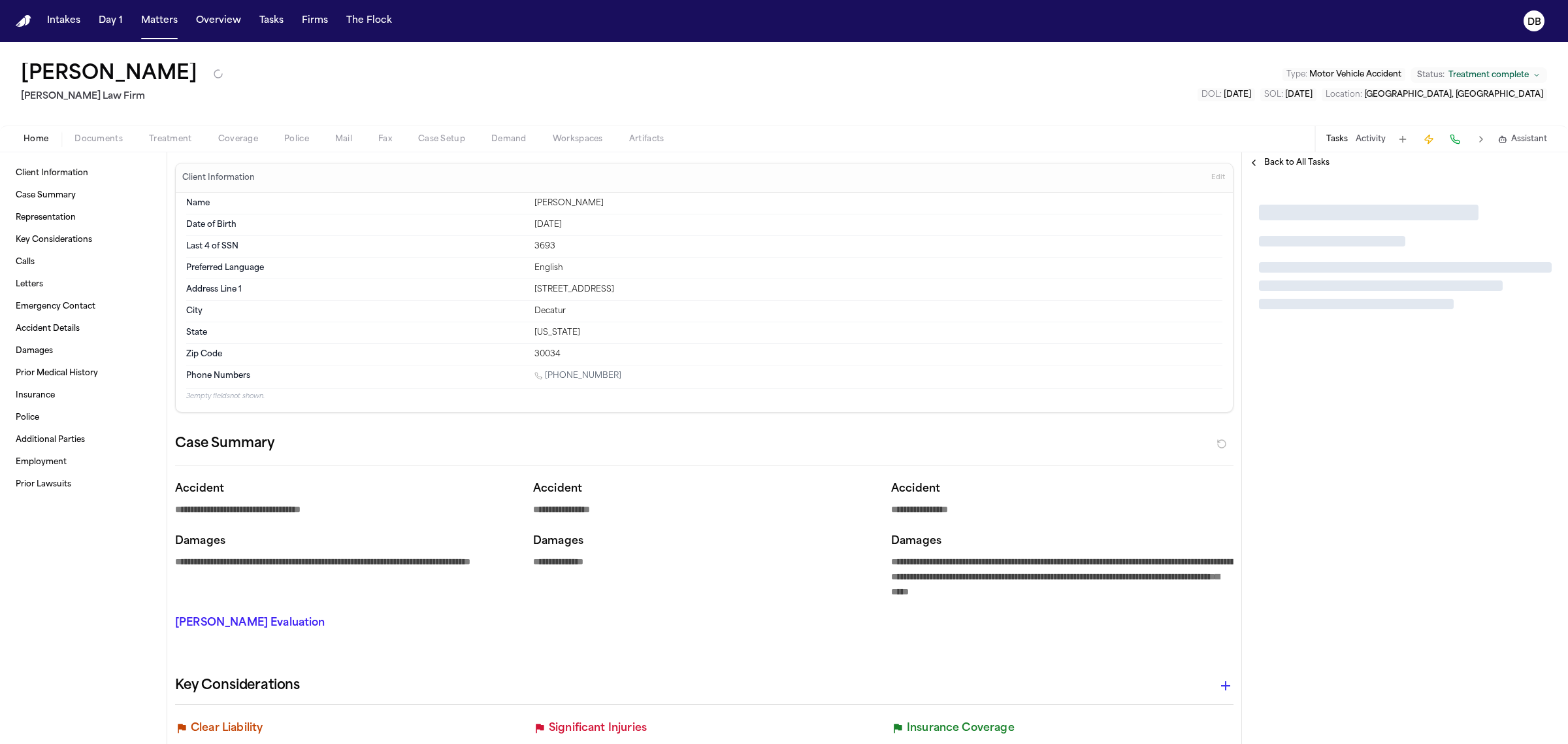
type textarea "*"
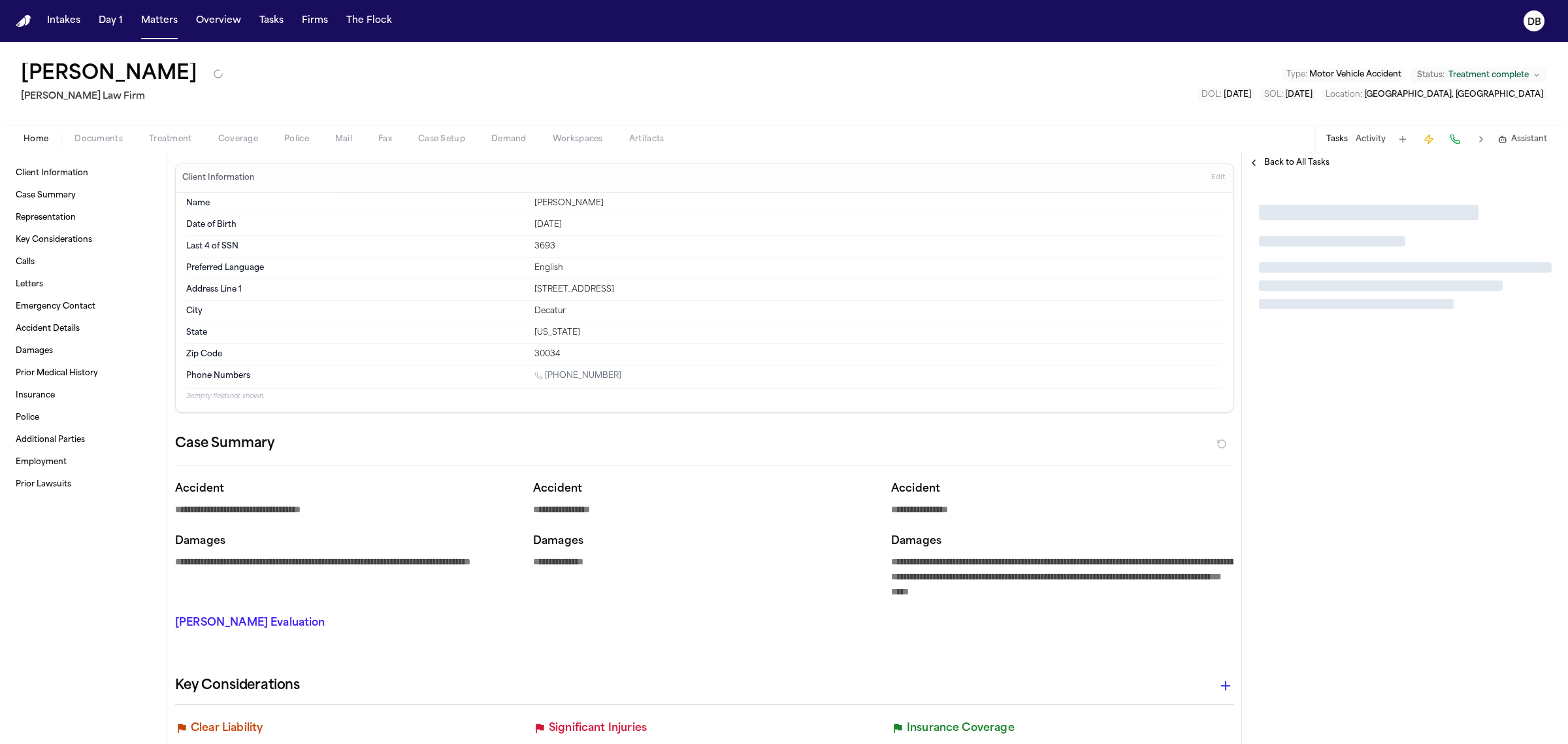
type textarea "*"
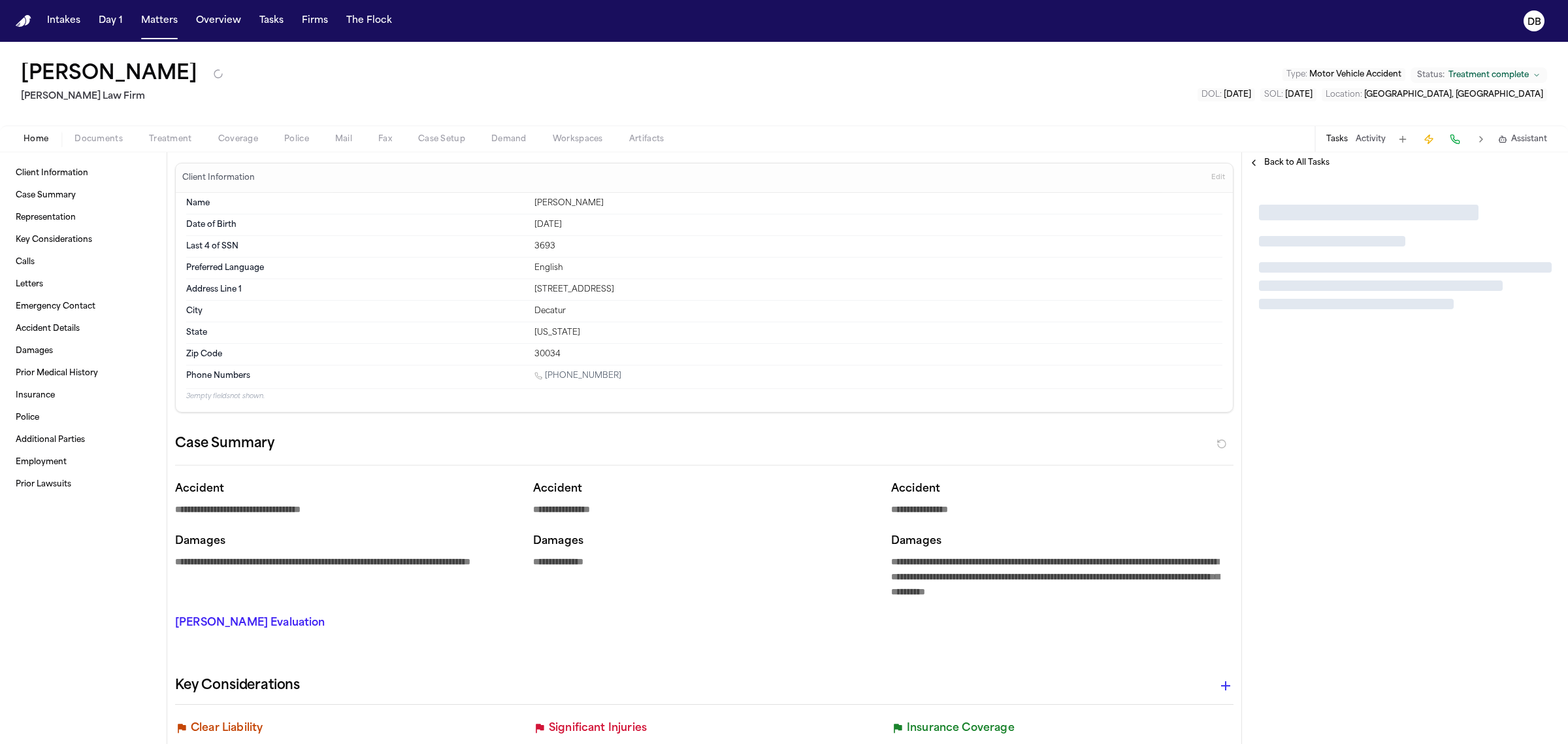
type textarea "*"
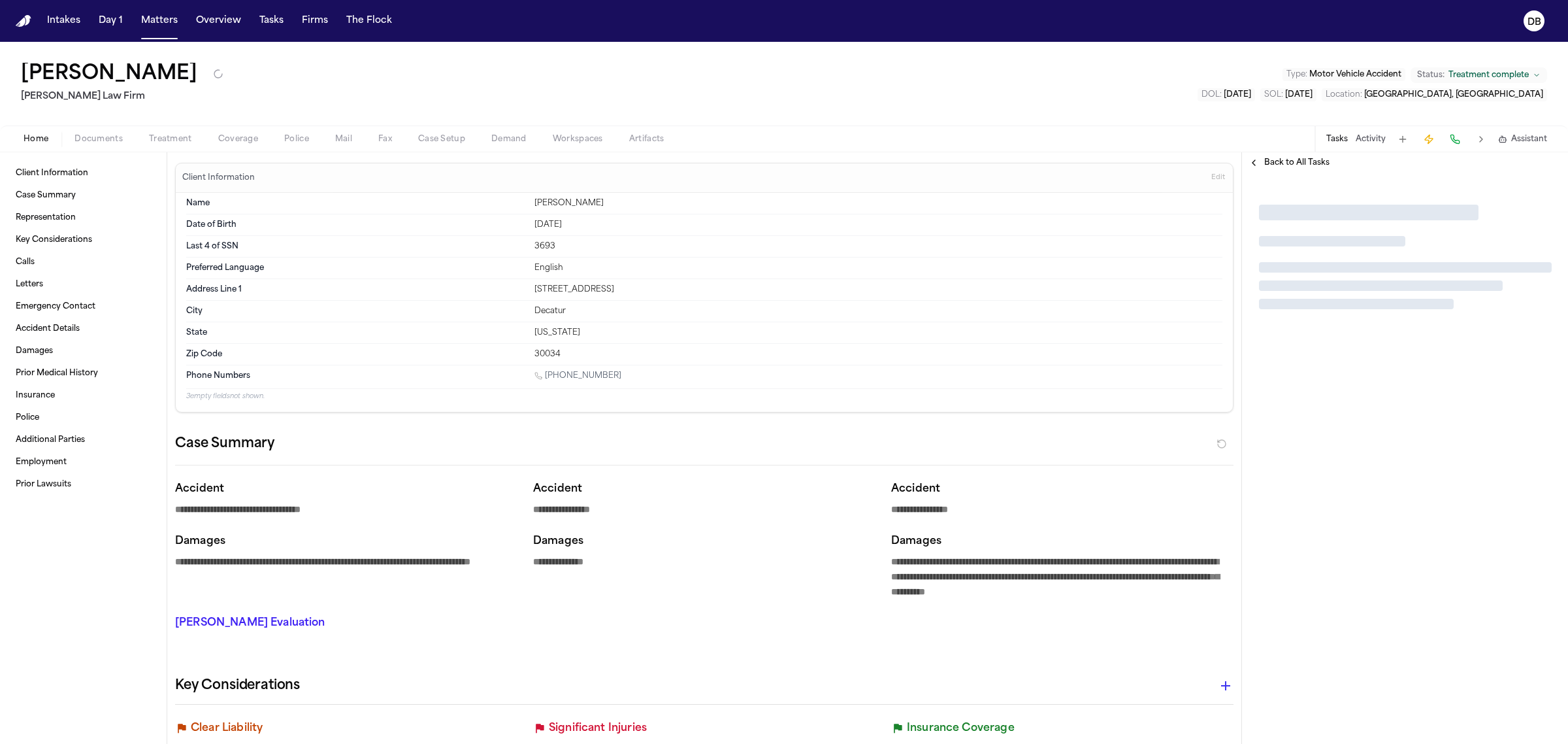
type textarea "*"
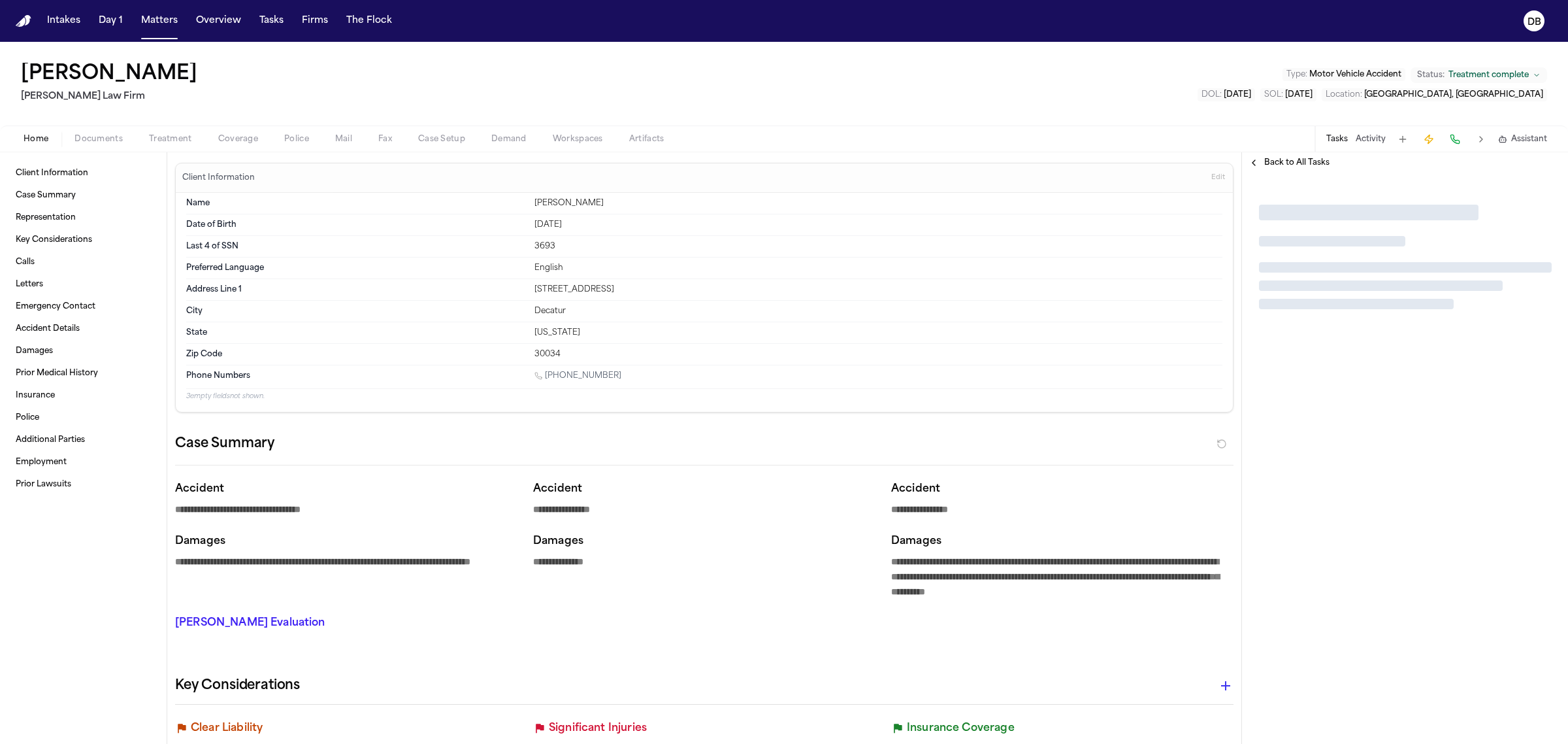
type textarea "*"
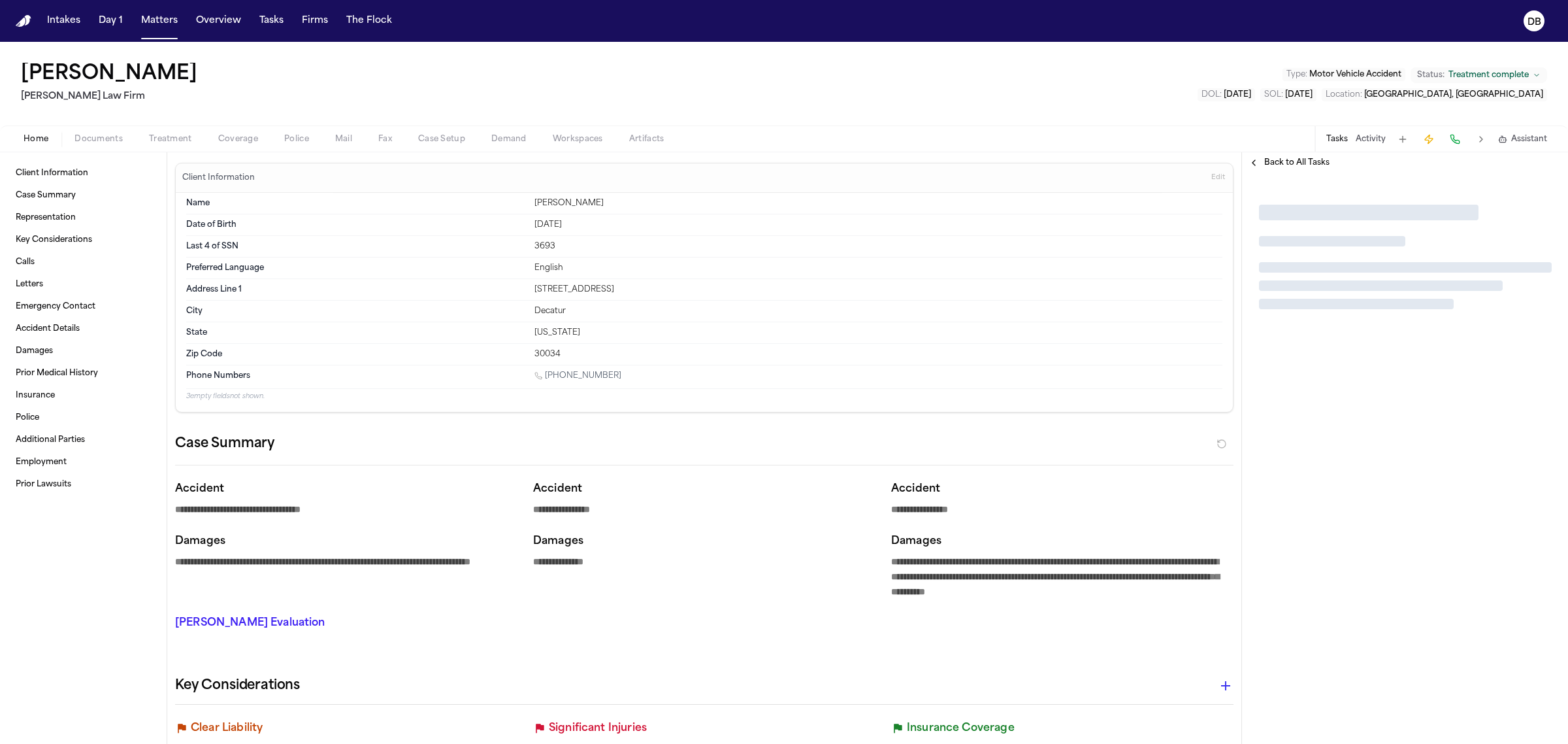
type textarea "*"
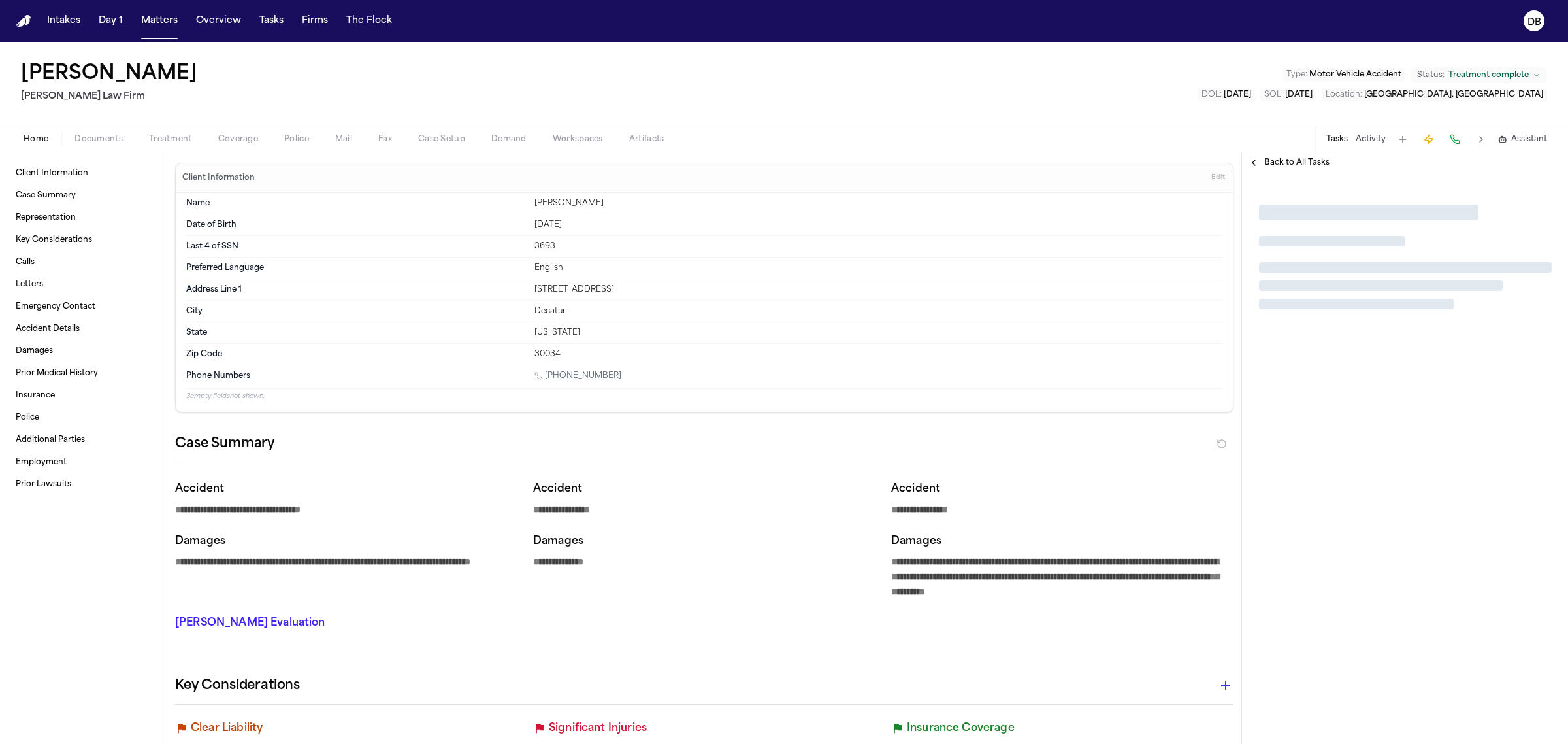
type textarea "*"
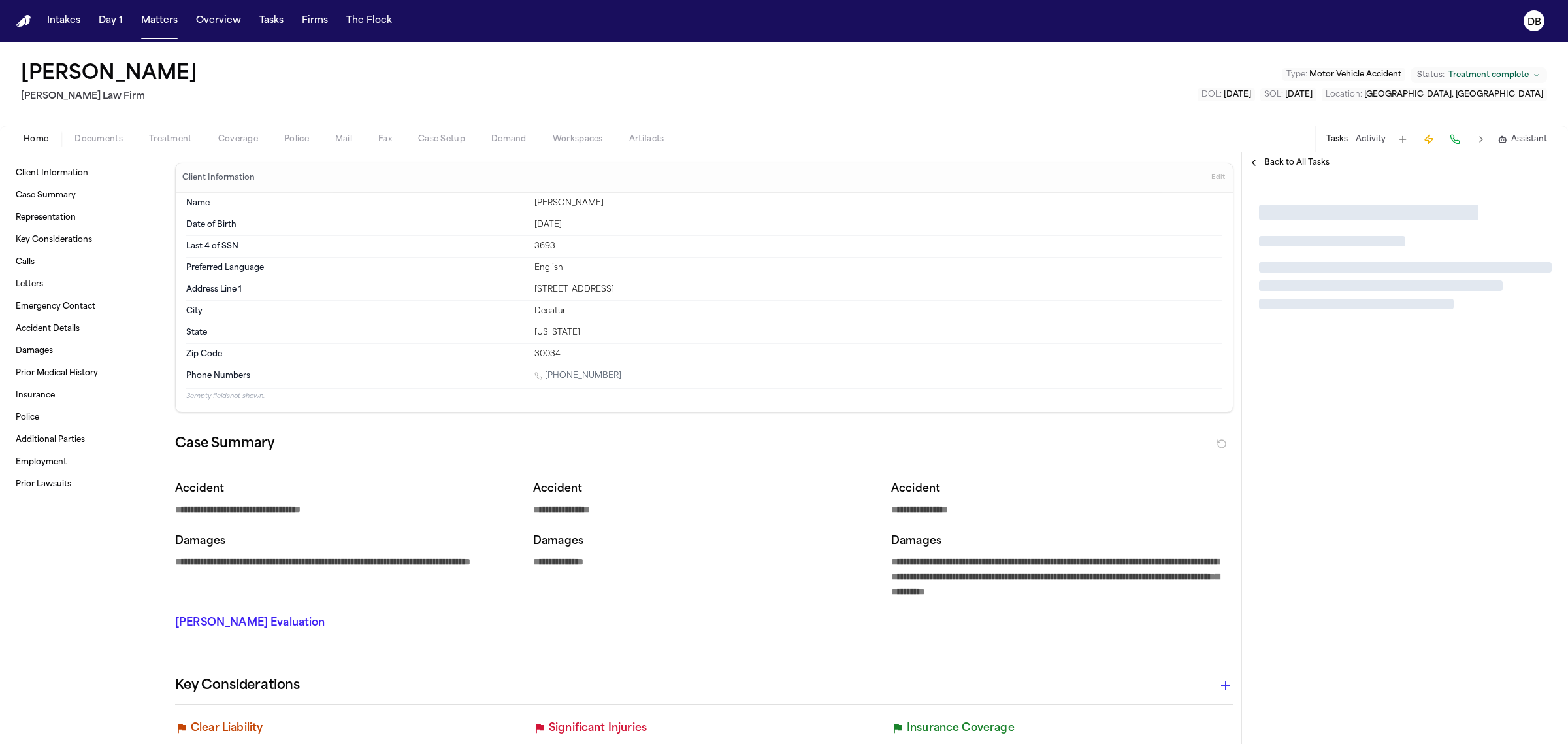
type textarea "*"
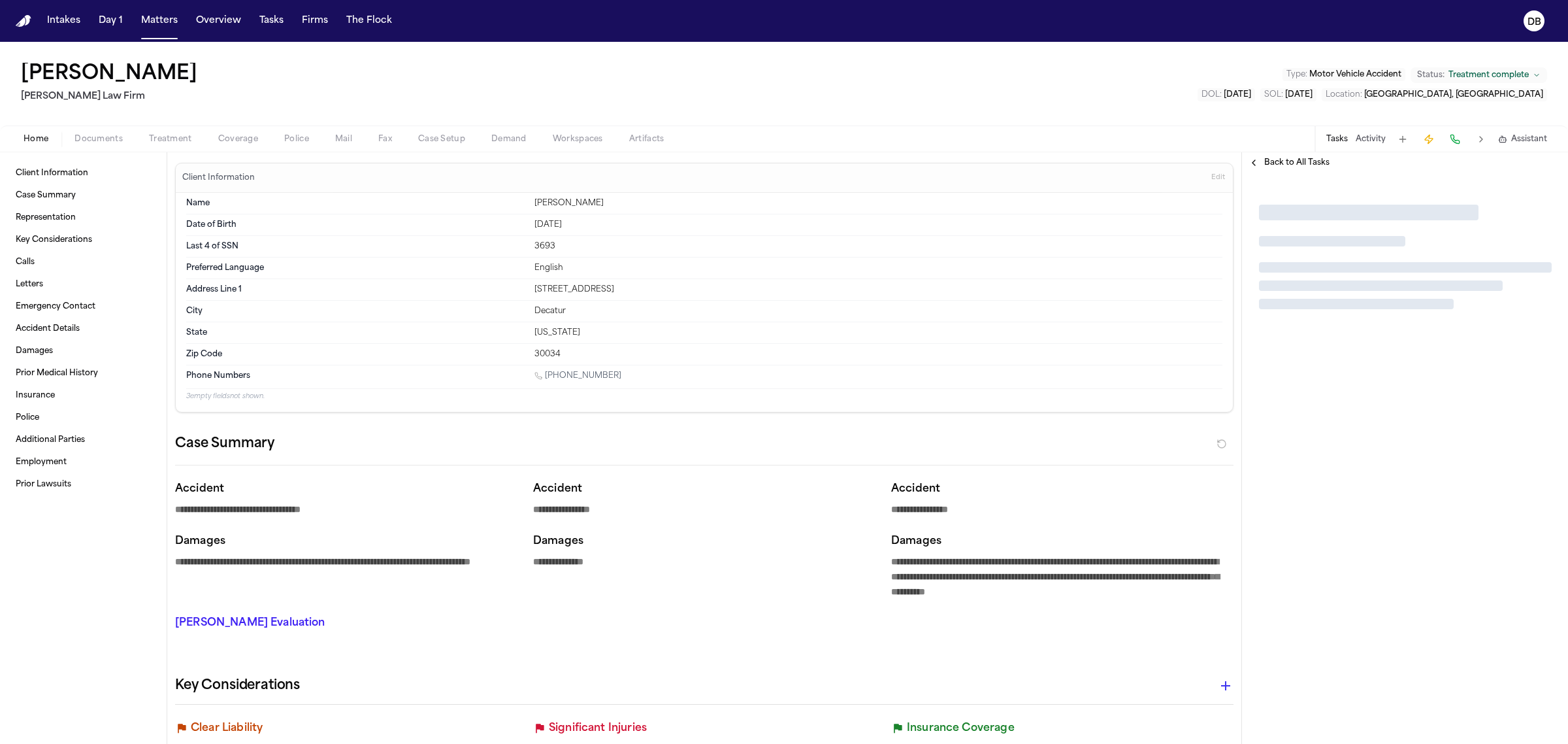
type textarea "*"
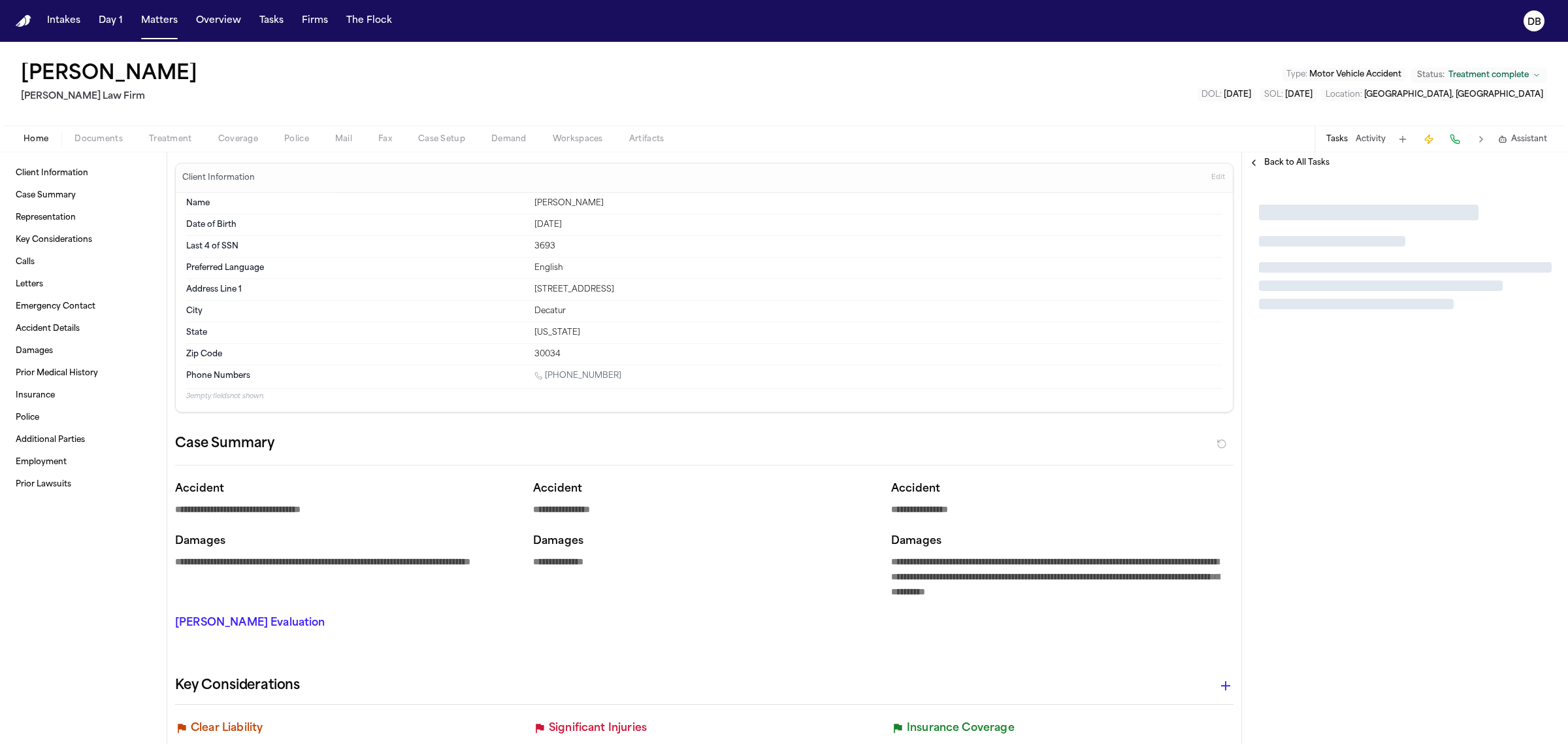
type textarea "*"
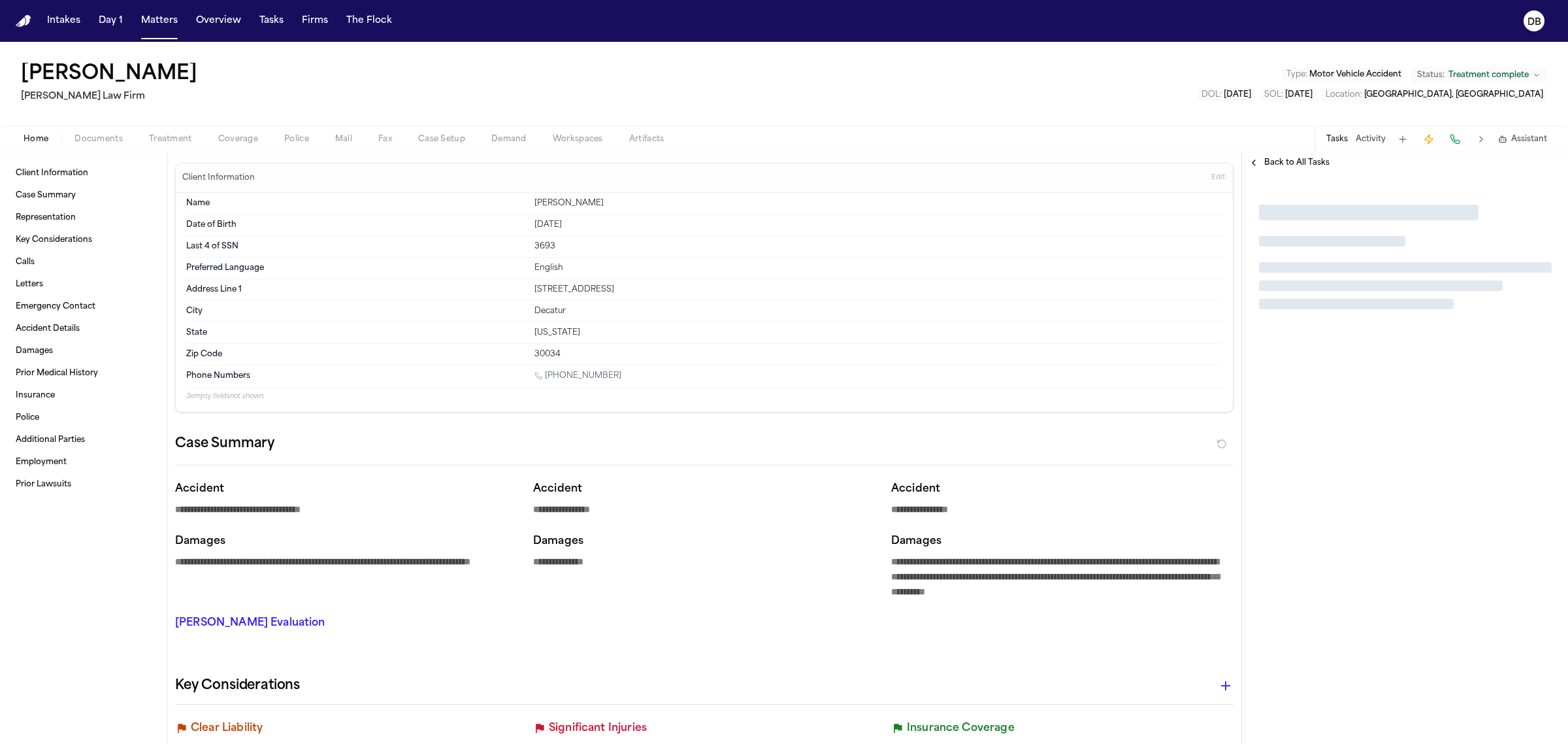
type textarea "*"
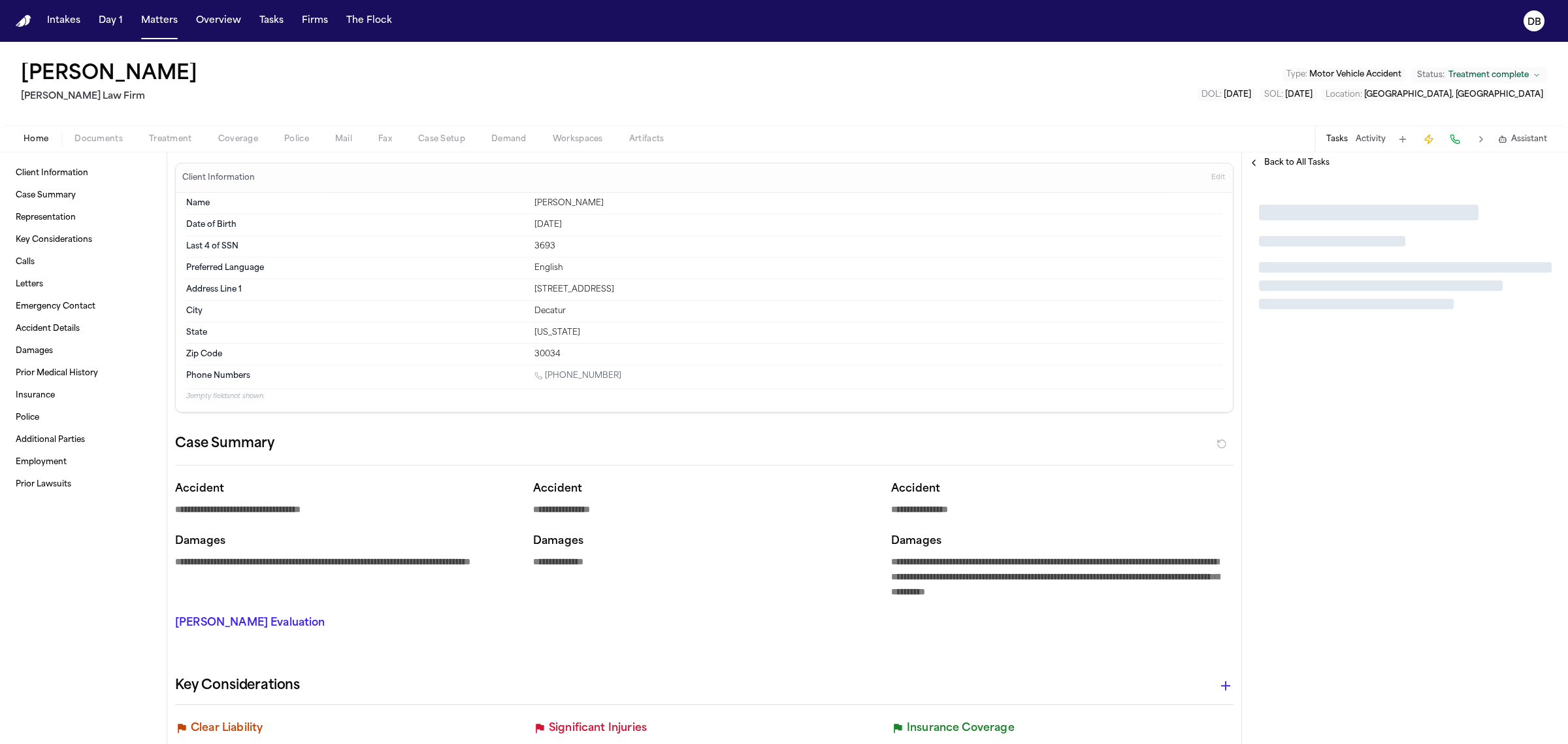
type textarea "*"
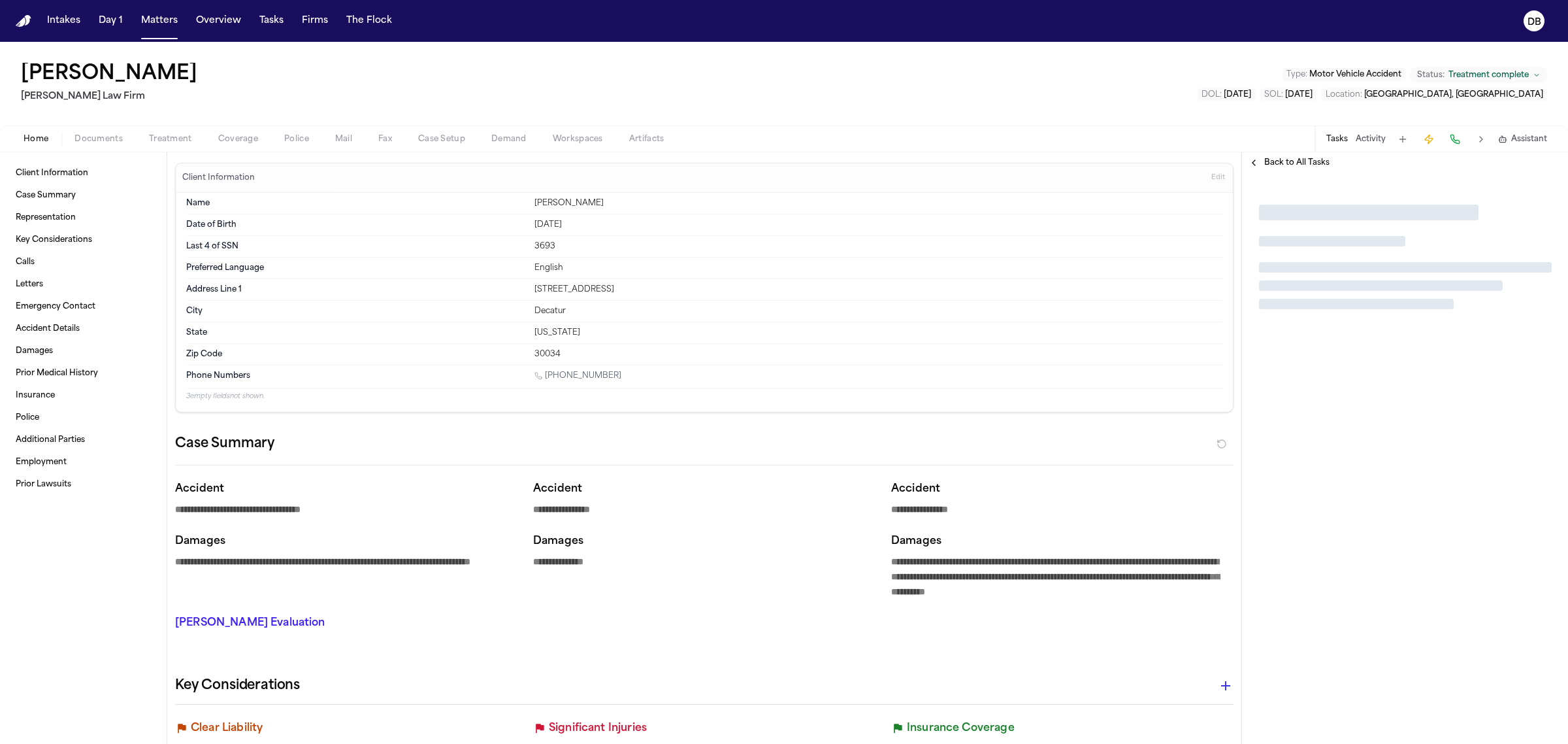
type textarea "*"
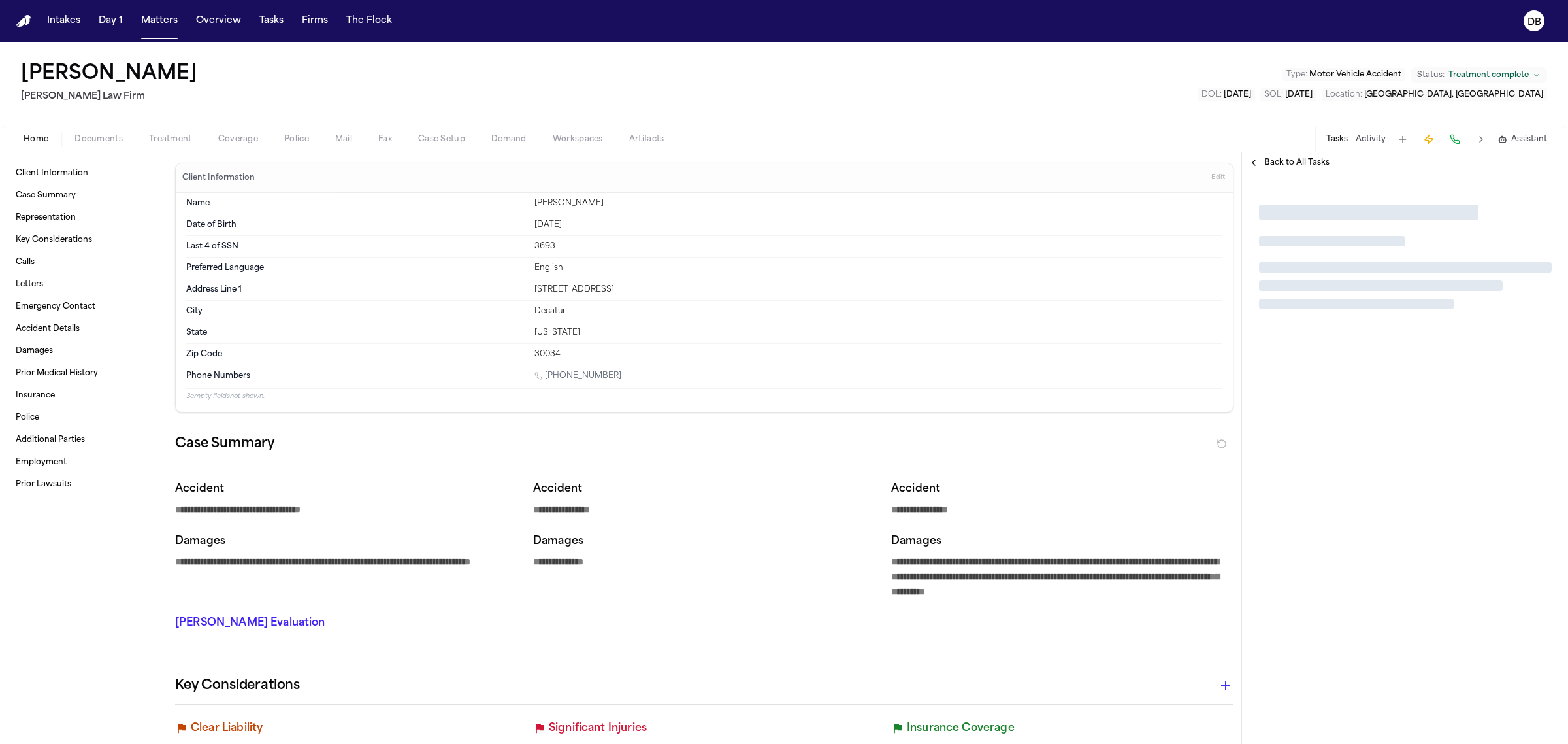
type textarea "*"
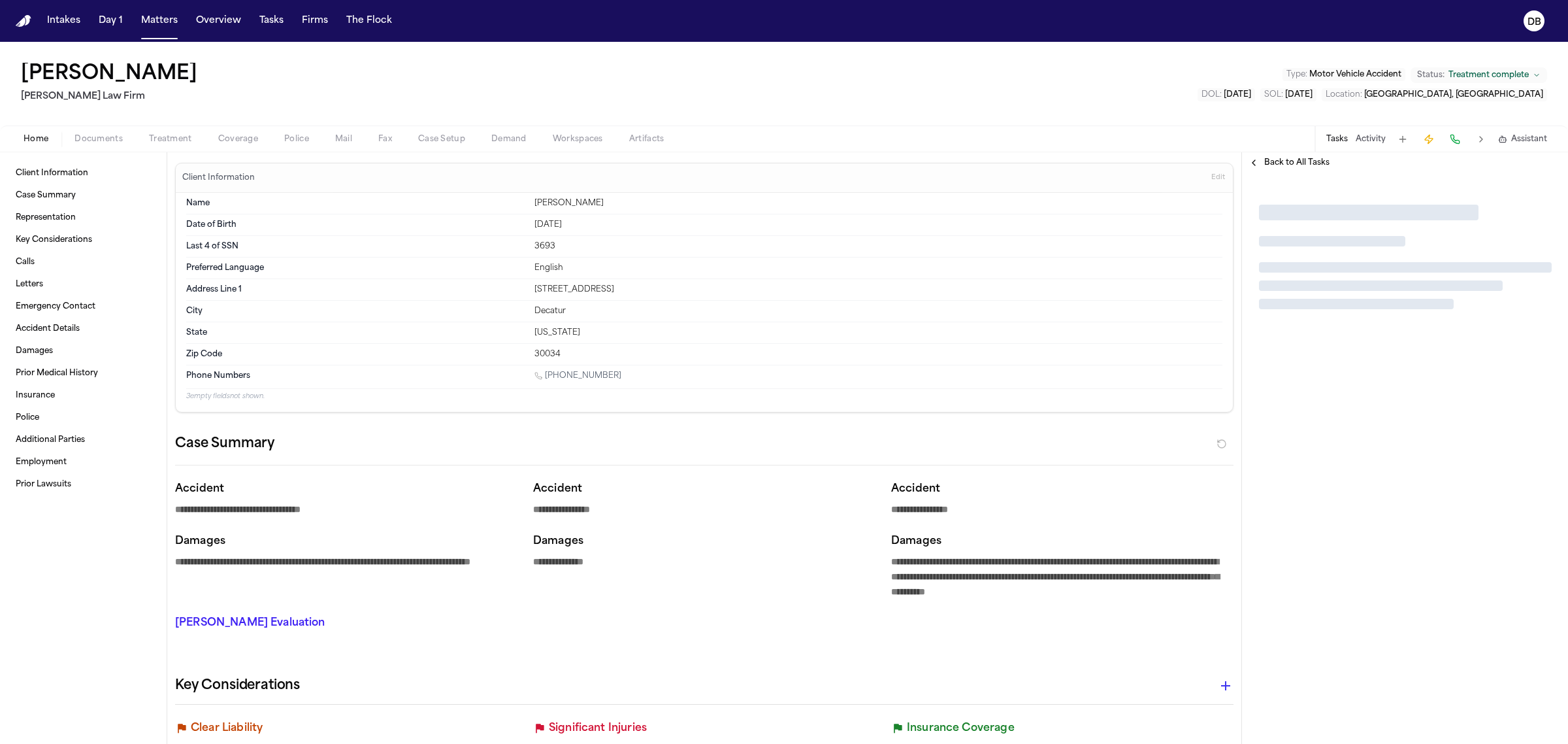
type textarea "*"
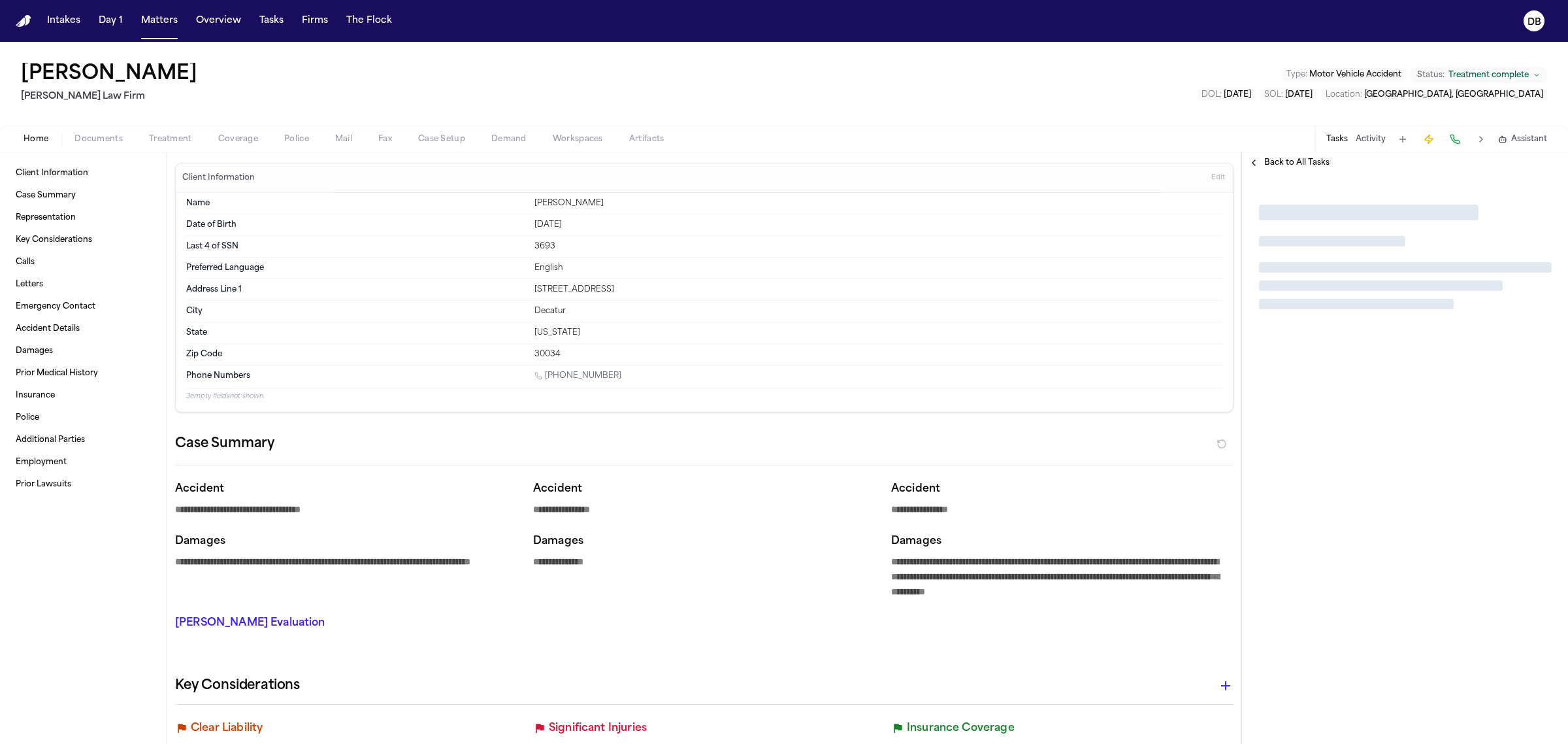
type textarea "*"
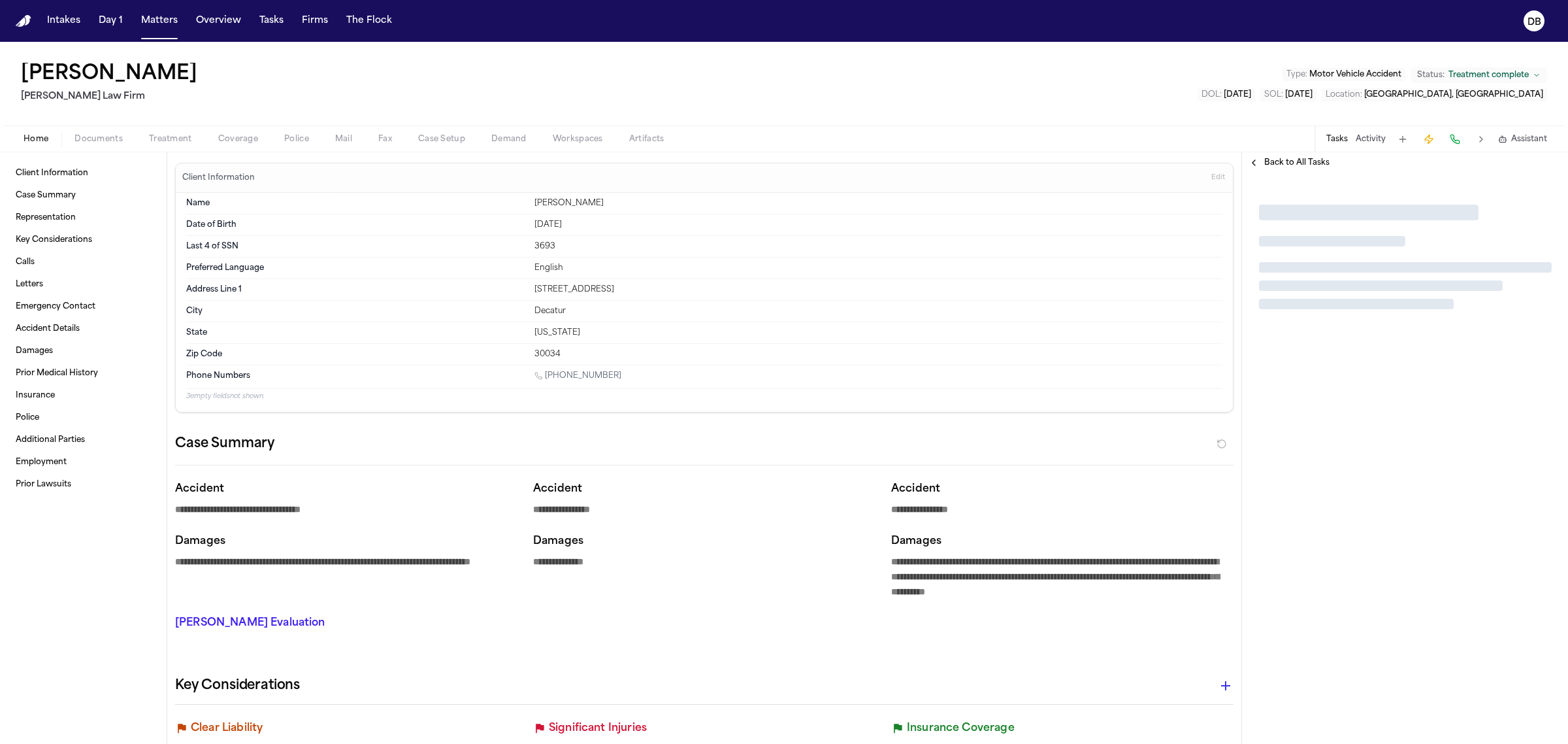
type textarea "*"
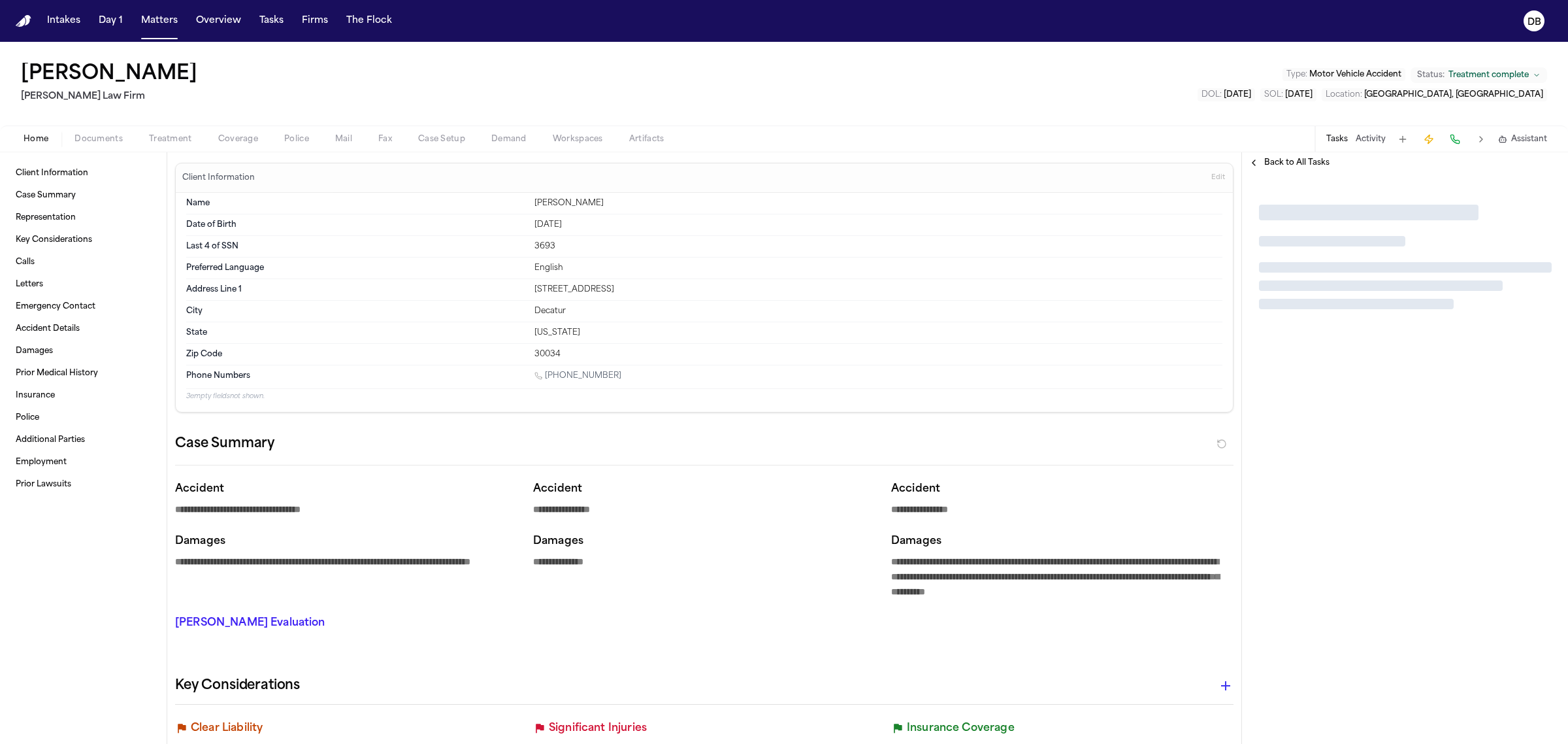
type textarea "*"
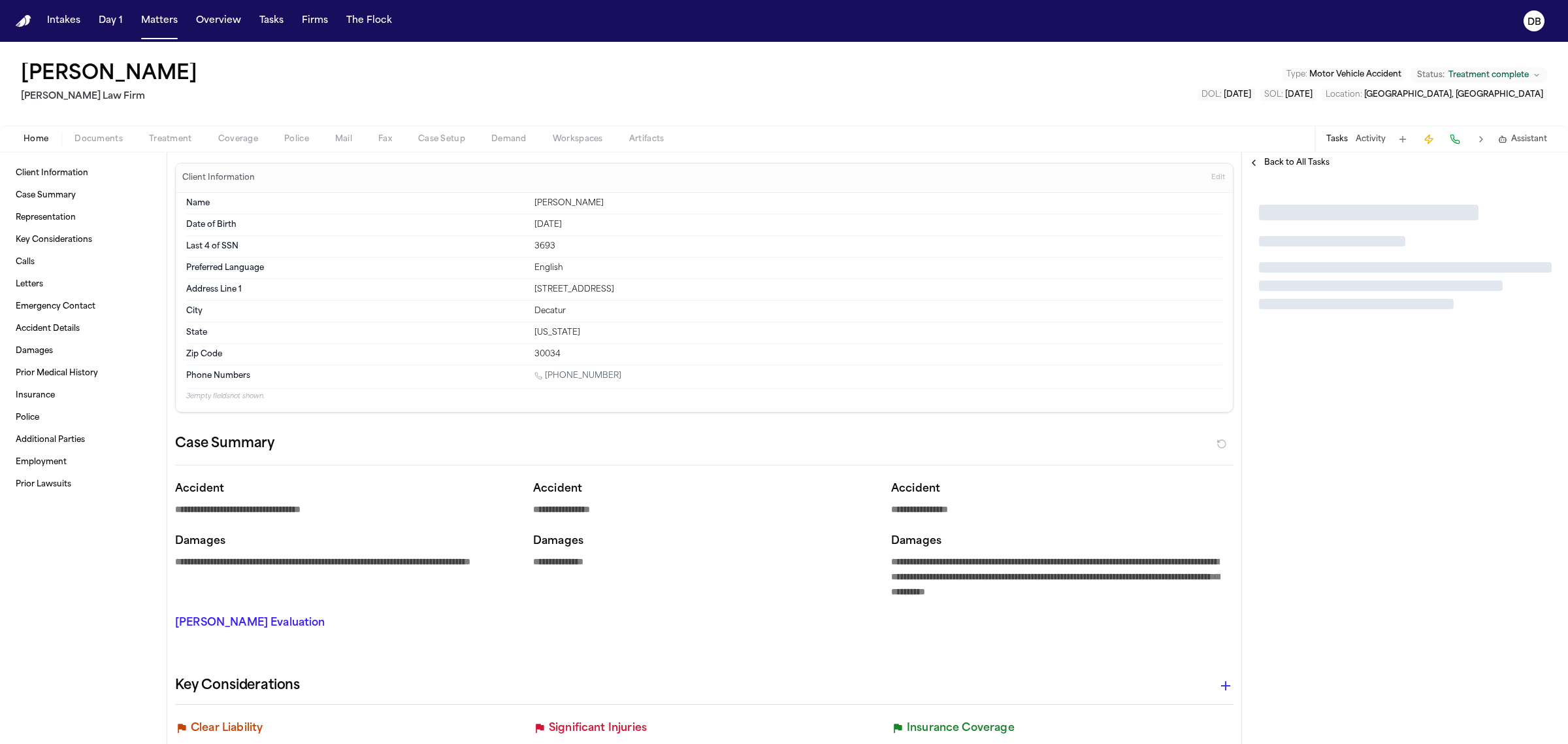
type textarea "*"
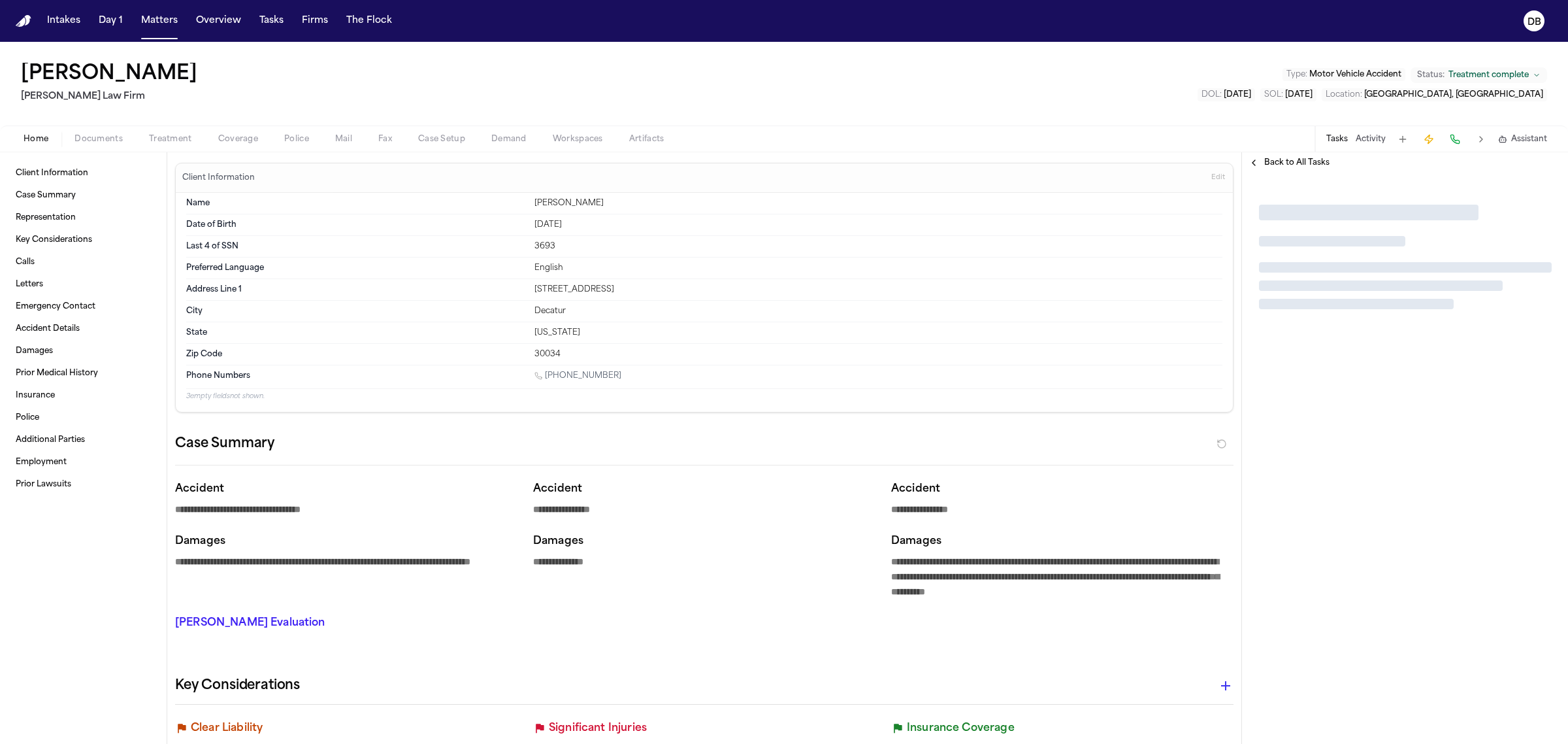
type textarea "*"
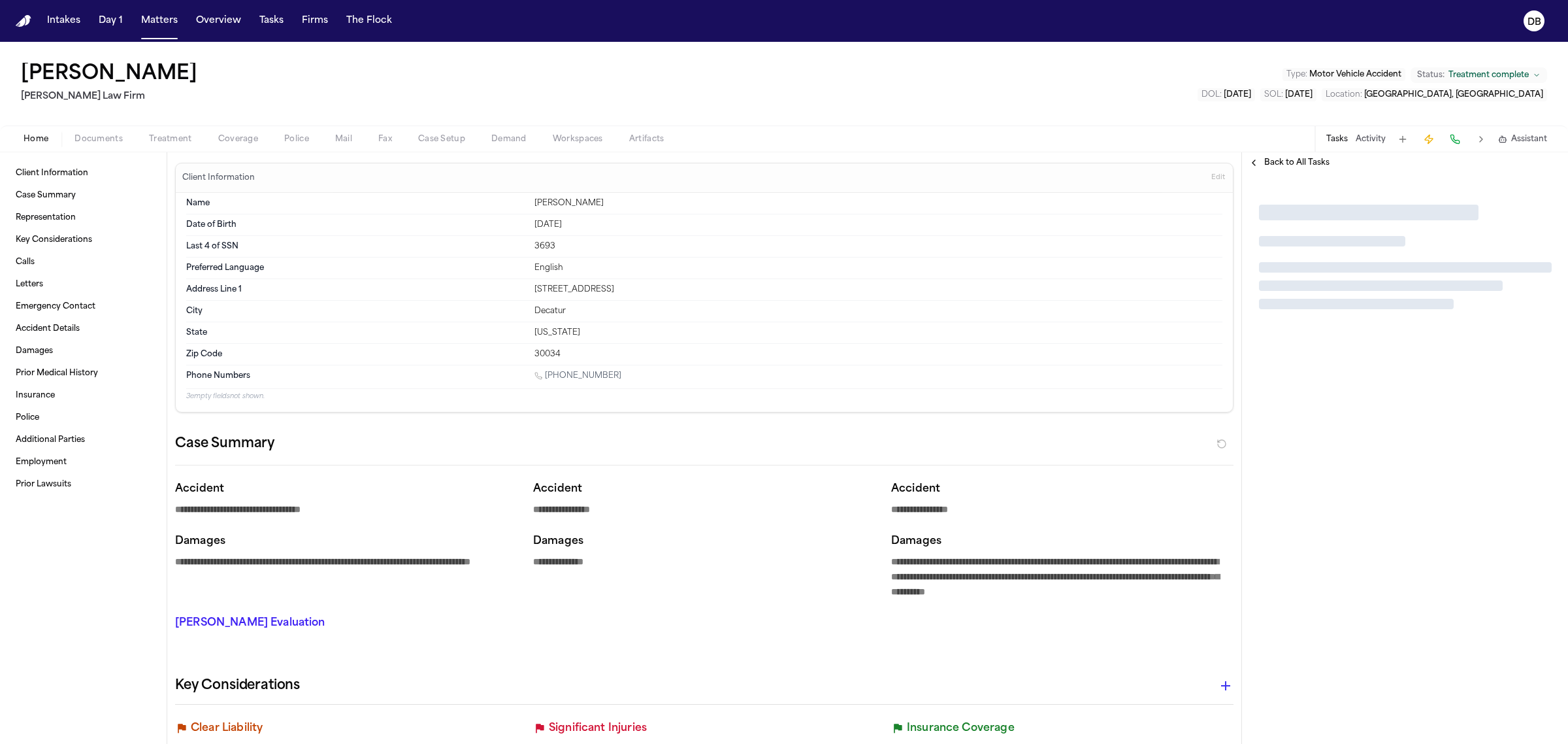
type textarea "*"
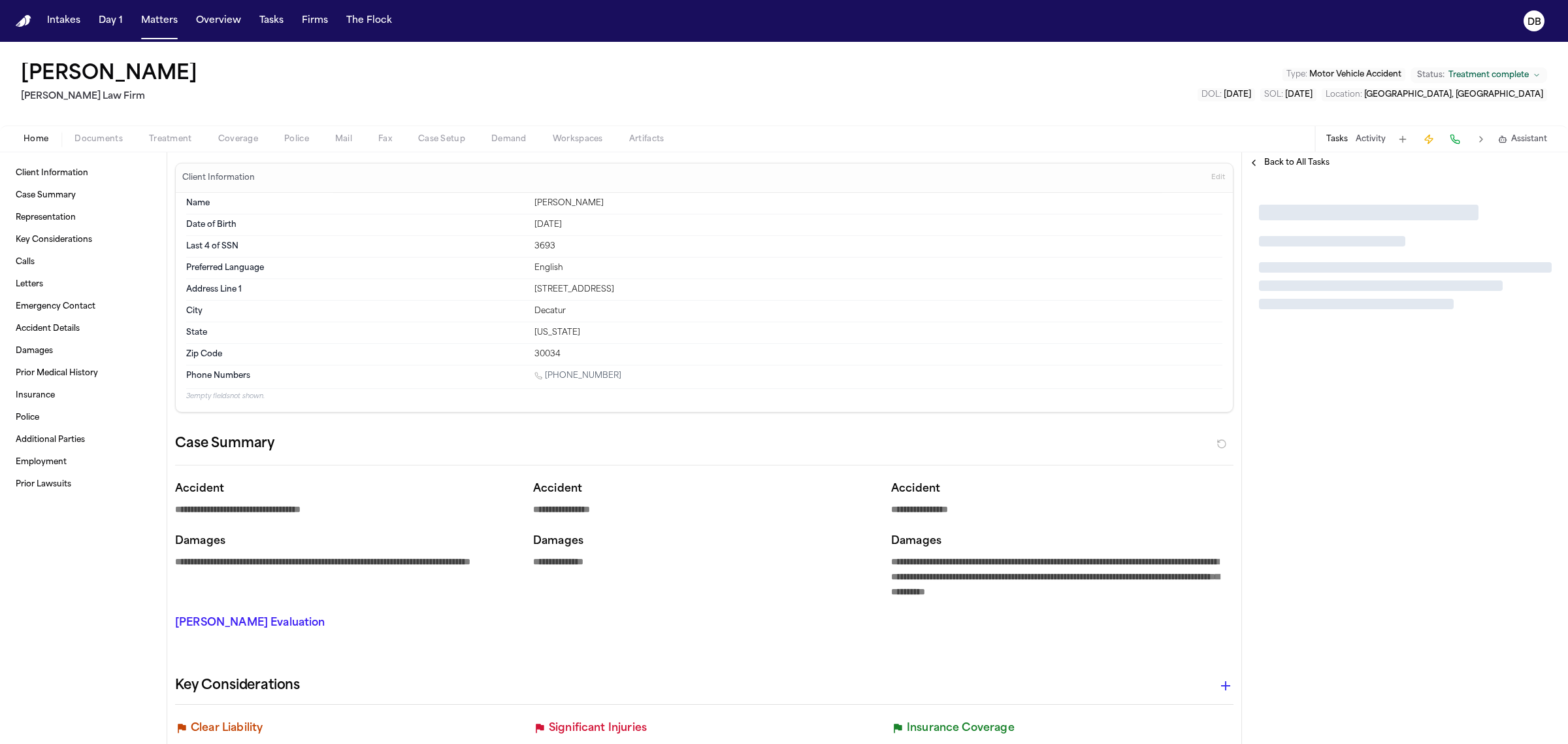
type textarea "*"
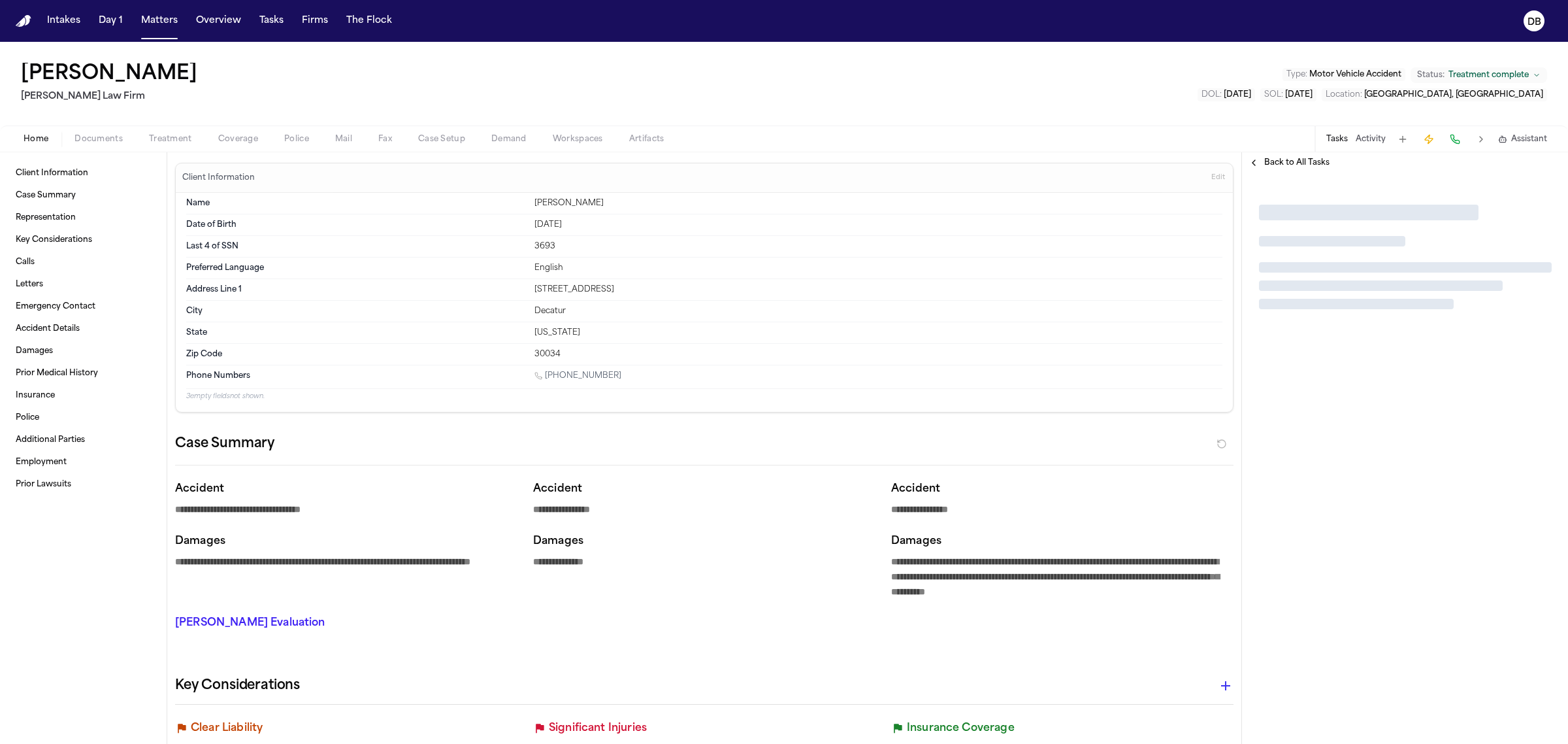
type textarea "*"
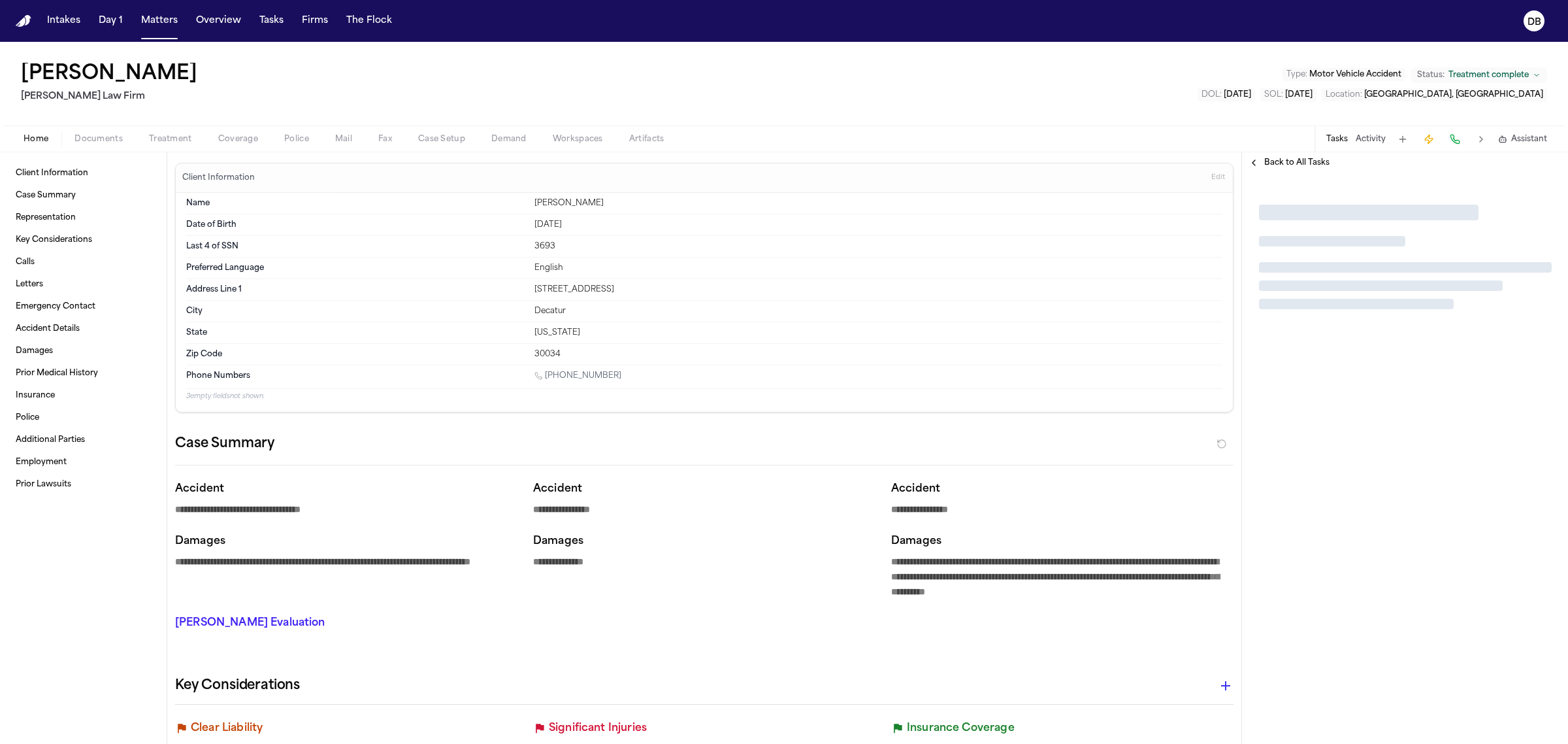
type textarea "*"
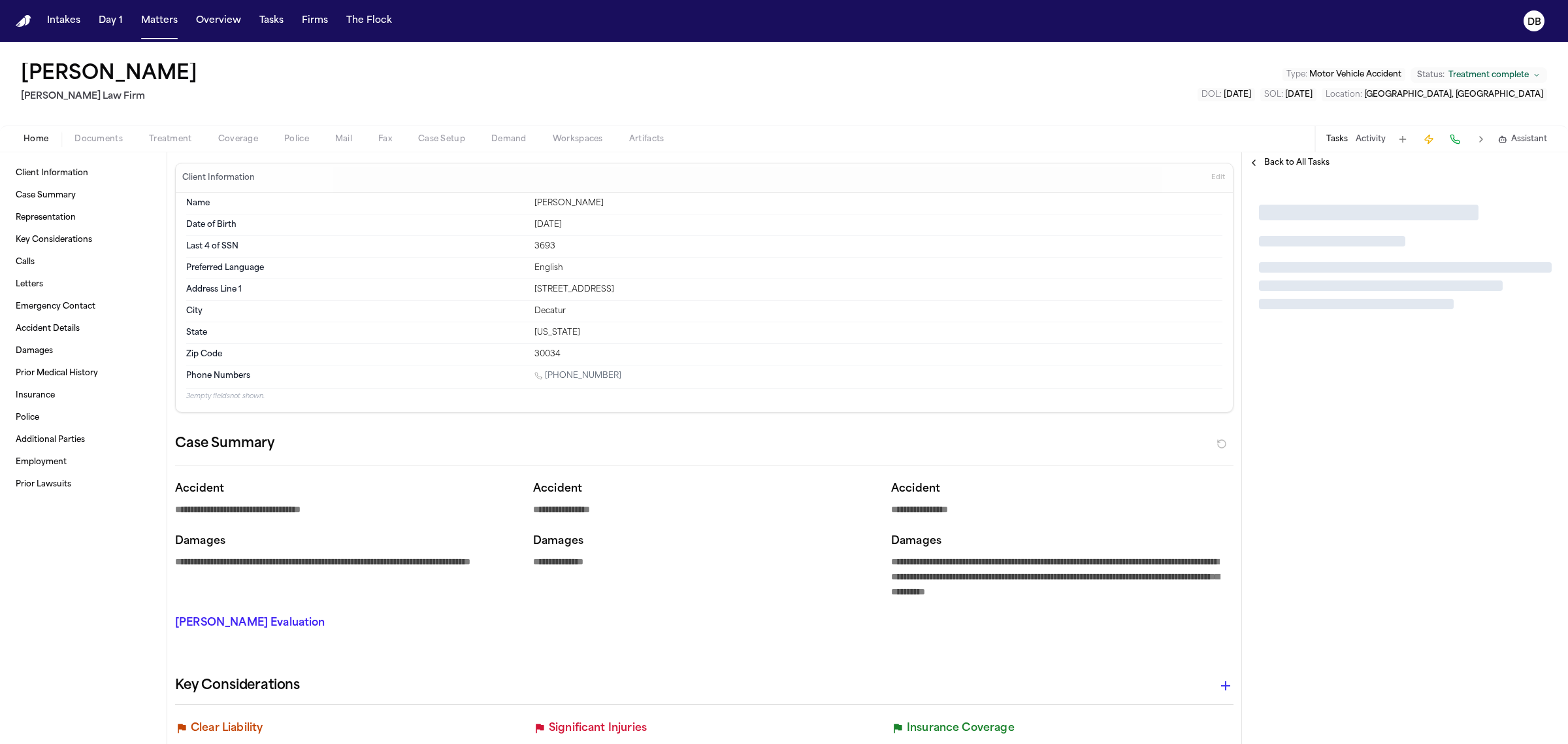
type textarea "*"
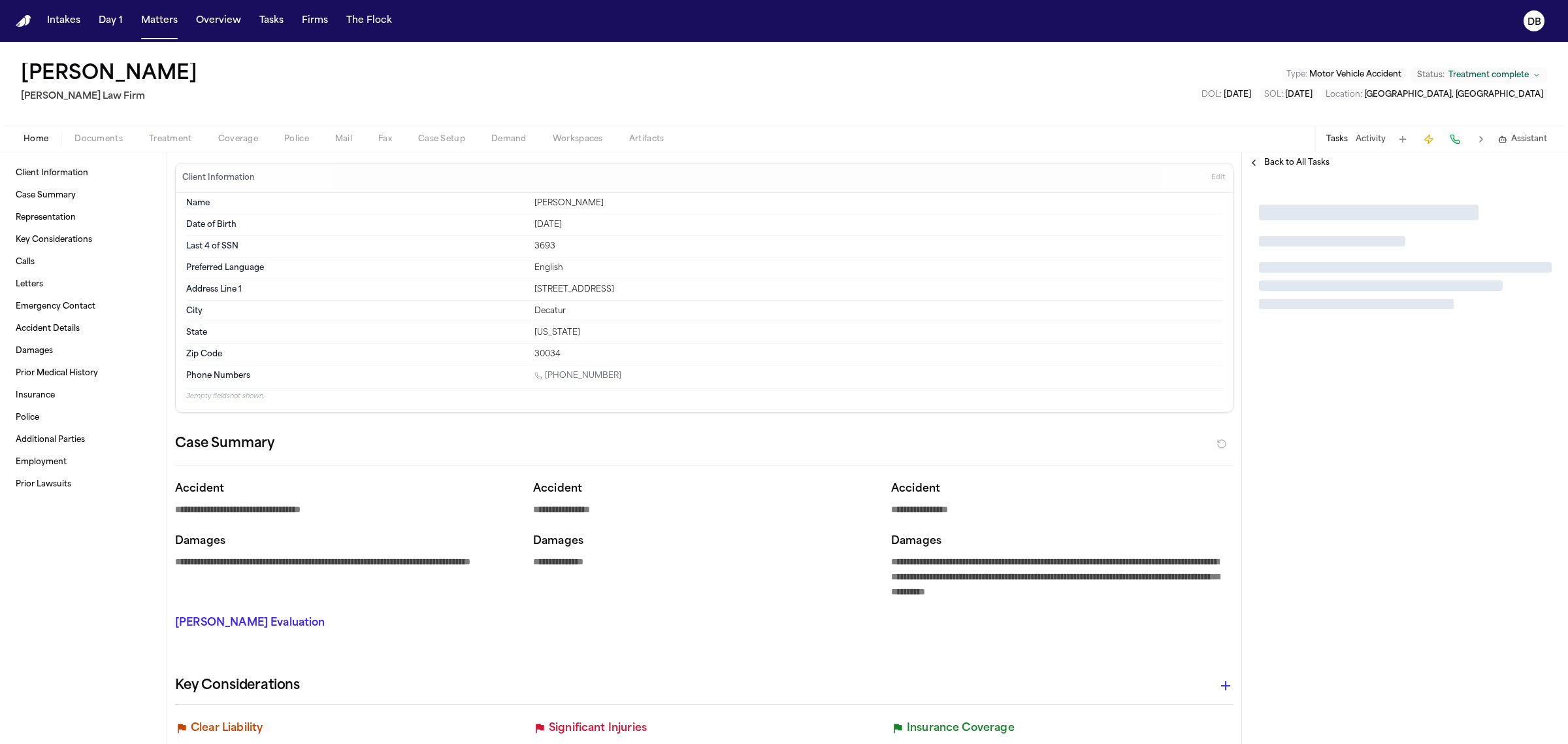
type textarea "*"
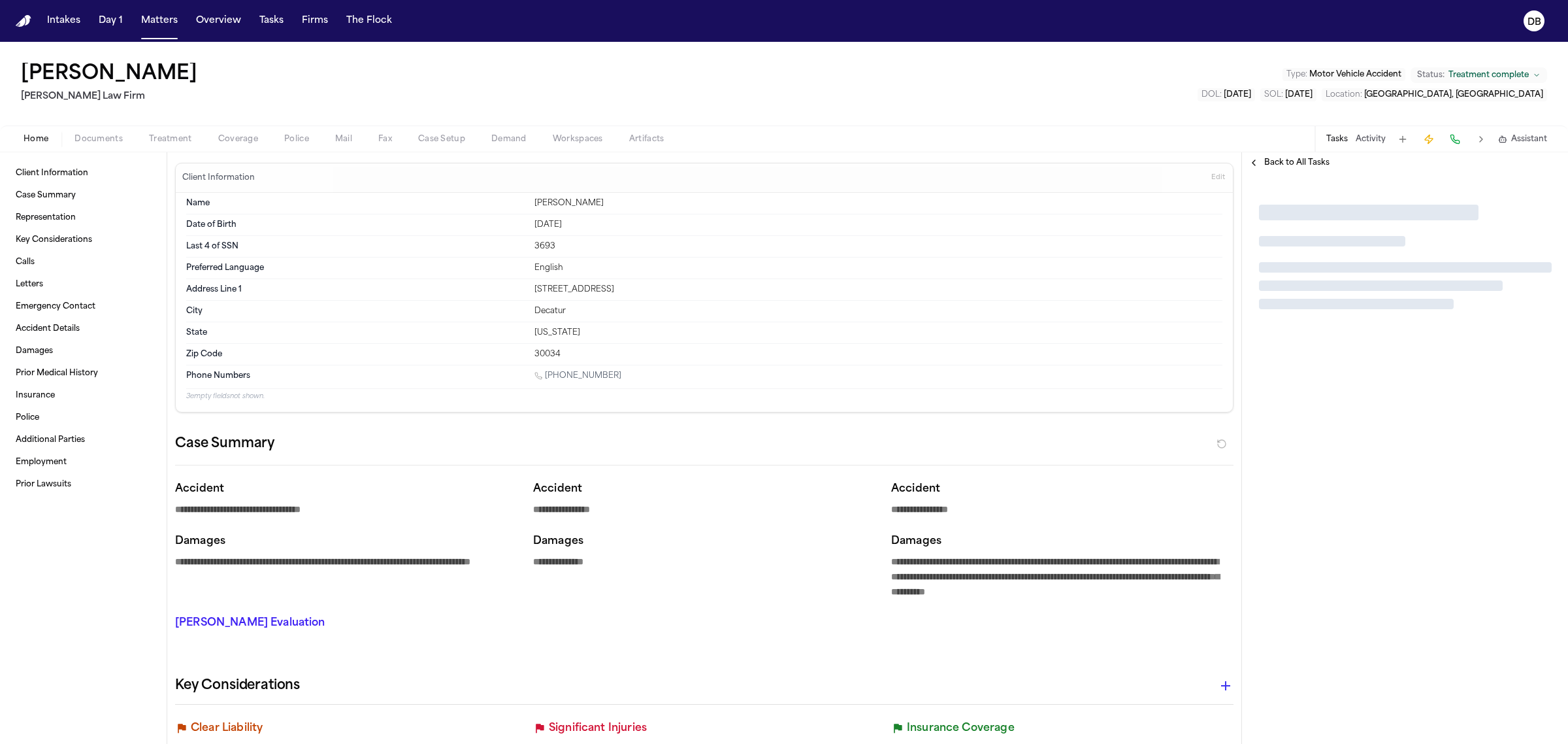
type textarea "*"
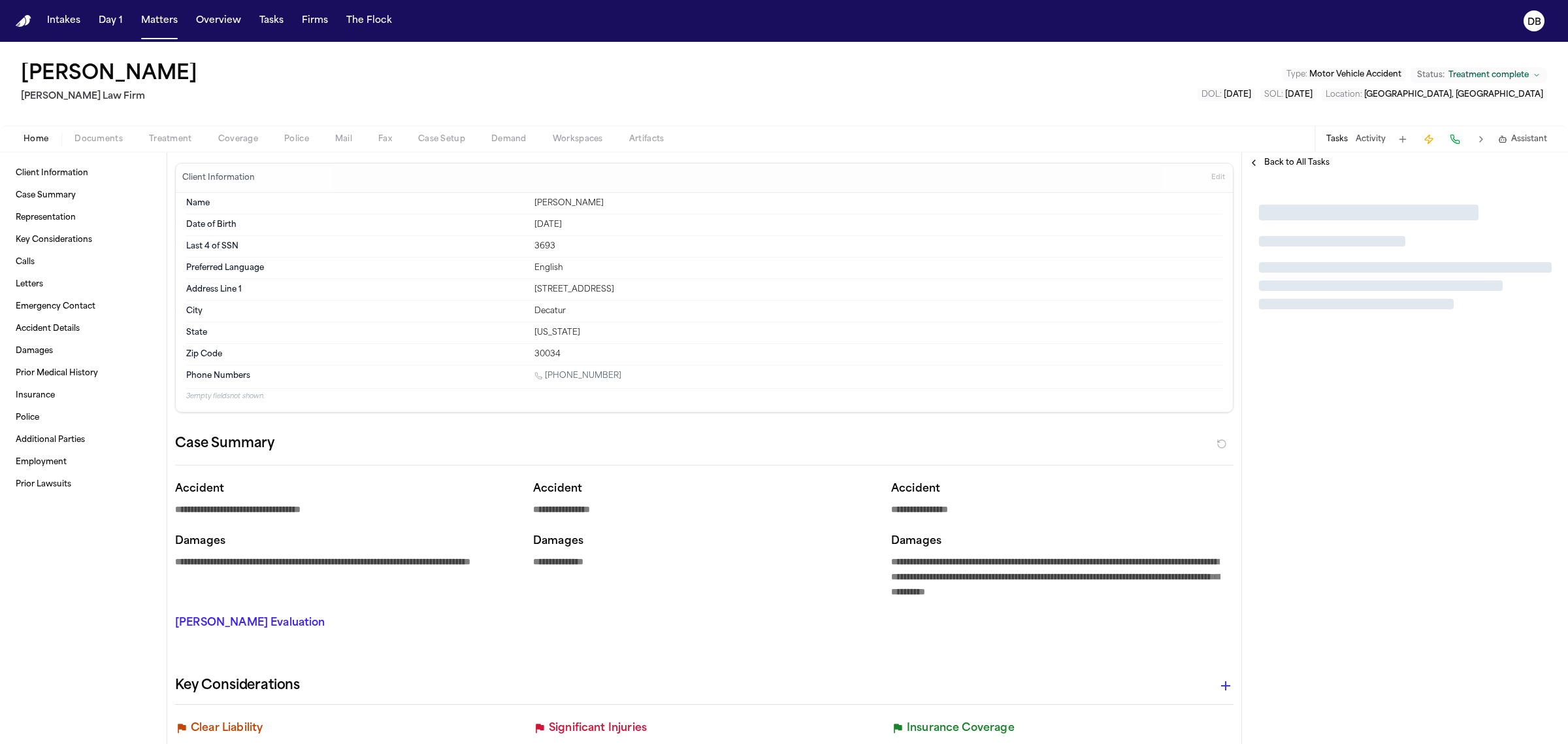
type textarea "*"
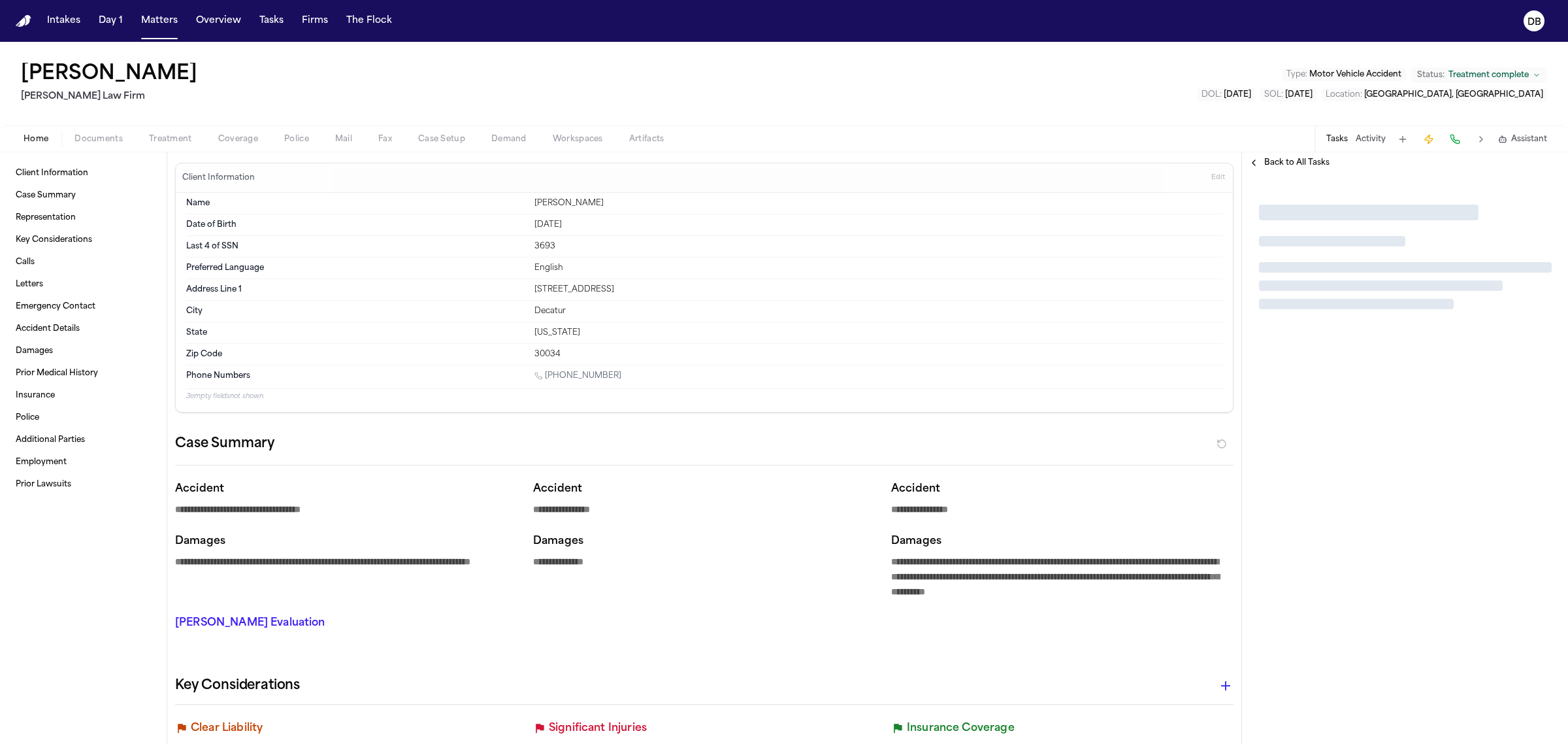
type textarea "*"
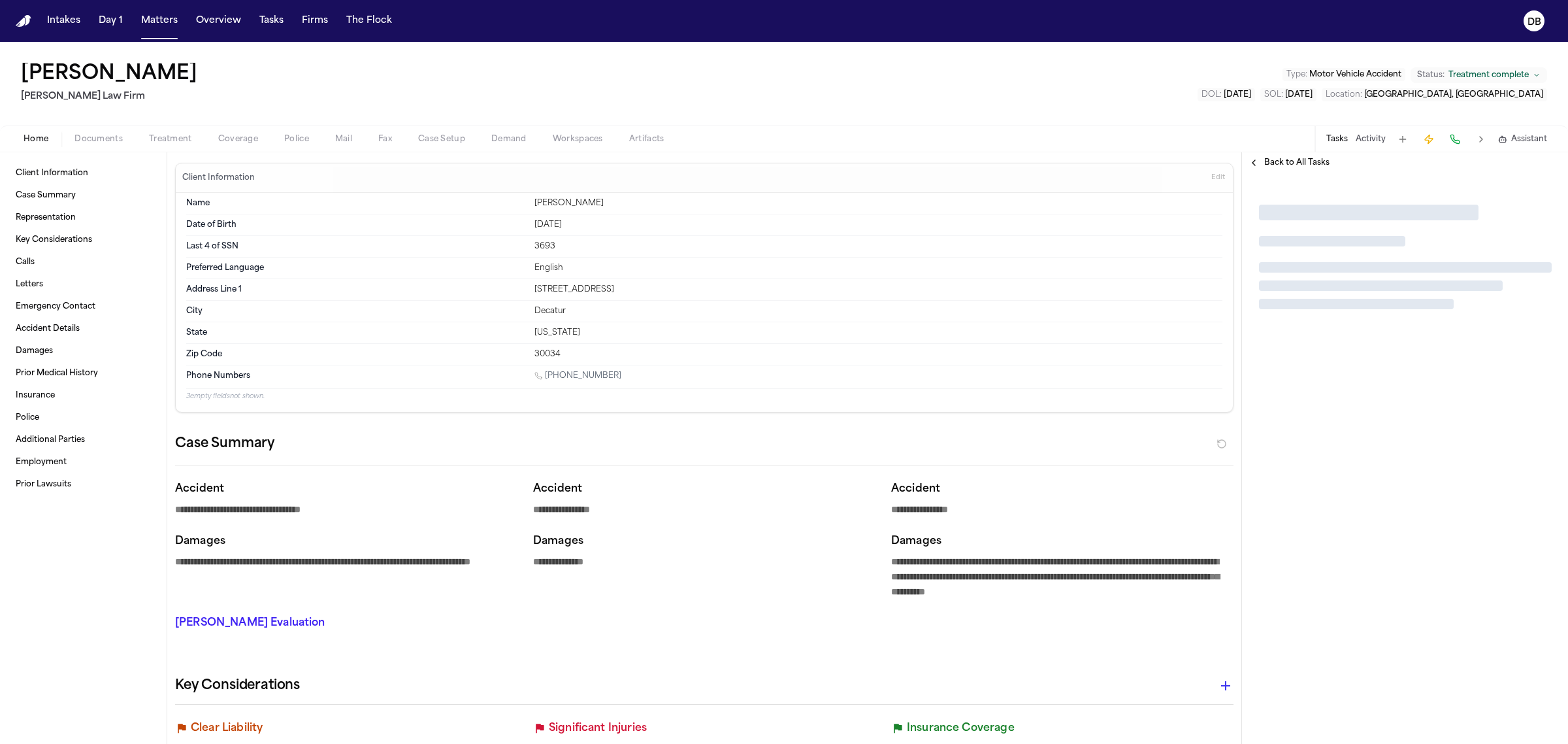
type textarea "*"
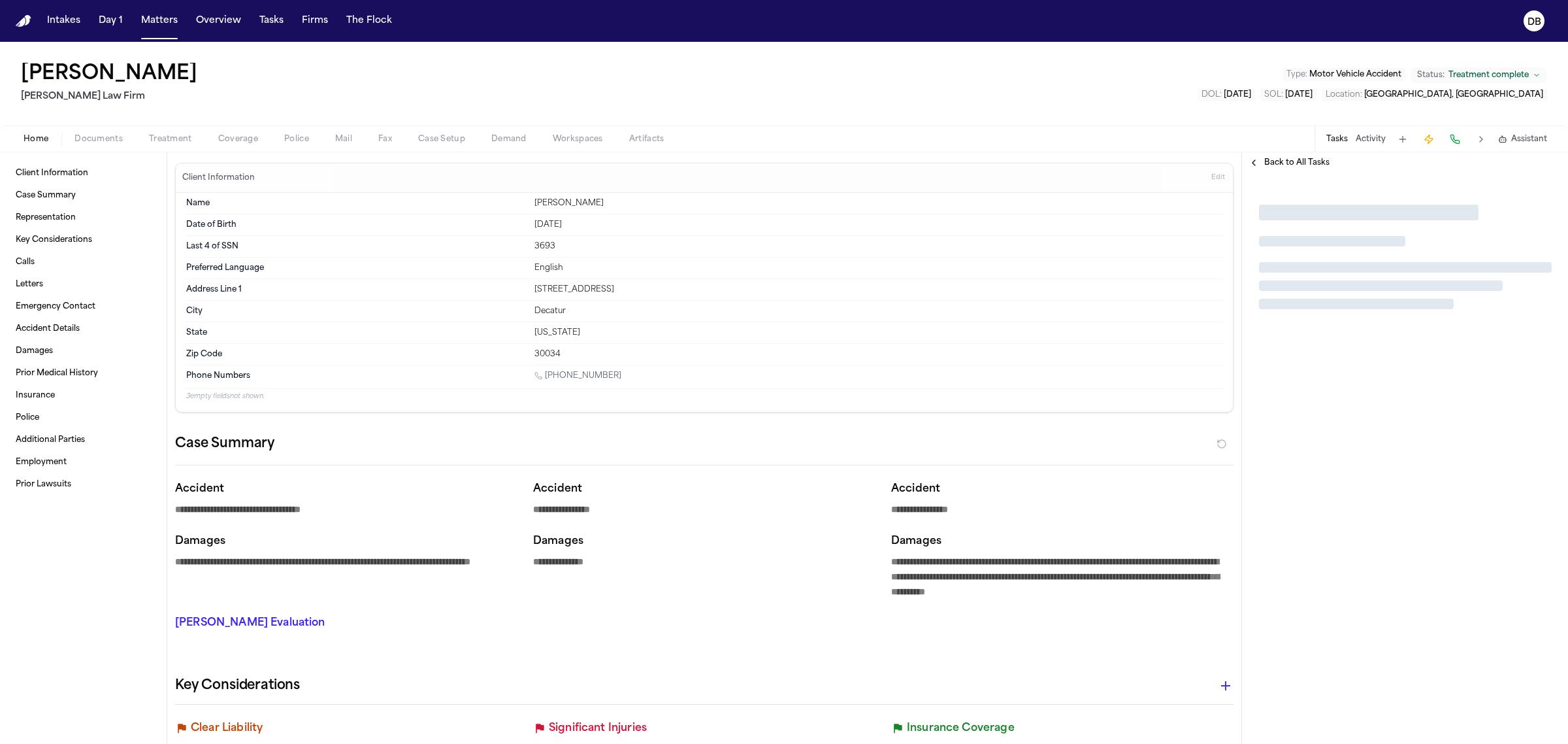
type textarea "*"
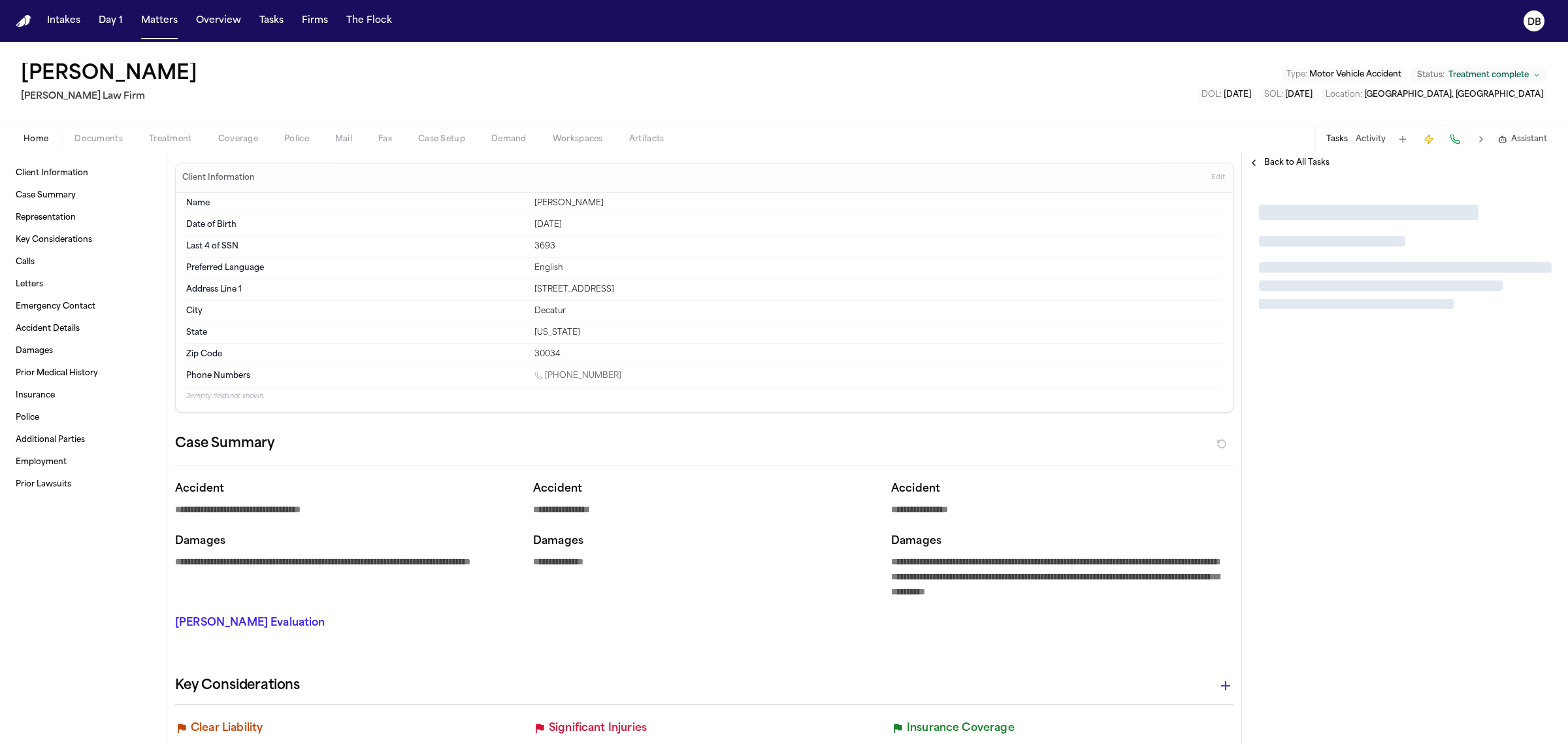
type textarea "*"
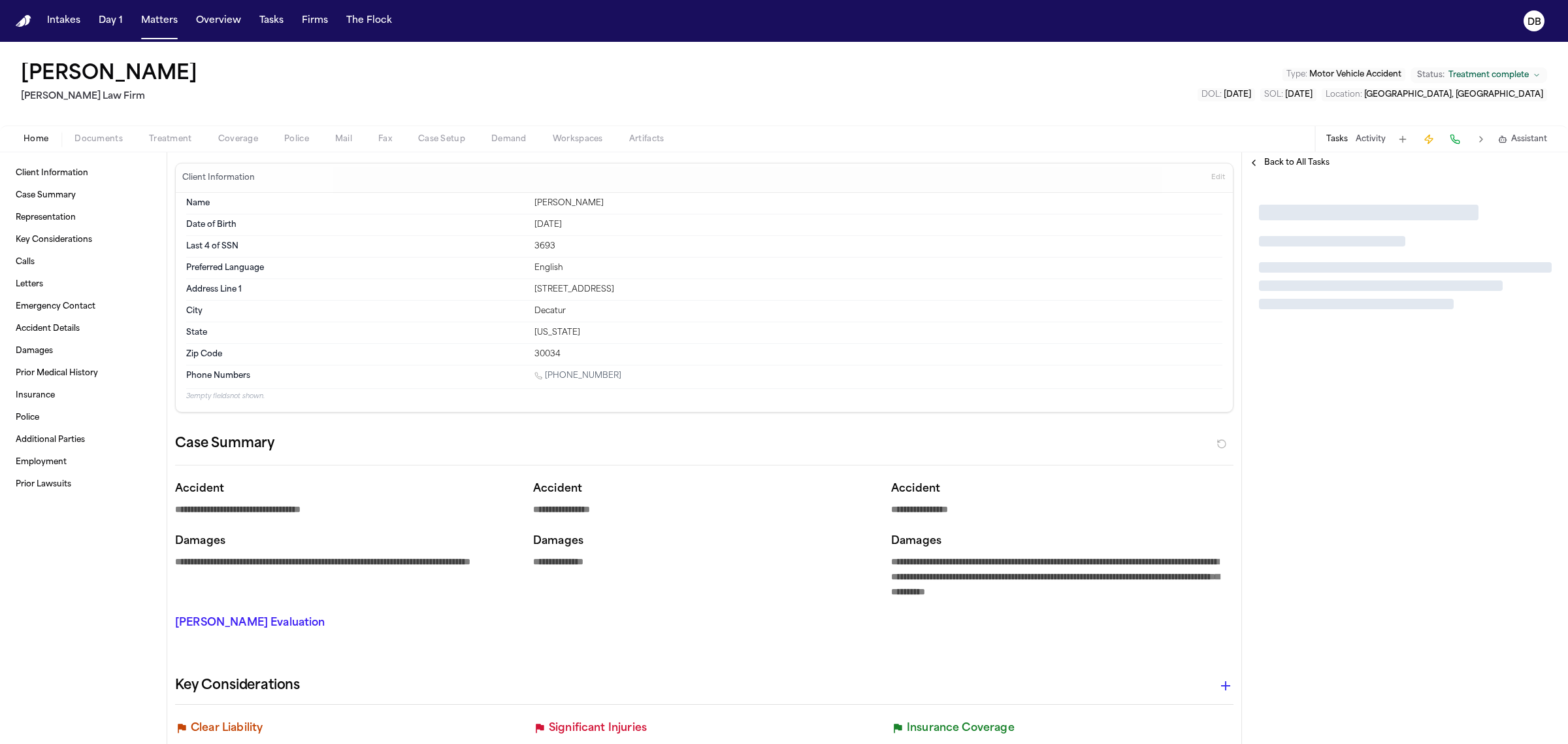
type textarea "*"
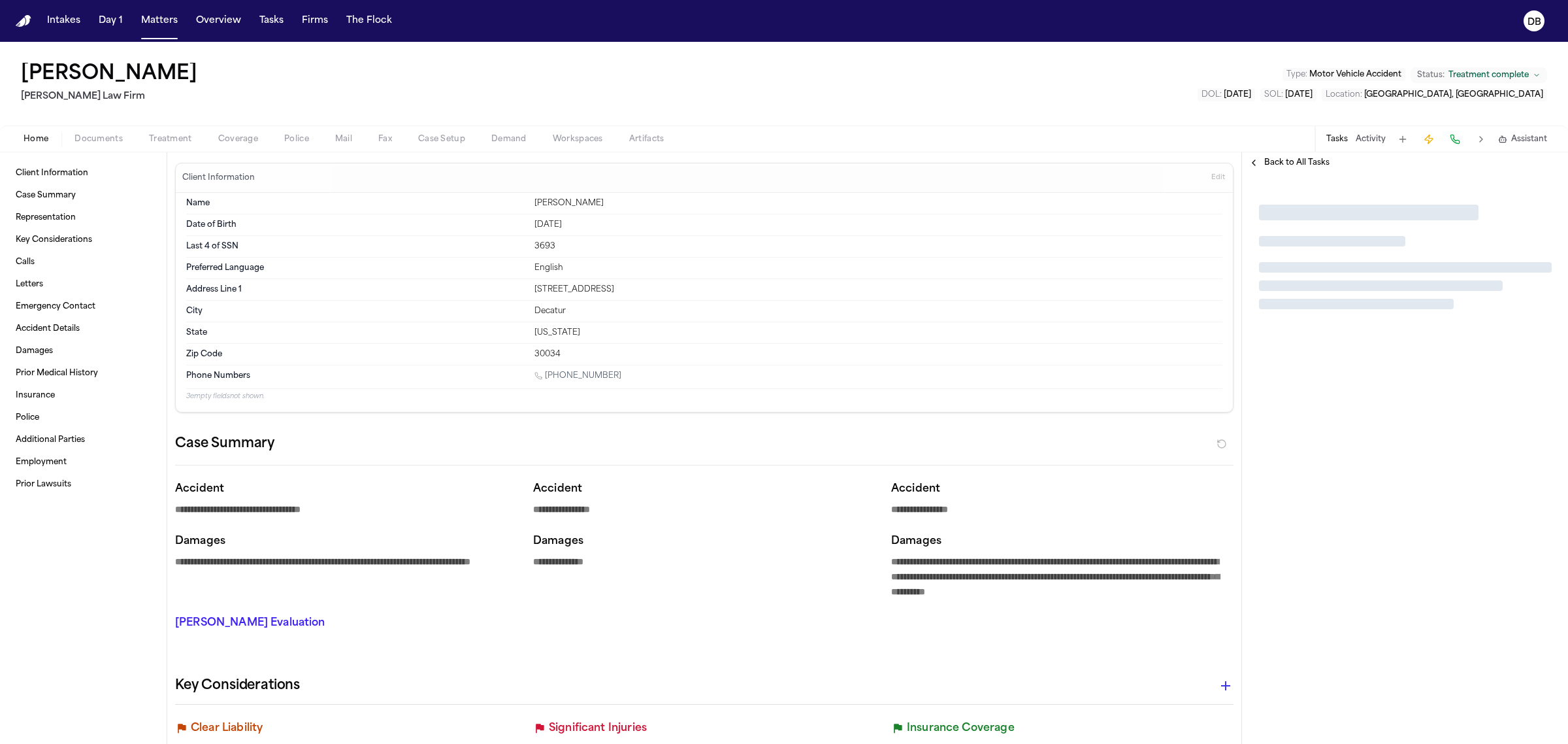
type textarea "*"
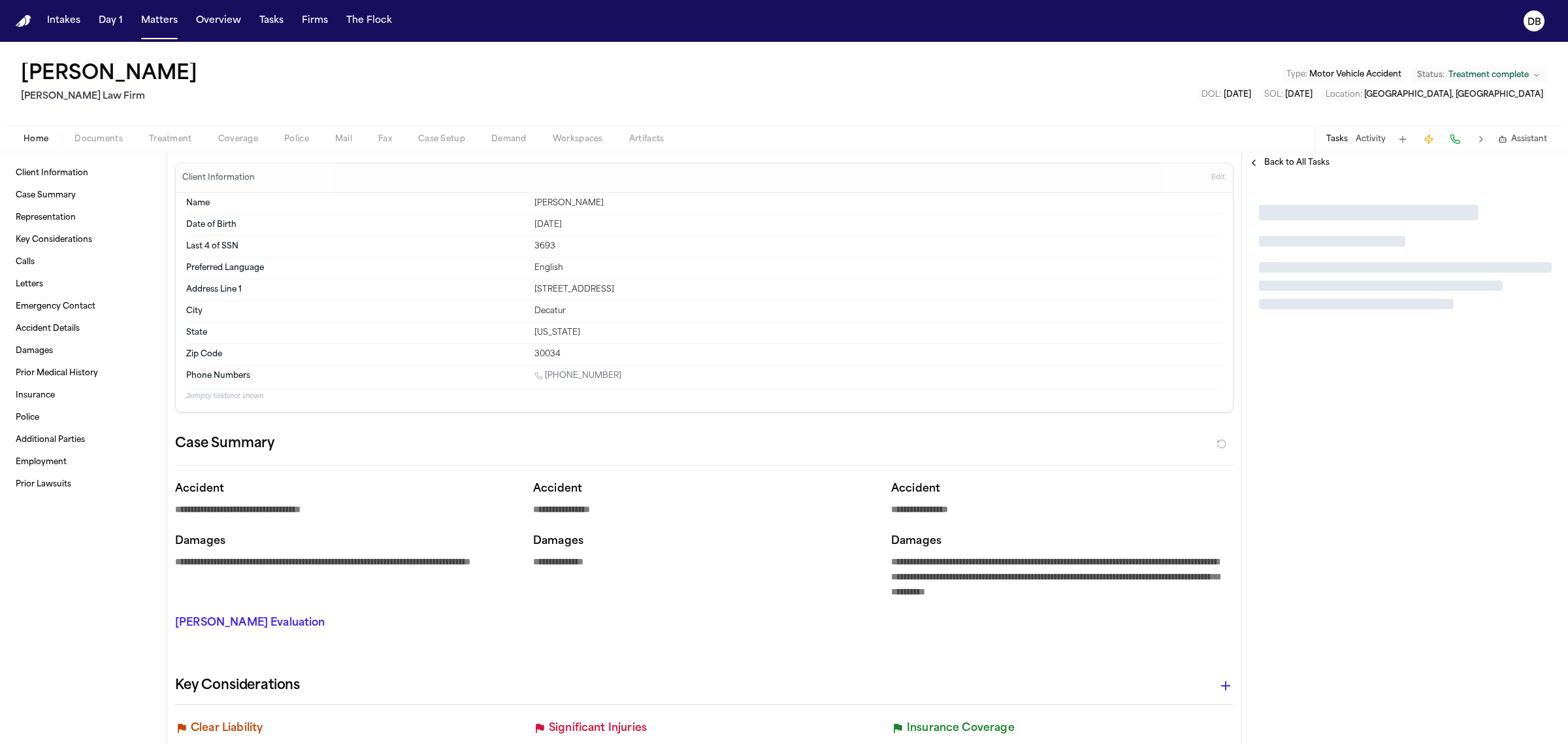
type textarea "*"
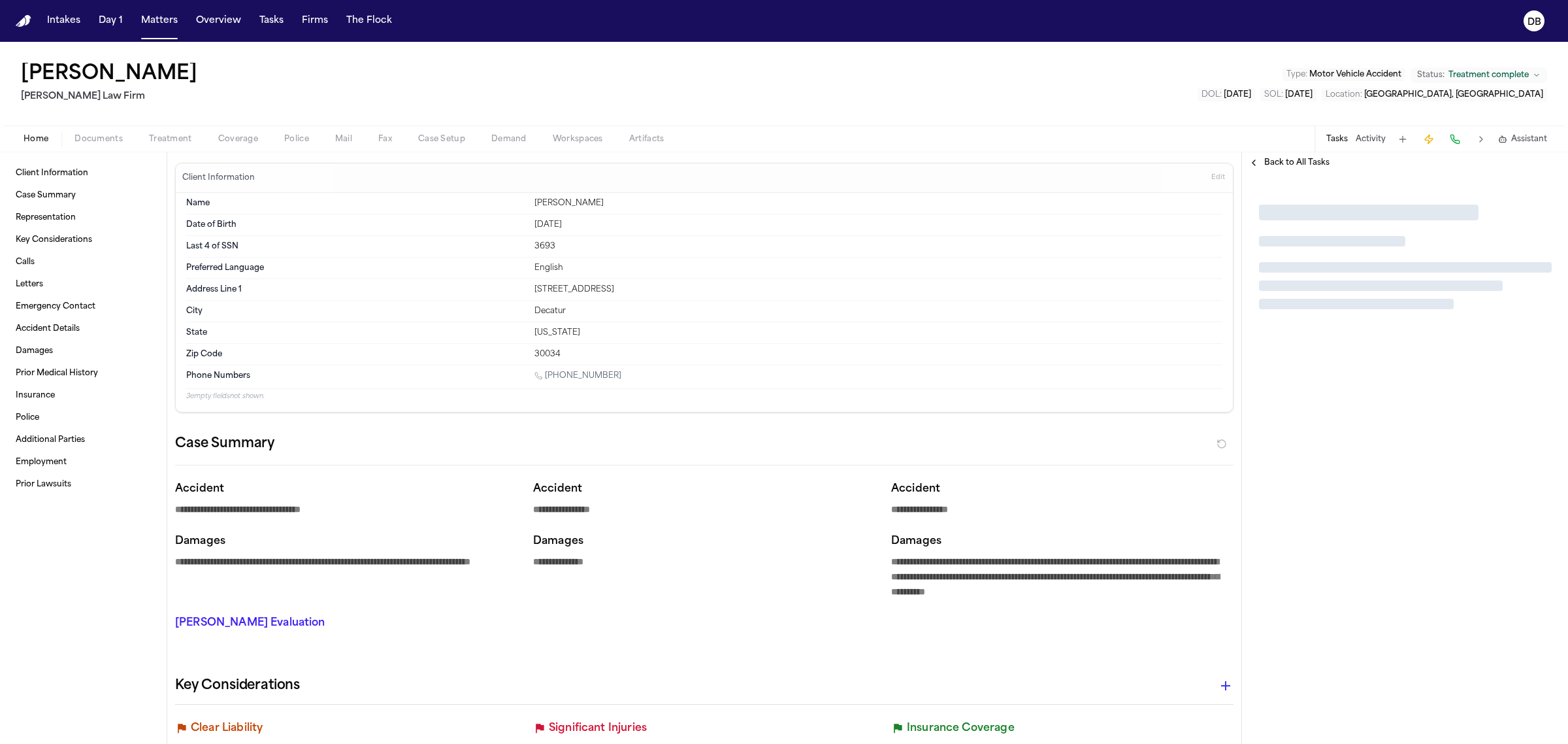
type textarea "*"
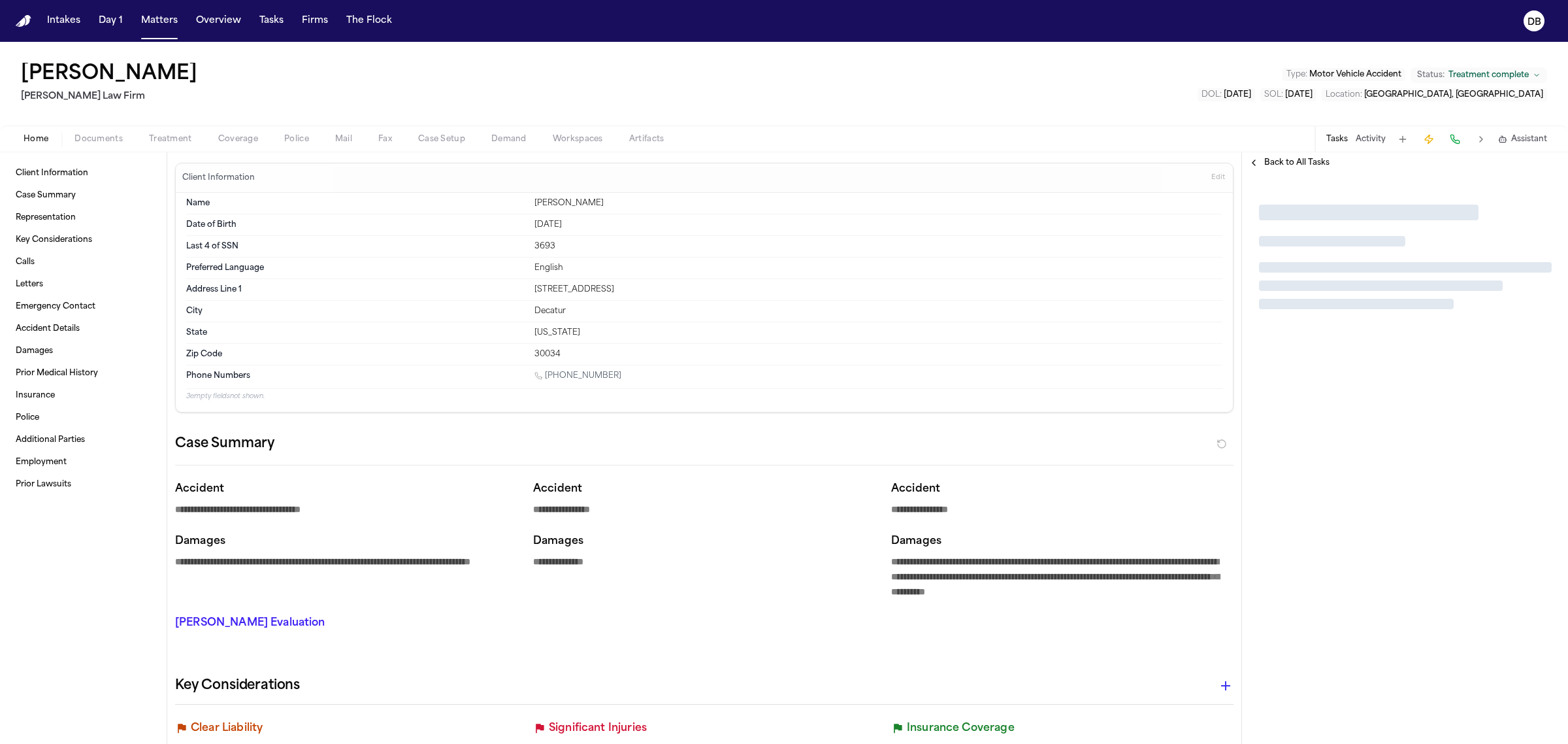
type textarea "*"
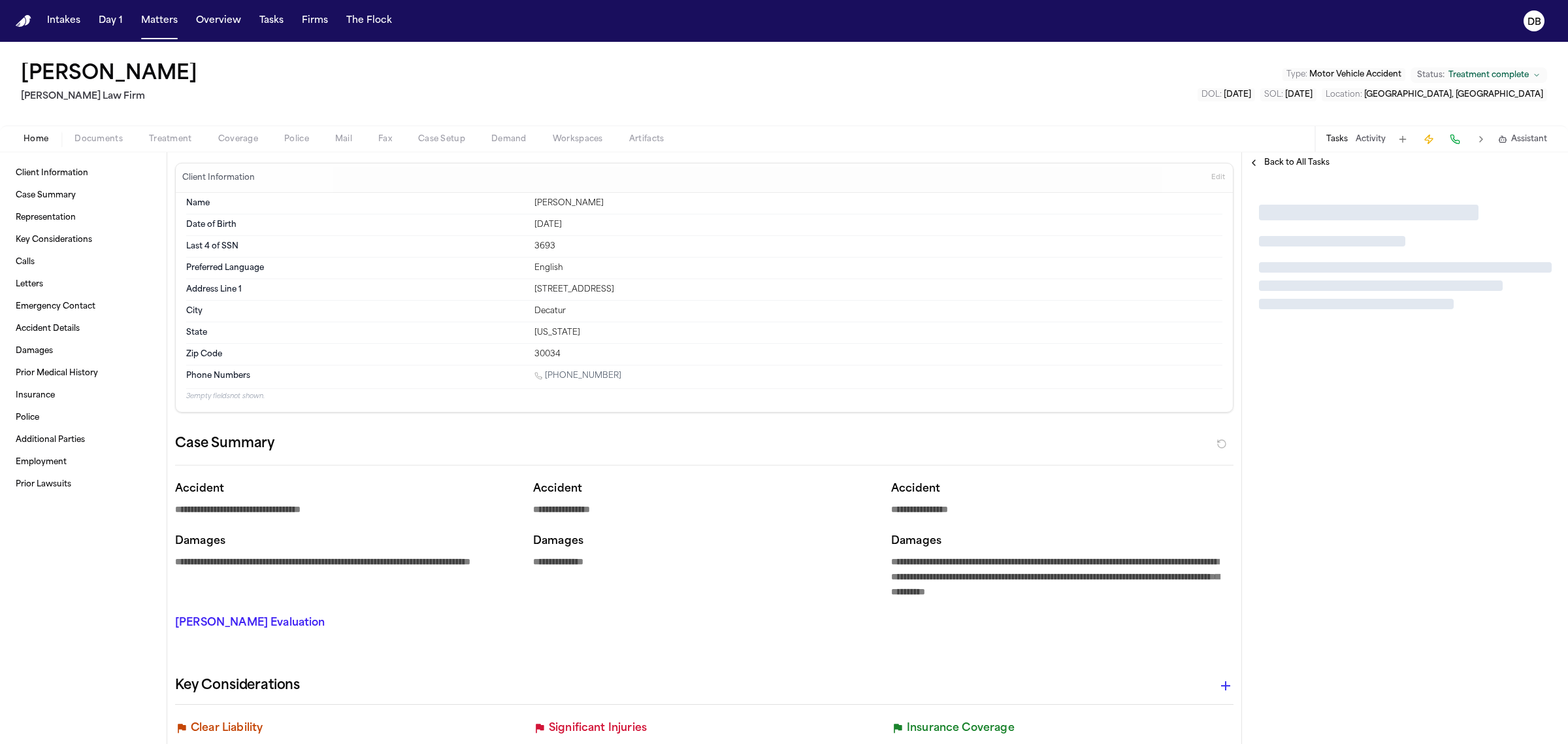
type textarea "*"
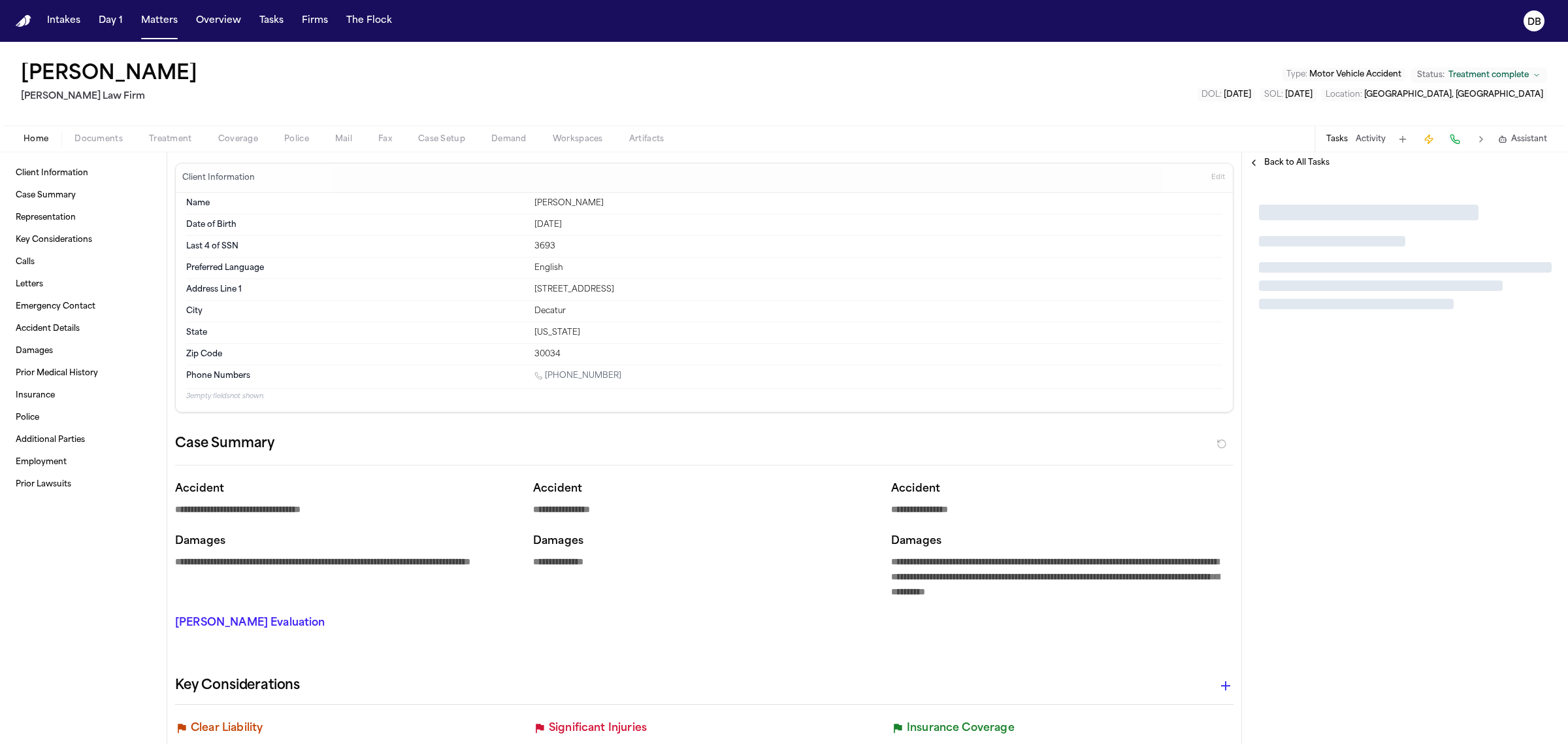
type textarea "*"
